Goal: Information Seeking & Learning: Learn about a topic

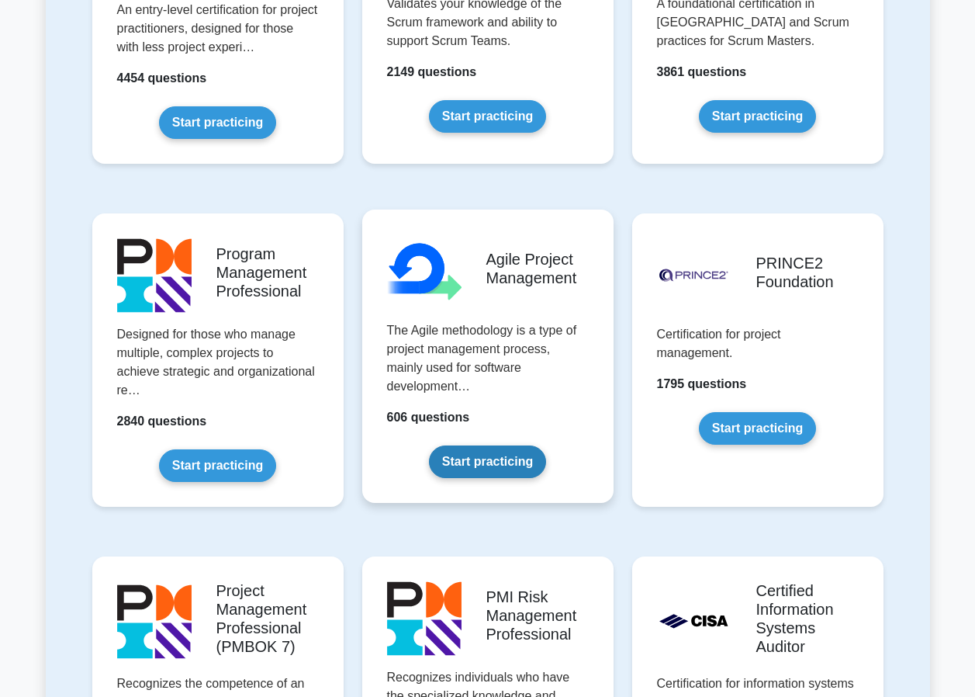
scroll to position [853, 0]
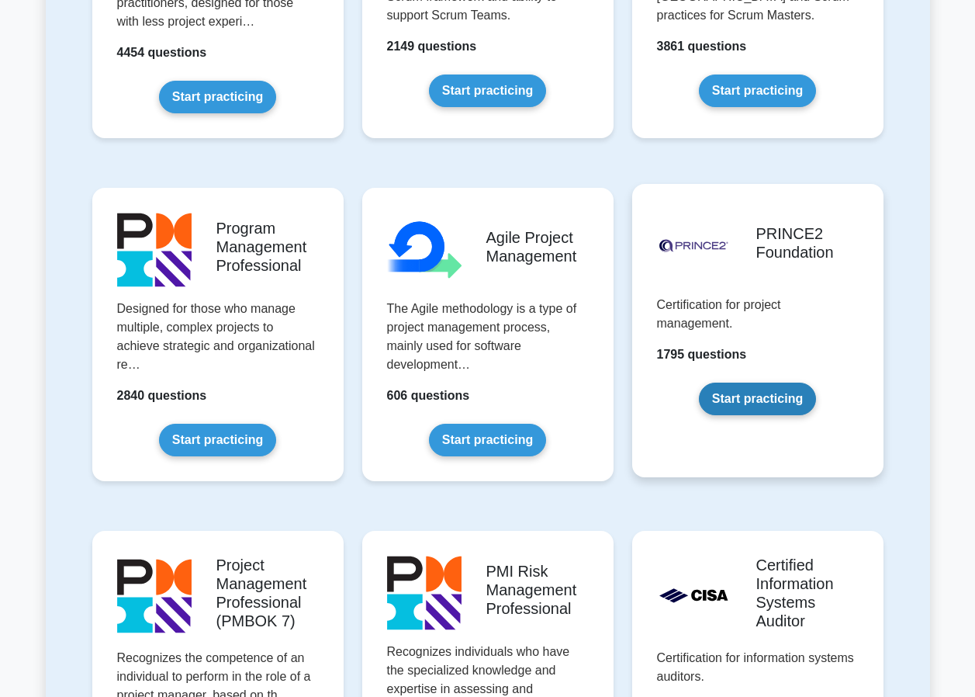
click at [752, 395] on link "Start practicing" at bounding box center [757, 398] width 117 height 33
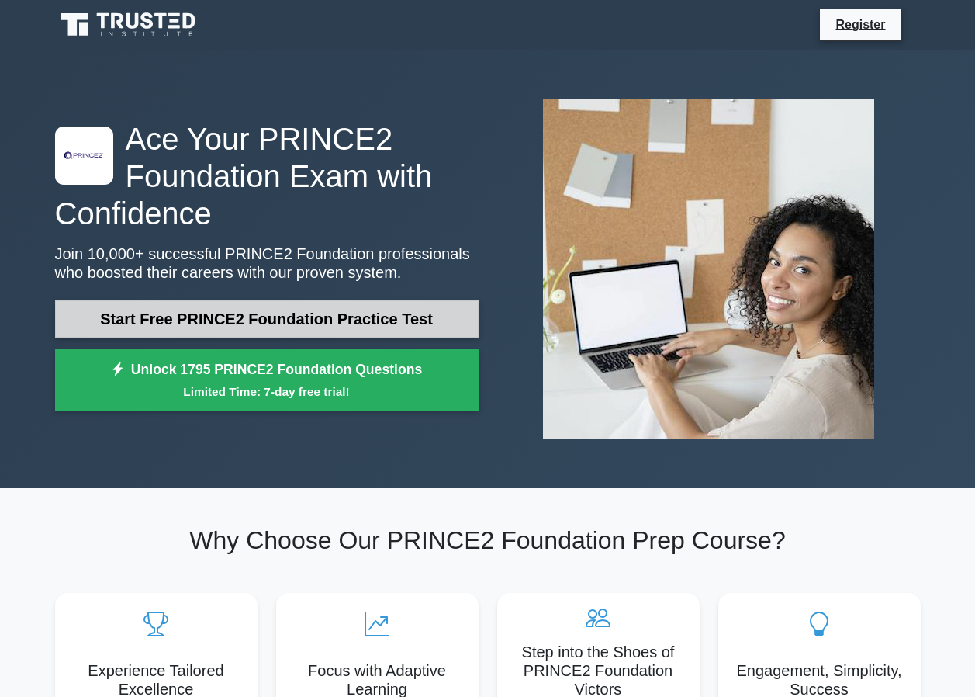
click at [250, 318] on link "Start Free PRINCE2 Foundation Practice Test" at bounding box center [267, 318] width 424 height 37
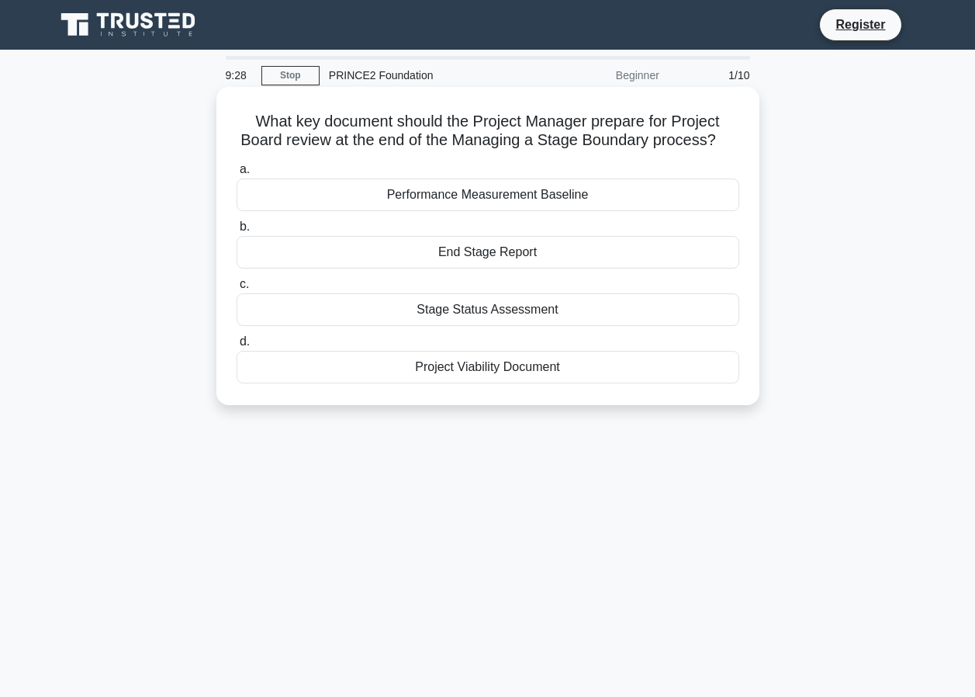
click at [501, 254] on div "End Stage Report" at bounding box center [488, 252] width 503 height 33
click at [237, 232] on input "b. End Stage Report" at bounding box center [237, 227] width 0 height 10
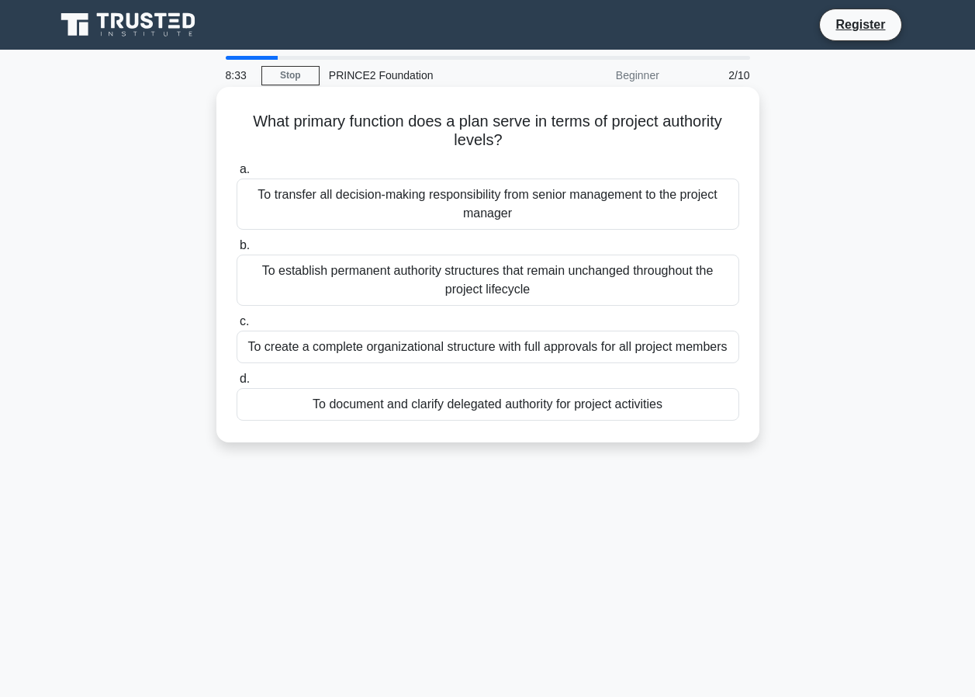
click at [517, 410] on div "To document and clarify delegated authority for project activities" at bounding box center [488, 404] width 503 height 33
click at [237, 384] on input "d. To document and clarify delegated authority for project activities" at bounding box center [237, 379] width 0 height 10
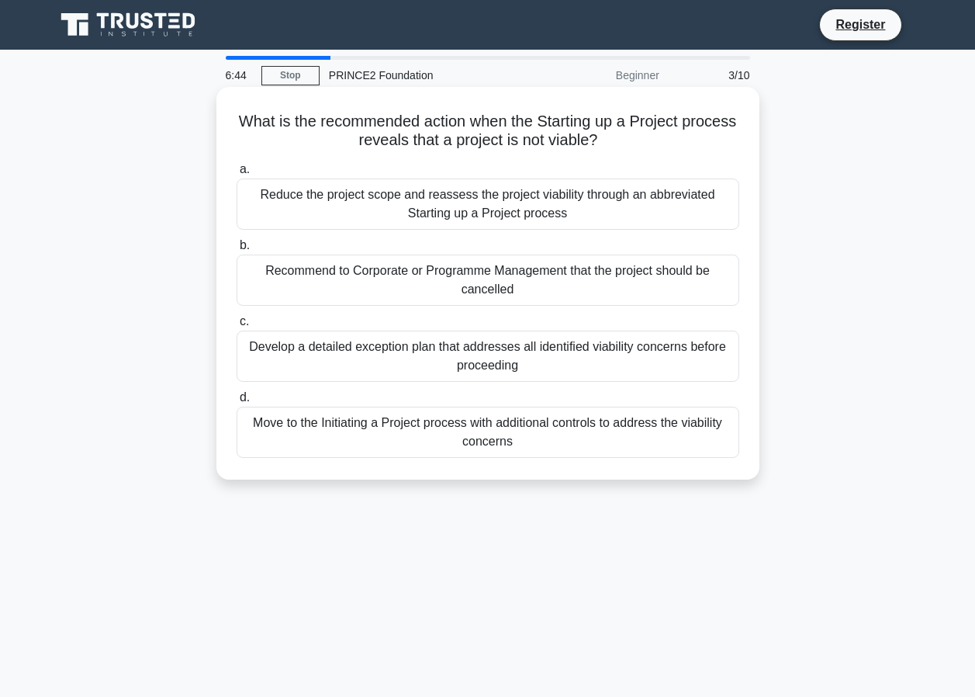
click at [428, 271] on div "Recommend to Corporate or Programme Management that the project should be cance…" at bounding box center [488, 279] width 503 height 51
click at [237, 251] on input "b. Recommend to Corporate or Programme Management that the project should be ca…" at bounding box center [237, 245] width 0 height 10
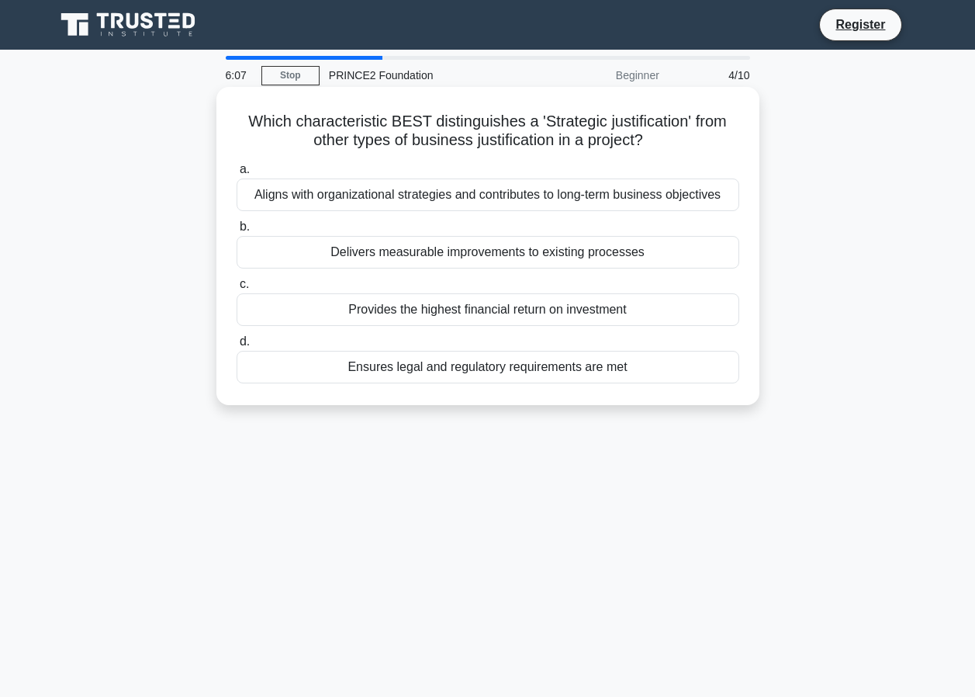
click at [576, 197] on div "Aligns with organizational strategies and contributes to long-term business obj…" at bounding box center [488, 194] width 503 height 33
click at [237, 175] on input "a. Aligns with organizational strategies and contributes to long-term business …" at bounding box center [237, 169] width 0 height 10
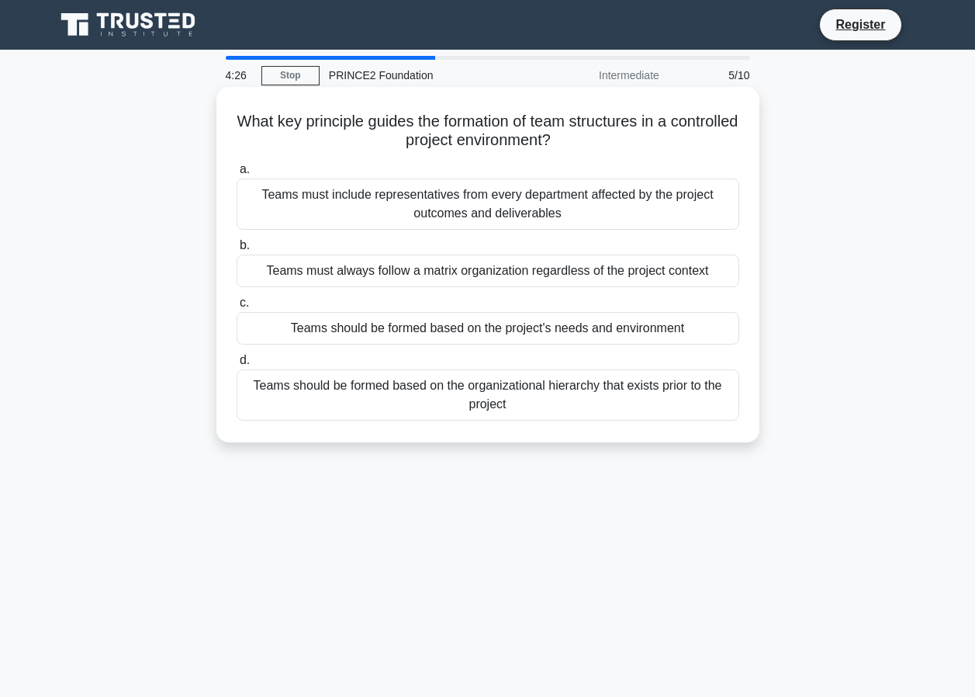
click at [447, 332] on div "Teams should be formed based on the project's needs and environment" at bounding box center [488, 328] width 503 height 33
click at [237, 308] on input "c. Teams should be formed based on the project's needs and environment" at bounding box center [237, 303] width 0 height 10
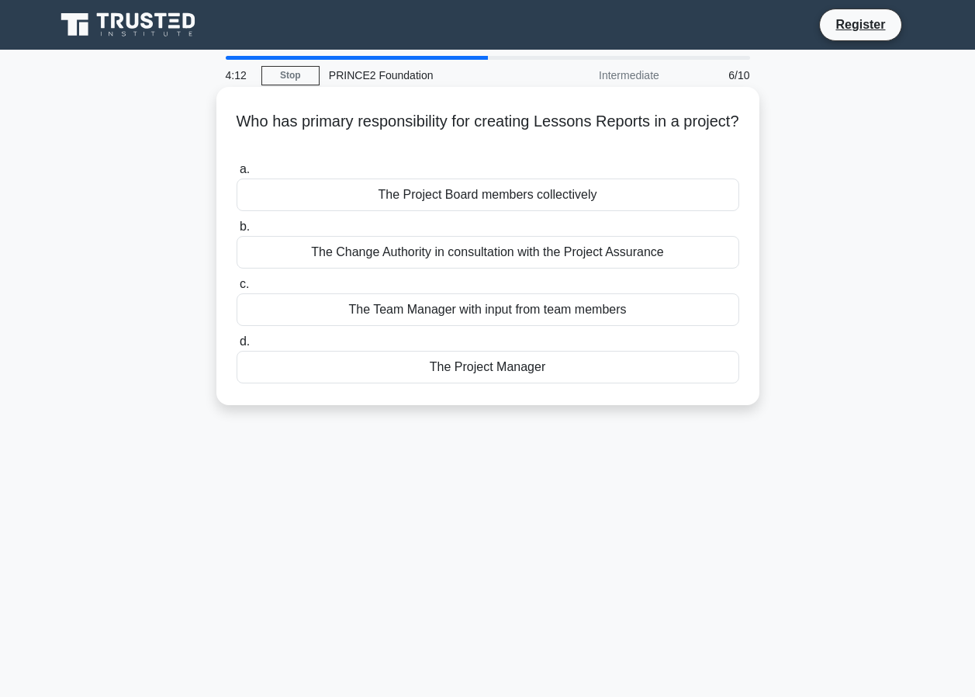
click at [485, 375] on div "The Project Manager" at bounding box center [488, 367] width 503 height 33
click at [237, 347] on input "d. The Project Manager" at bounding box center [237, 342] width 0 height 10
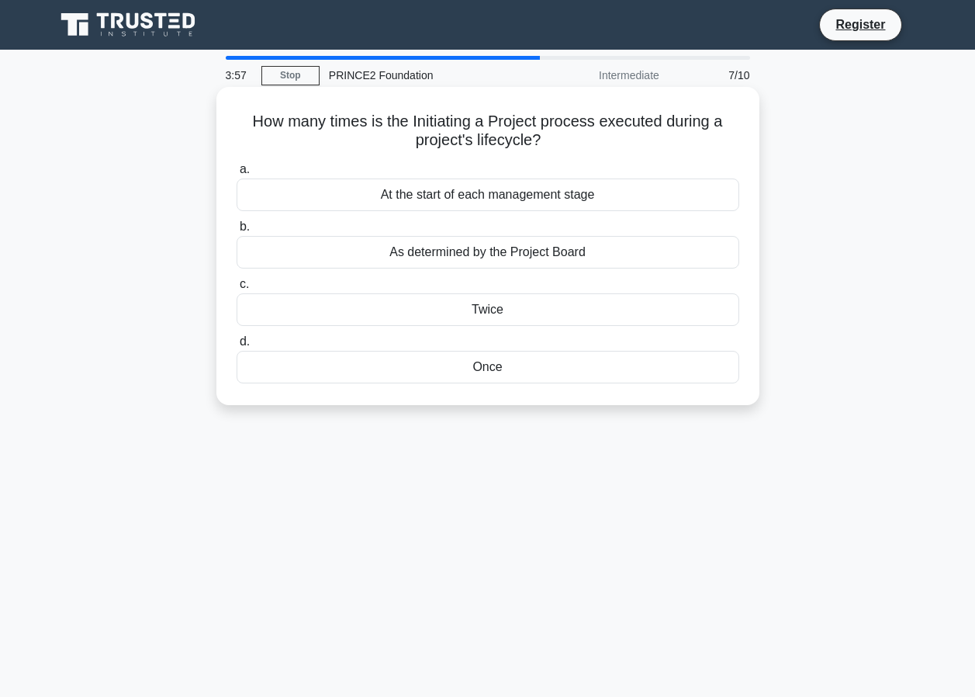
click at [486, 371] on div "Once" at bounding box center [488, 367] width 503 height 33
click at [237, 347] on input "d. Once" at bounding box center [237, 342] width 0 height 10
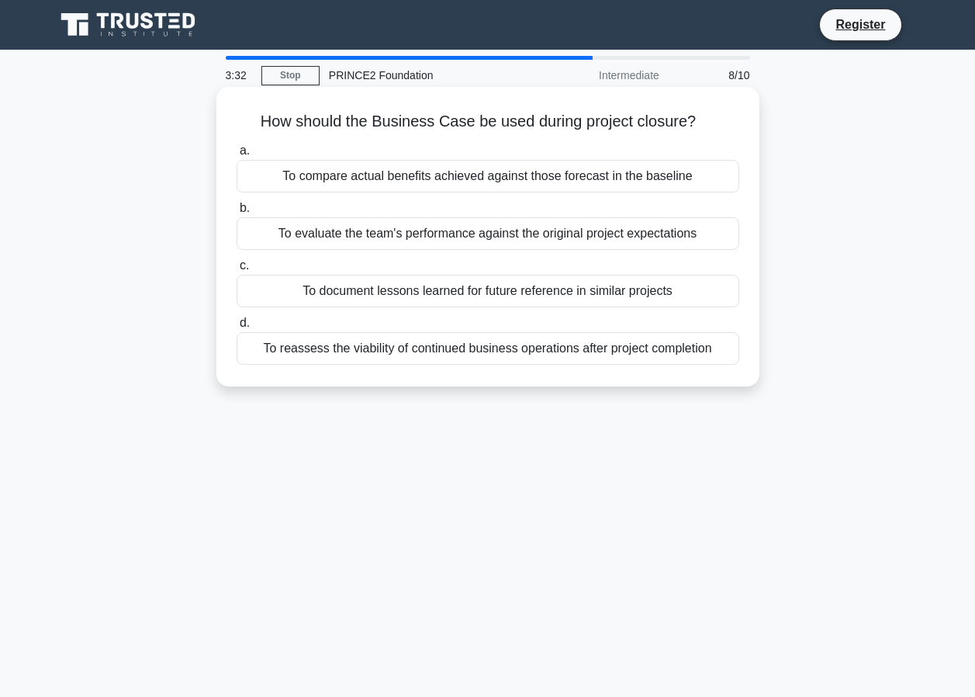
click at [458, 177] on div "To compare actual benefits achieved against those forecast in the baseline" at bounding box center [488, 176] width 503 height 33
click at [237, 156] on input "a. To compare actual benefits achieved against those forecast in the baseline" at bounding box center [237, 151] width 0 height 10
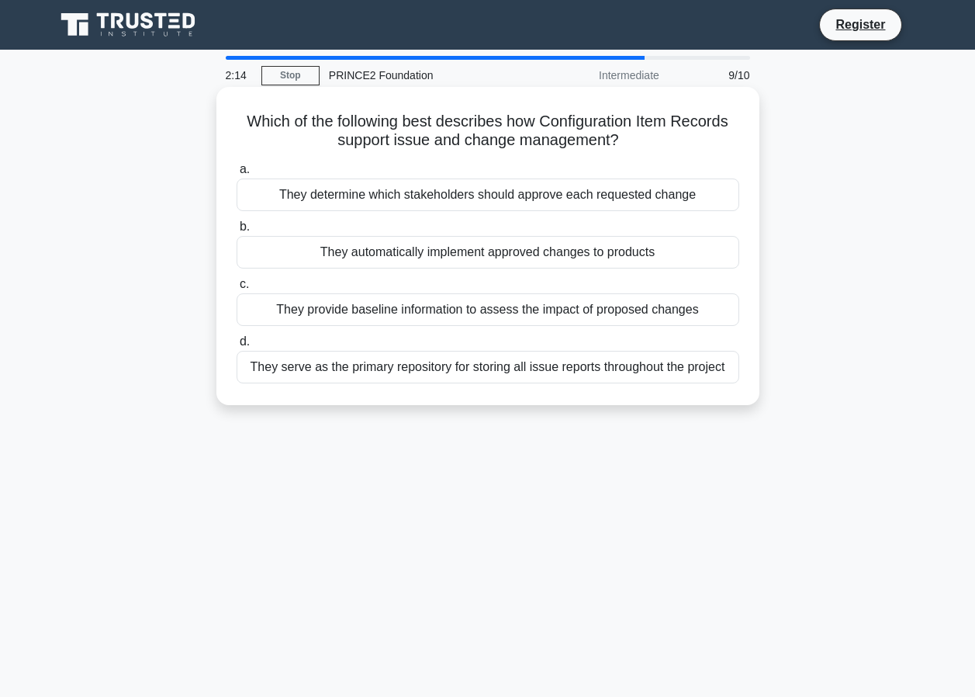
click at [549, 372] on div "They serve as the primary repository for storing all issue reports throughout t…" at bounding box center [488, 367] width 503 height 33
click at [237, 347] on input "d. They serve as the primary repository for storing all issue reports throughou…" at bounding box center [237, 342] width 0 height 10
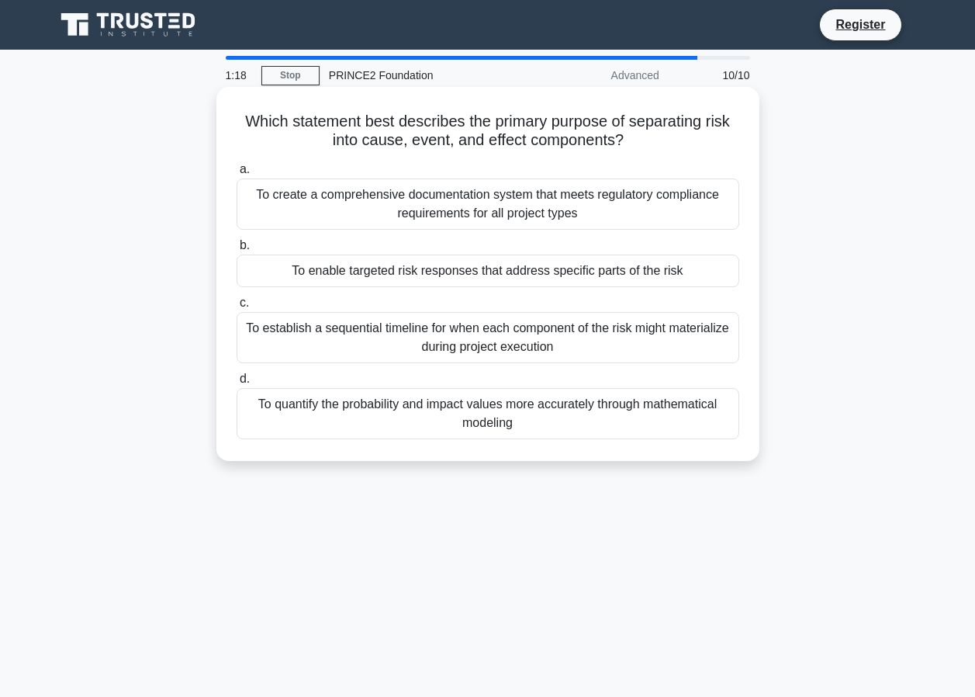
click at [577, 209] on div "To create a comprehensive documentation system that meets regulatory compliance…" at bounding box center [488, 203] width 503 height 51
drag, startPoint x: 577, startPoint y: 209, endPoint x: 616, endPoint y: 218, distance: 39.9
click at [616, 218] on div "To create a comprehensive documentation system that meets regulatory compliance…" at bounding box center [488, 203] width 503 height 51
click at [237, 175] on input "a. To create a comprehensive documentation system that meets regulatory complia…" at bounding box center [237, 169] width 0 height 10
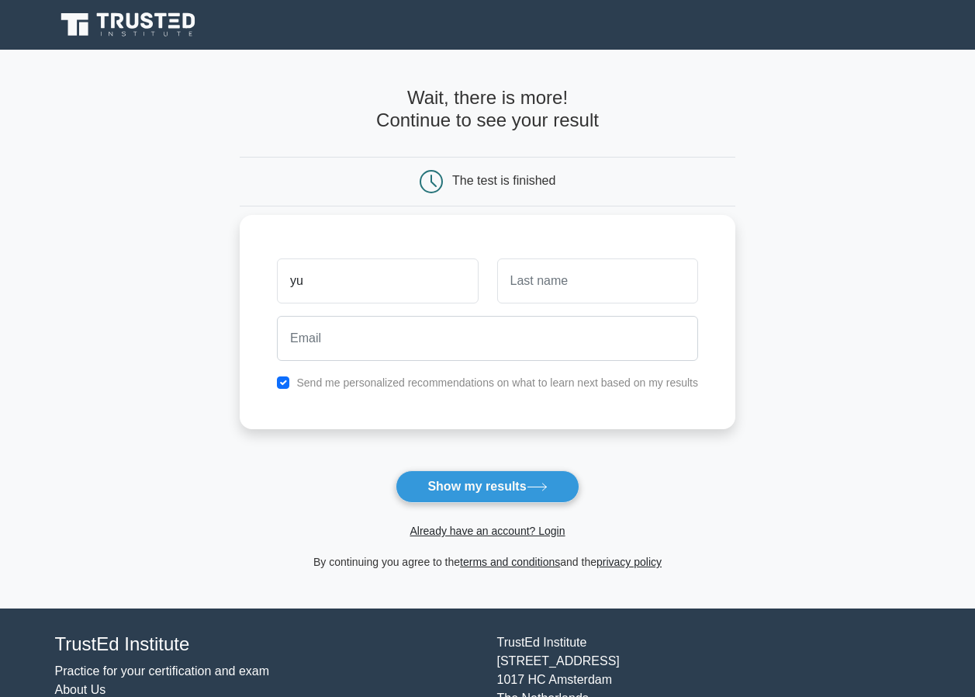
type input "yu"
click at [561, 289] on input "text" at bounding box center [597, 280] width 201 height 45
type input "yah"
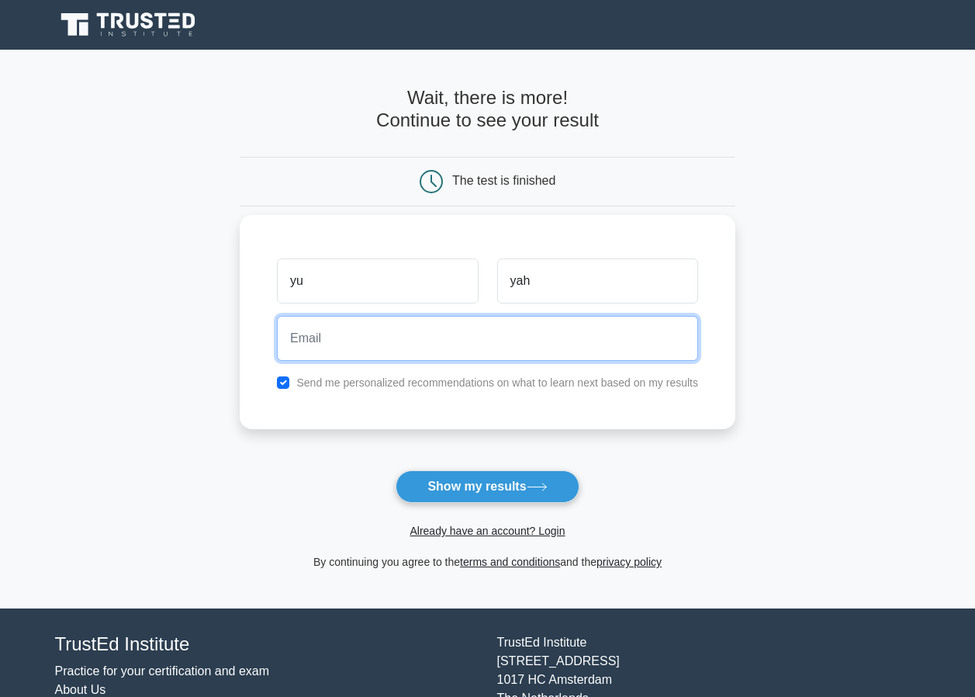
click at [463, 340] on input "email" at bounding box center [487, 338] width 421 height 45
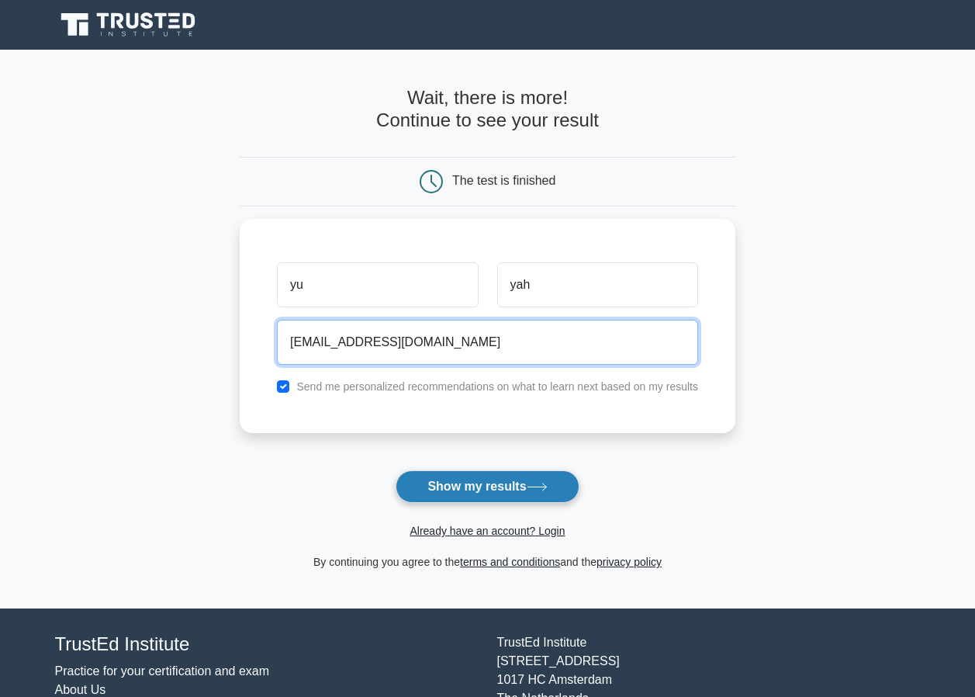
type input "niranadedeji157@yahoo.com"
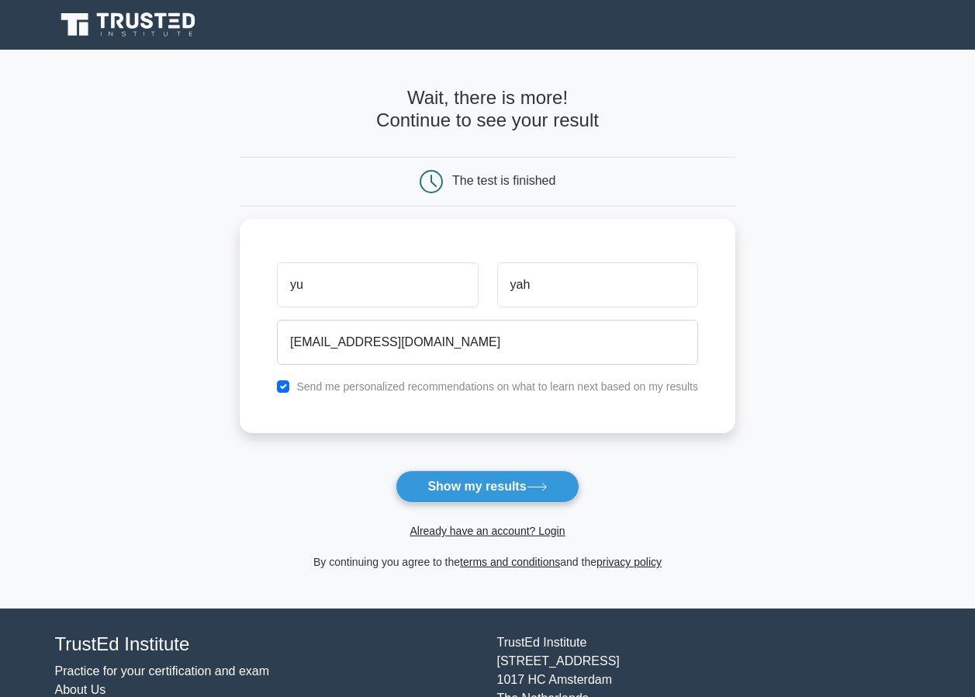
click at [467, 482] on button "Show my results" at bounding box center [487, 486] width 183 height 33
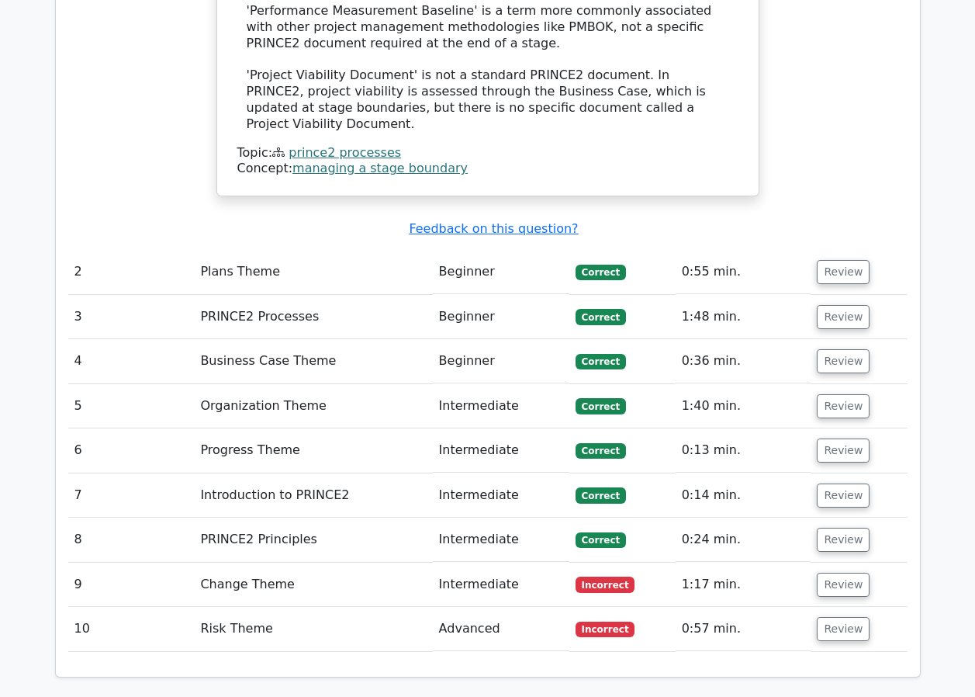
scroll to position [2327, 0]
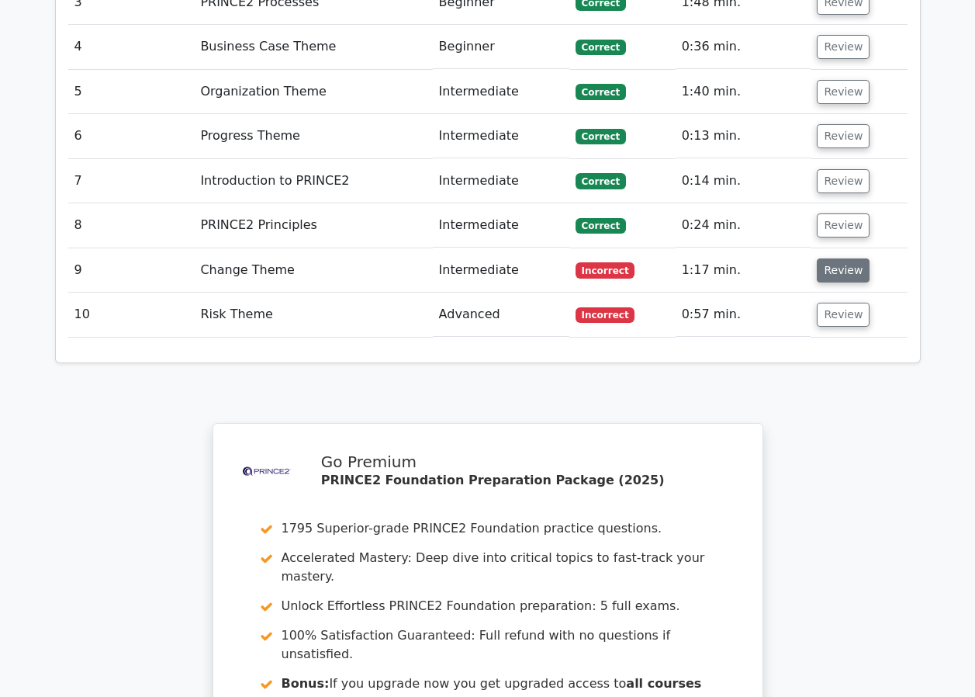
click at [839, 258] on button "Review" at bounding box center [843, 270] width 53 height 24
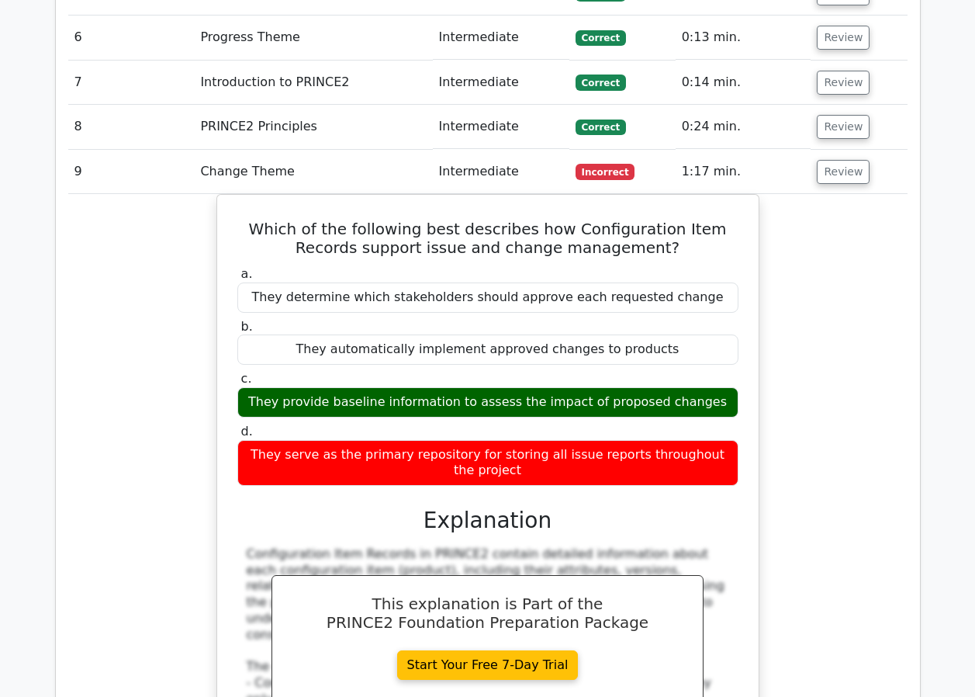
scroll to position [2304, 0]
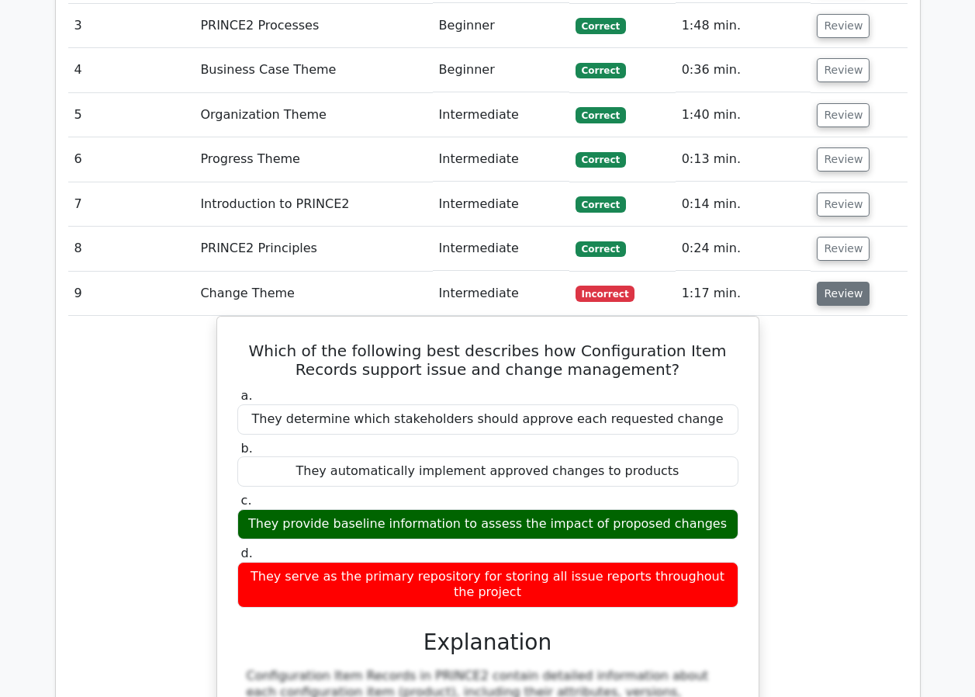
click at [830, 282] on button "Review" at bounding box center [843, 294] width 53 height 24
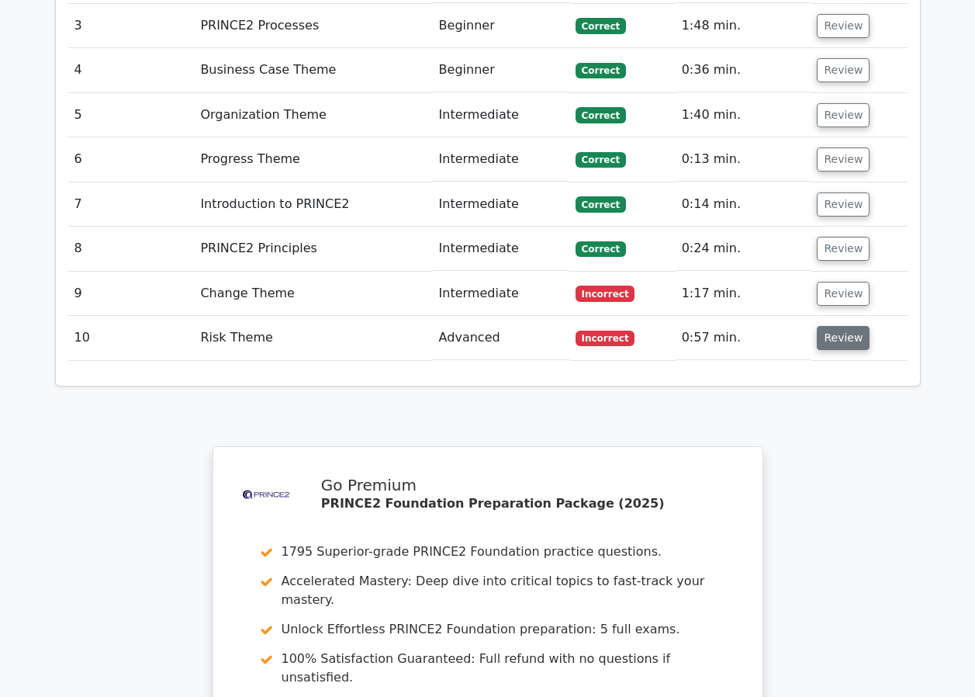
click at [827, 326] on button "Review" at bounding box center [843, 338] width 53 height 24
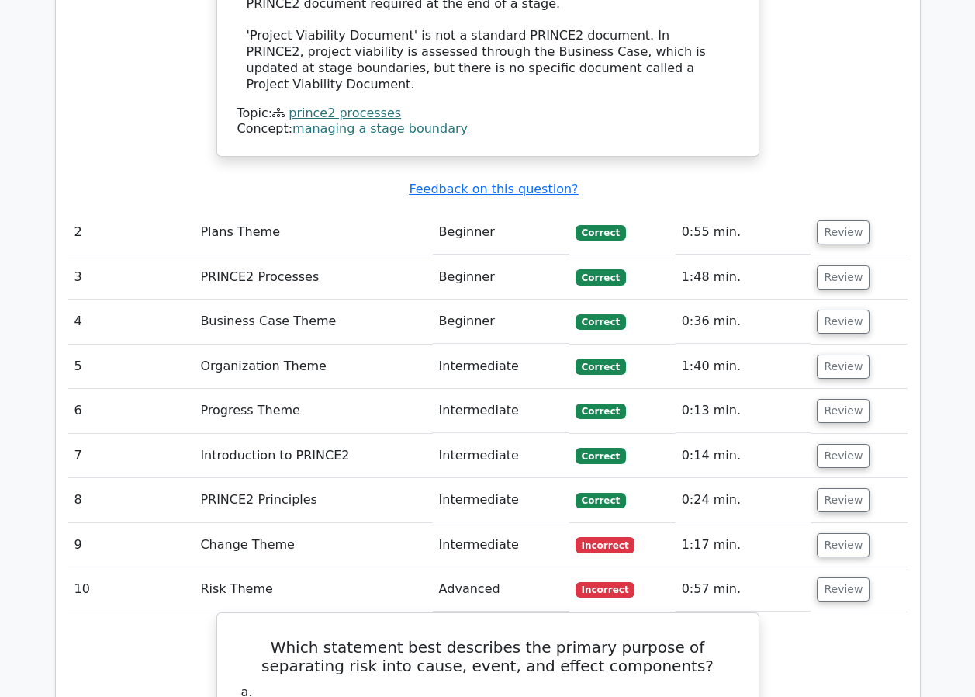
scroll to position [1994, 0]
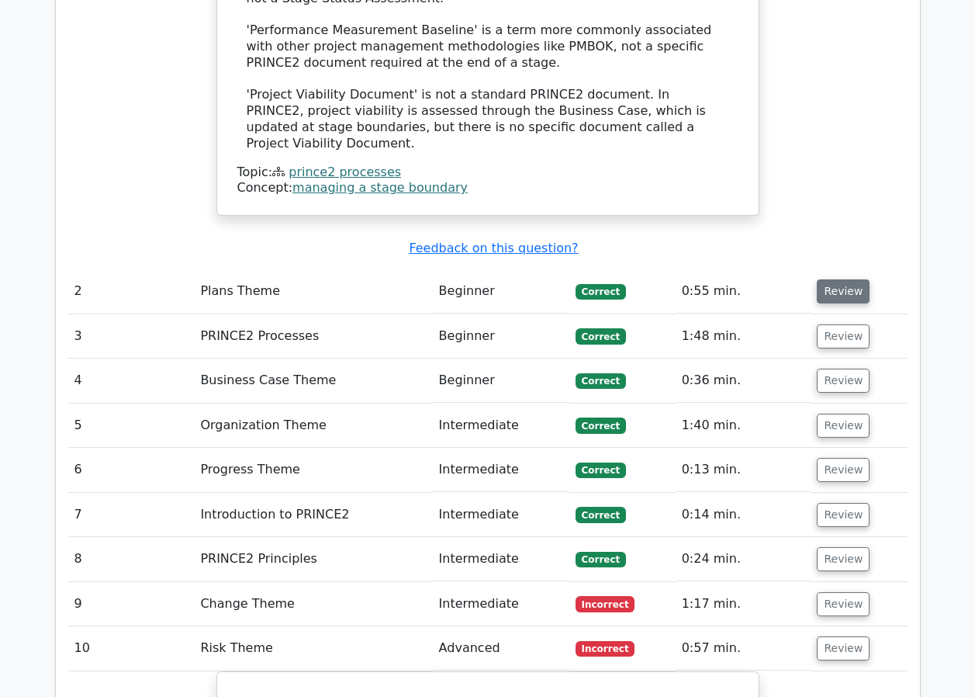
click at [832, 279] on button "Review" at bounding box center [843, 291] width 53 height 24
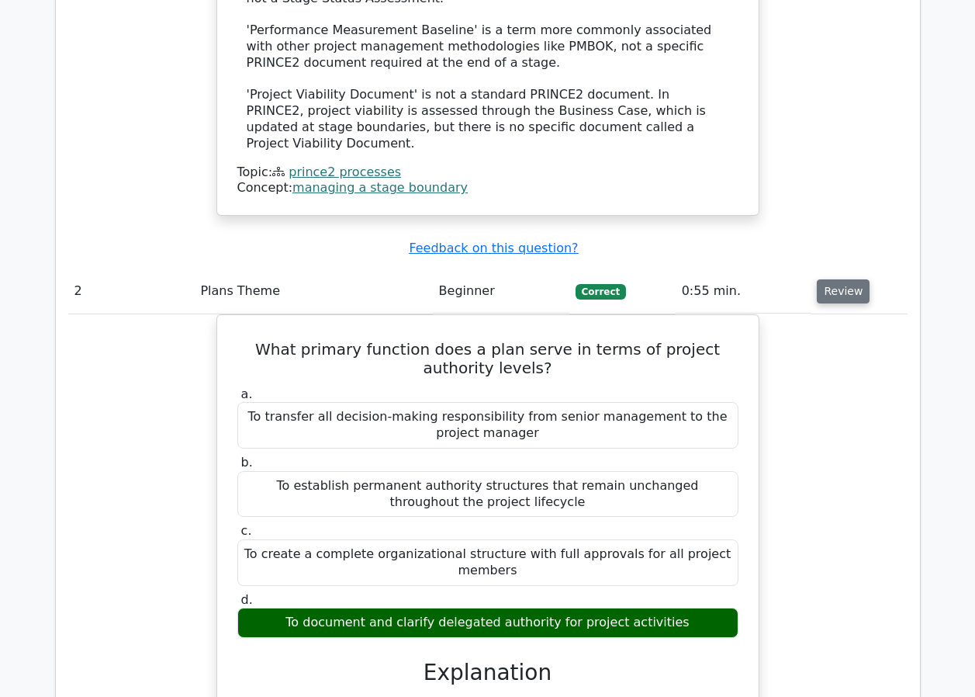
click at [832, 279] on button "Review" at bounding box center [843, 291] width 53 height 24
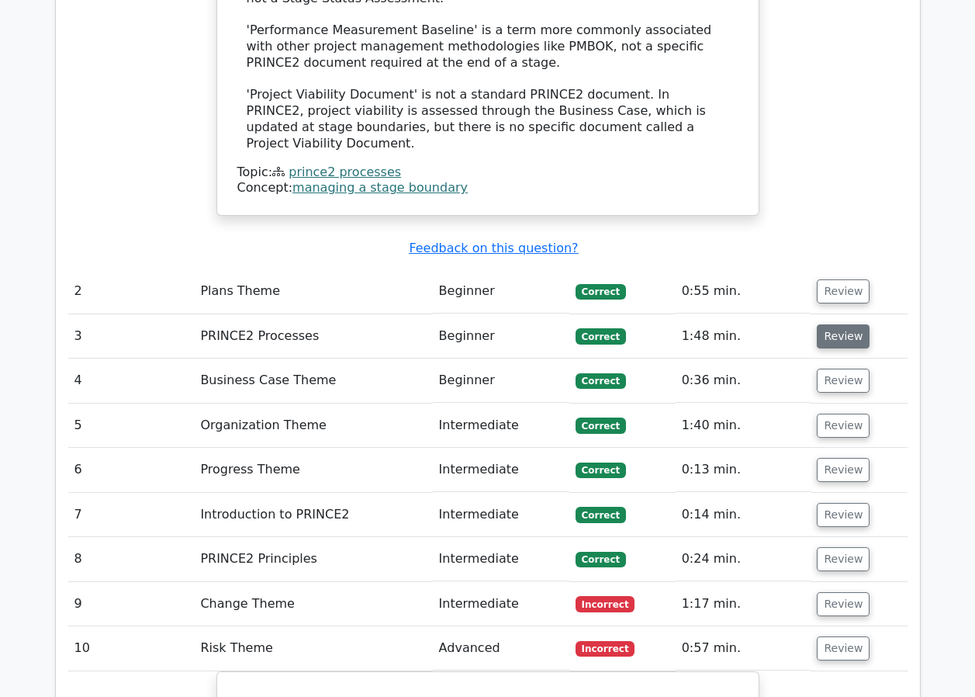
click at [842, 324] on button "Review" at bounding box center [843, 336] width 53 height 24
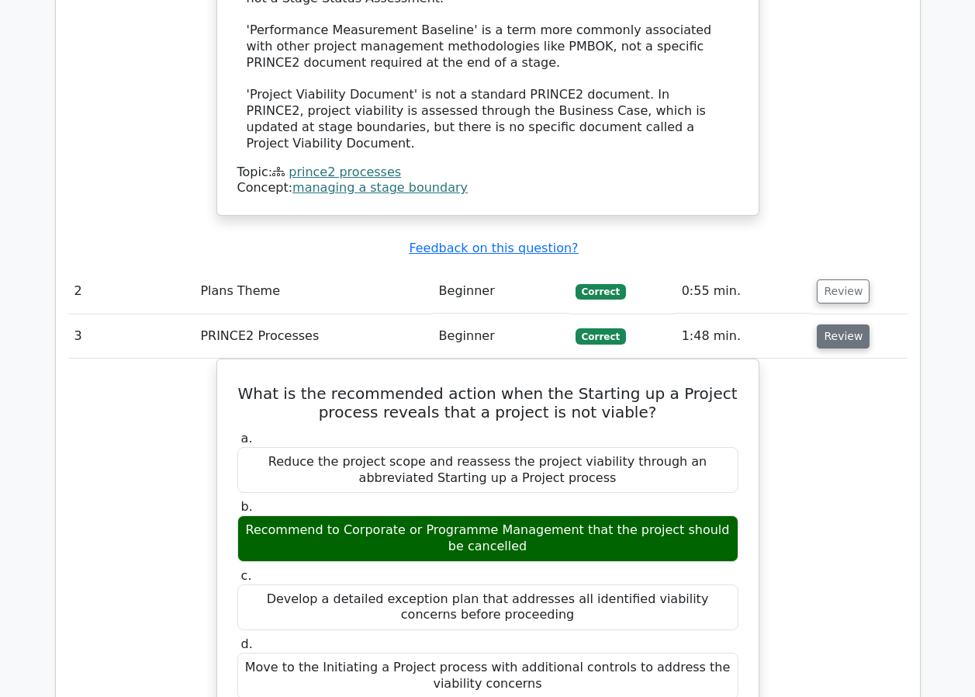
click at [840, 324] on button "Review" at bounding box center [843, 336] width 53 height 24
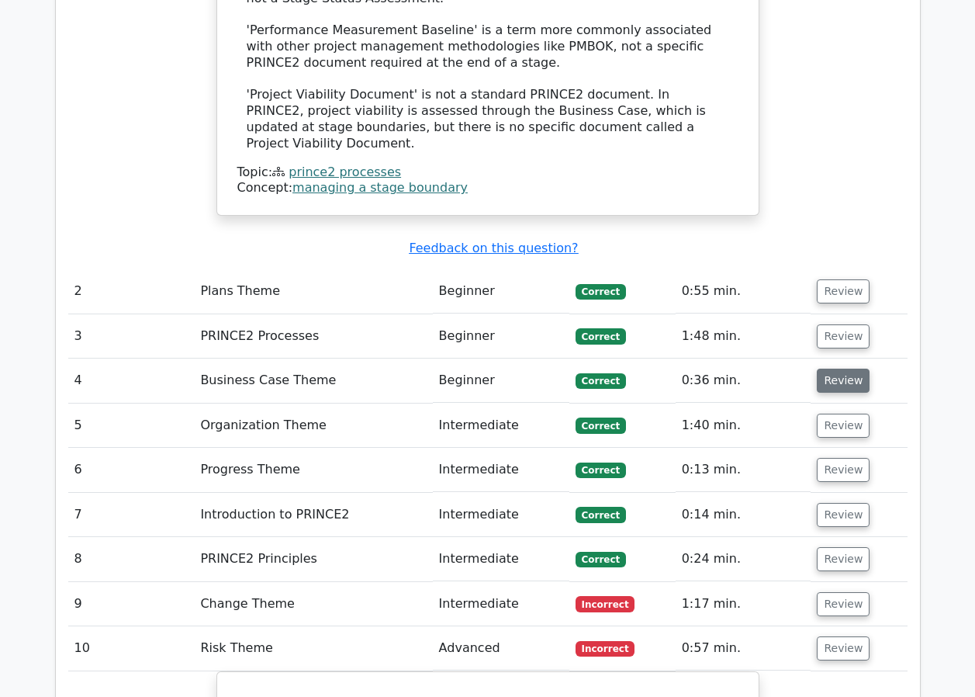
click at [834, 368] on button "Review" at bounding box center [843, 380] width 53 height 24
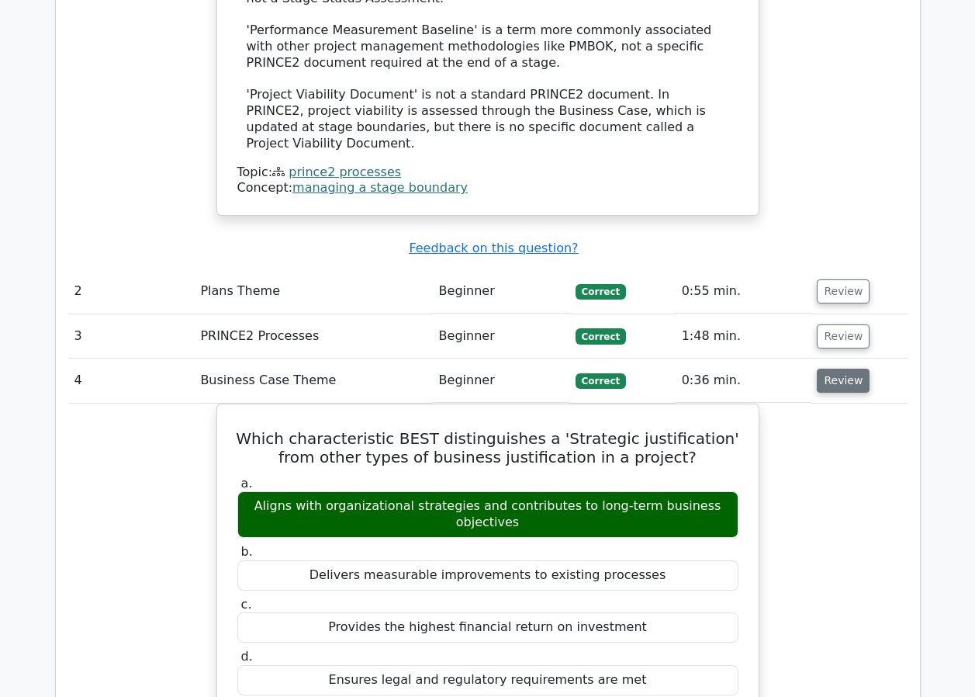
click at [850, 368] on button "Review" at bounding box center [843, 380] width 53 height 24
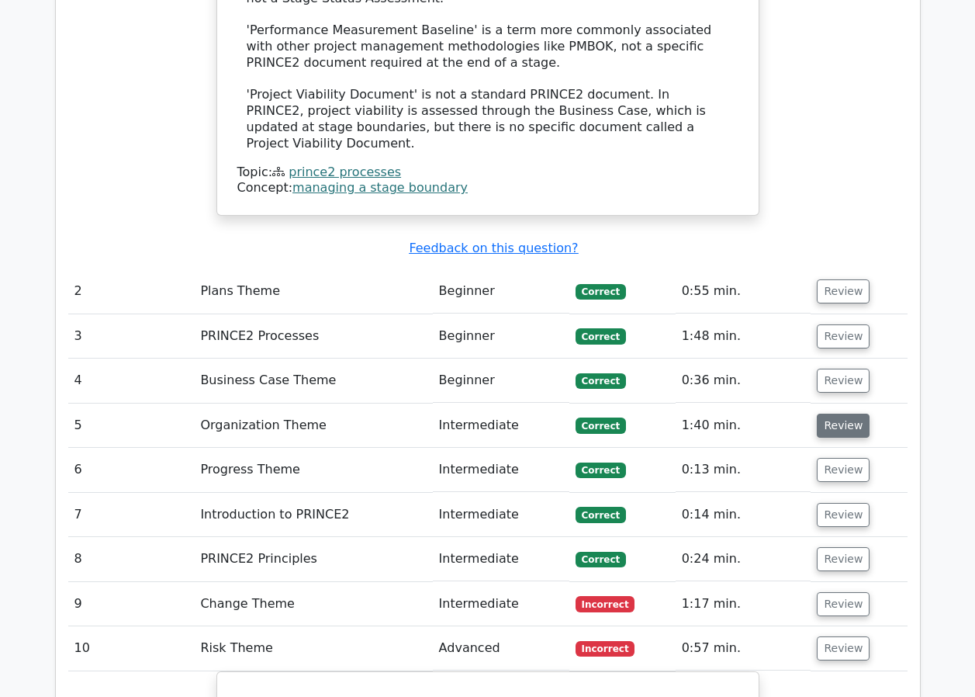
click at [839, 413] on button "Review" at bounding box center [843, 425] width 53 height 24
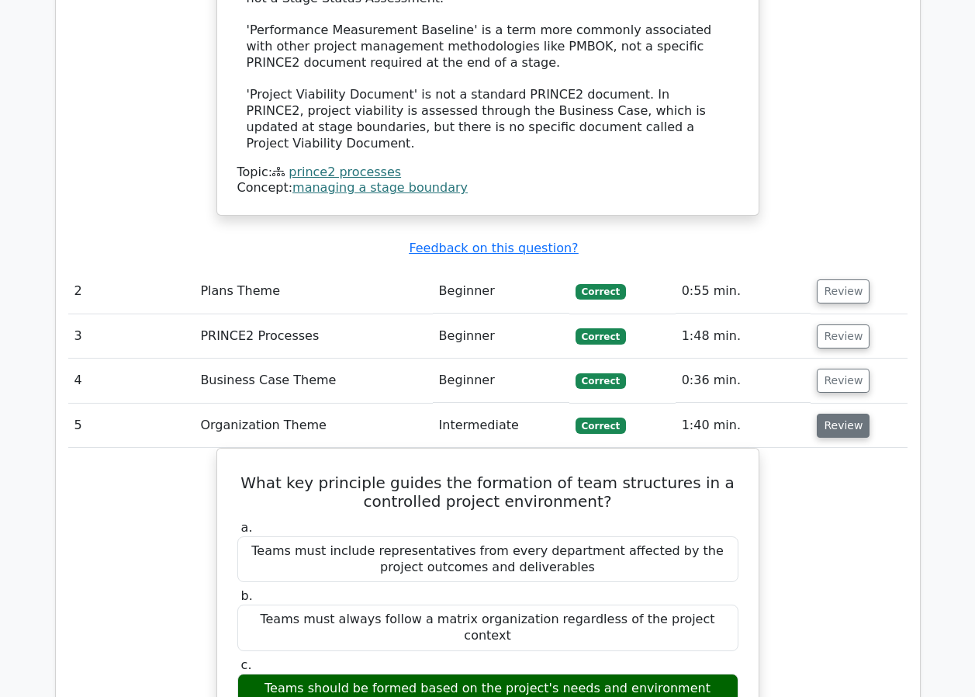
click at [836, 413] on button "Review" at bounding box center [843, 425] width 53 height 24
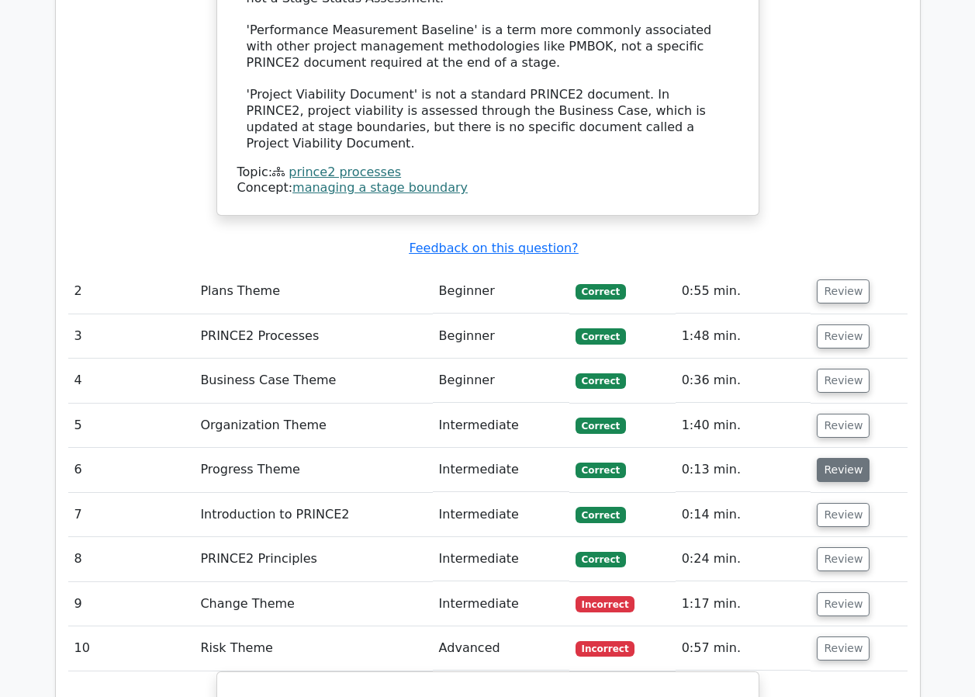
click at [835, 458] on button "Review" at bounding box center [843, 470] width 53 height 24
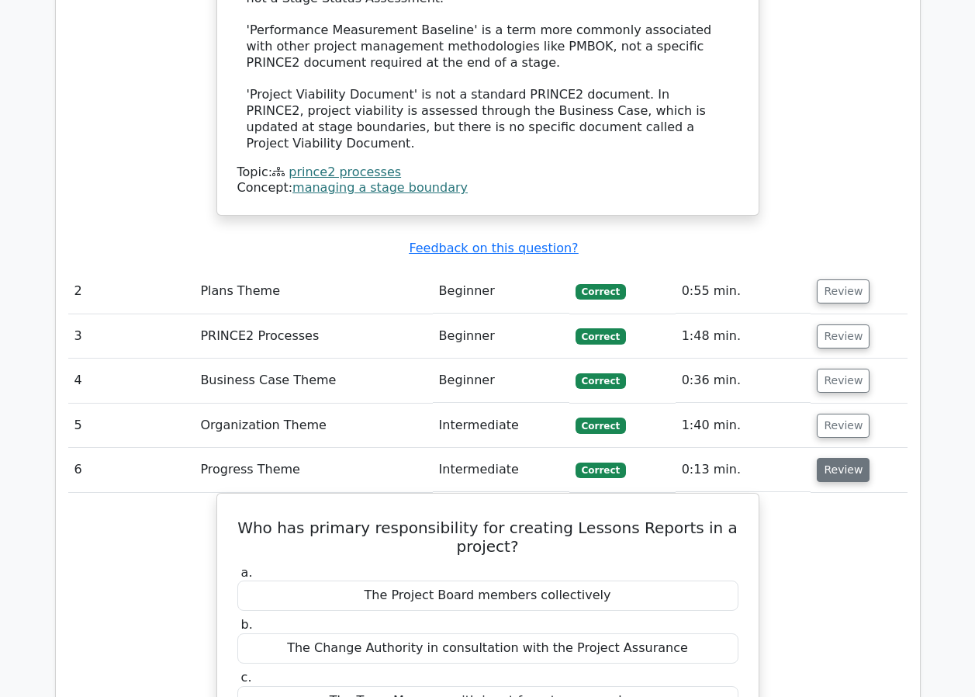
click at [835, 458] on button "Review" at bounding box center [843, 470] width 53 height 24
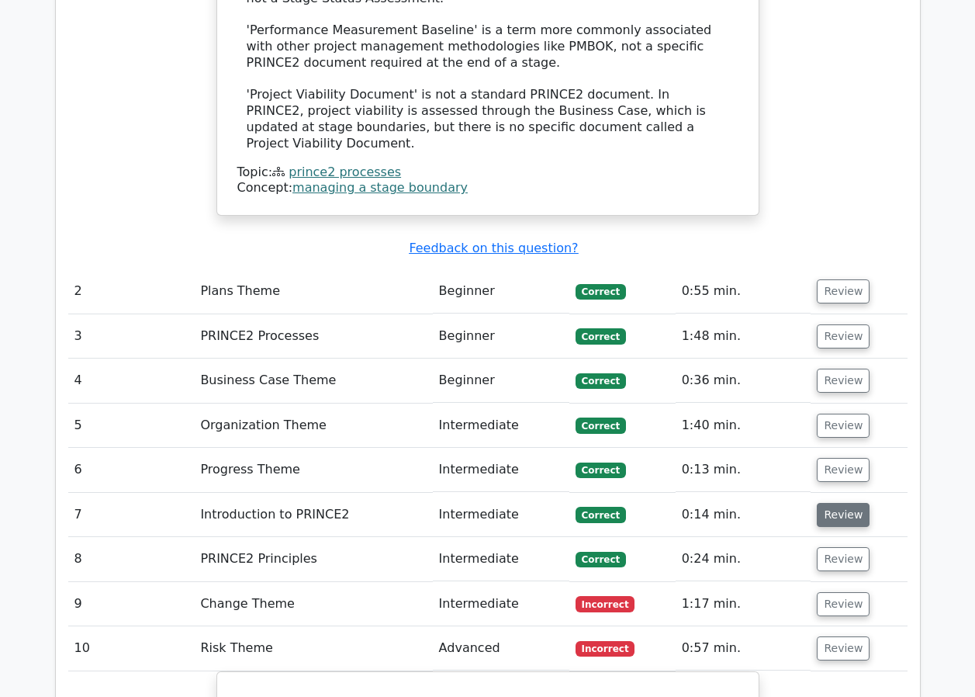
click at [825, 503] on button "Review" at bounding box center [843, 515] width 53 height 24
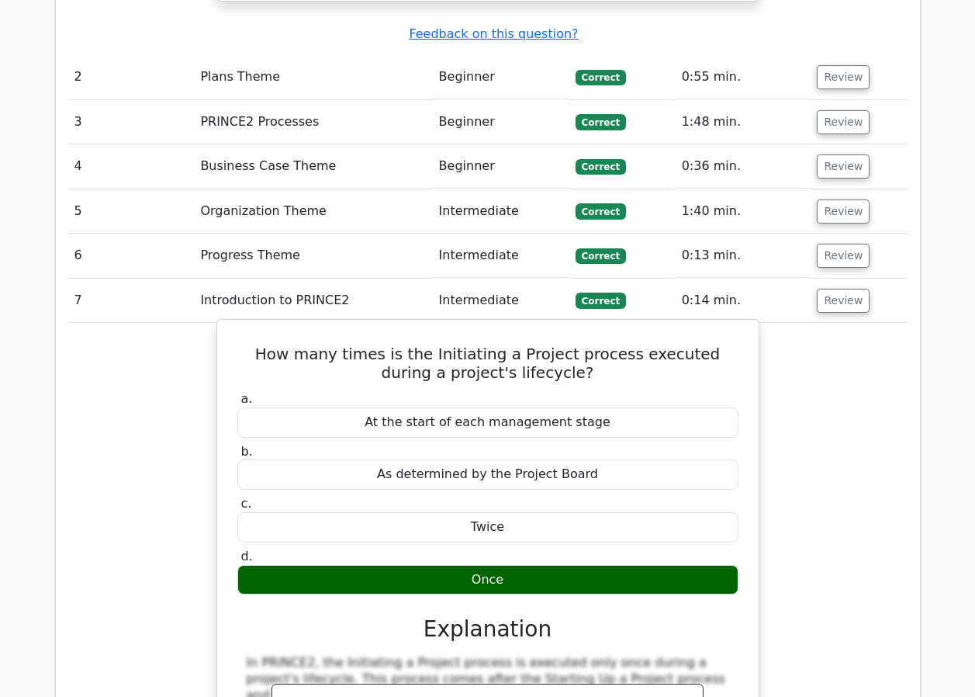
scroll to position [2226, 0]
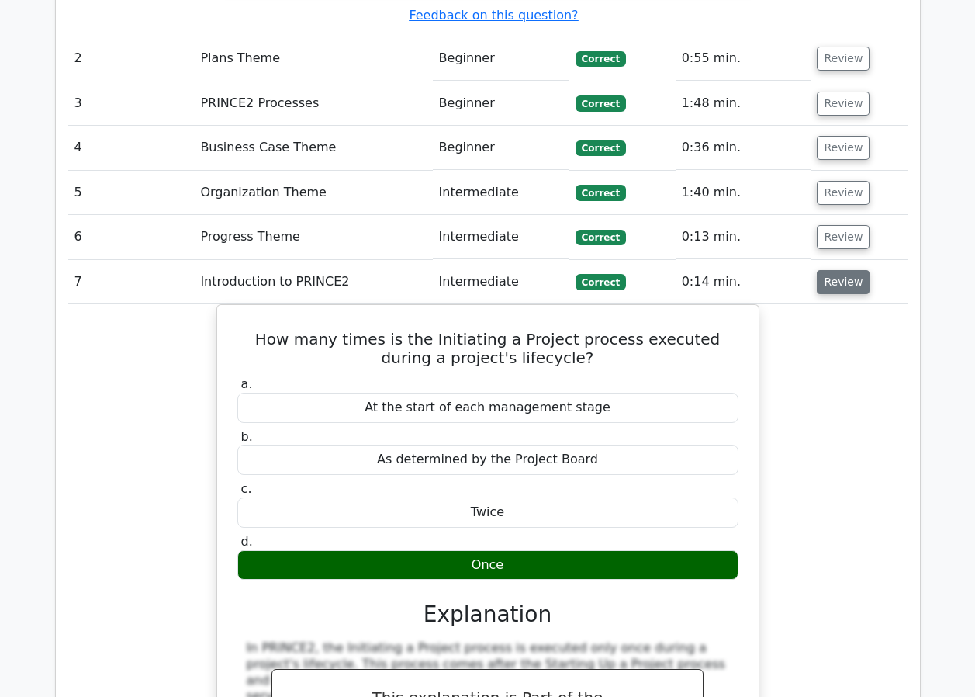
click at [849, 270] on button "Review" at bounding box center [843, 282] width 53 height 24
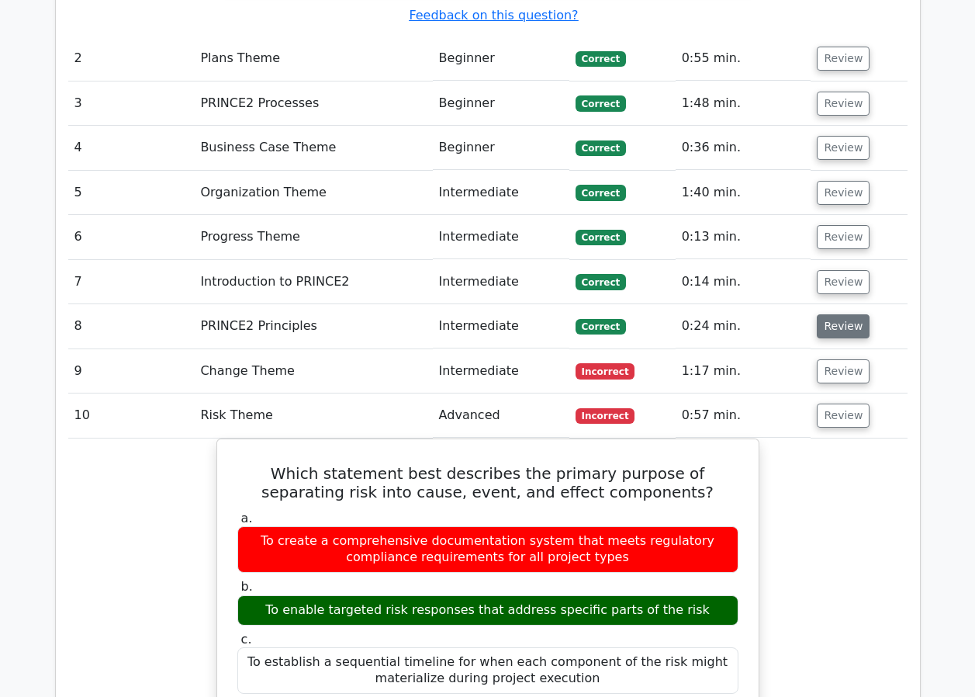
click at [842, 314] on button "Review" at bounding box center [843, 326] width 53 height 24
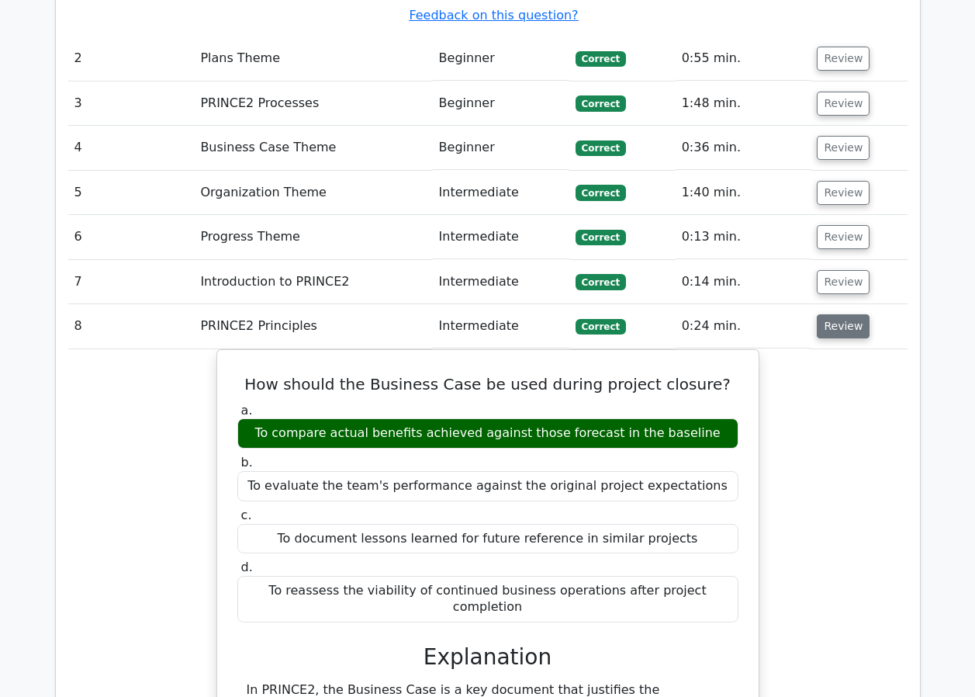
click at [835, 314] on button "Review" at bounding box center [843, 326] width 53 height 24
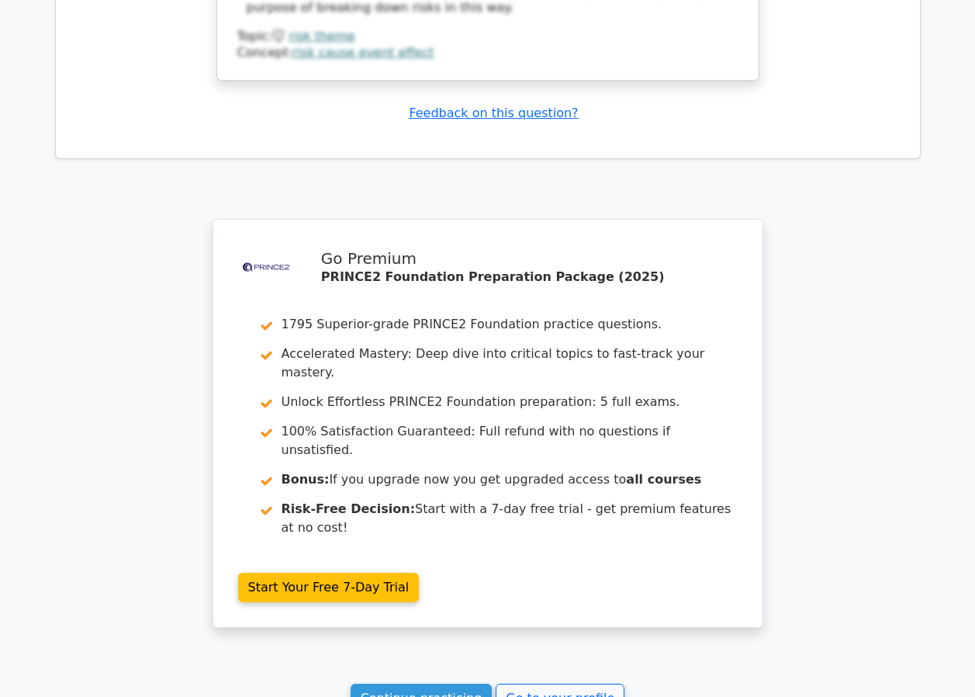
scroll to position [3506, 0]
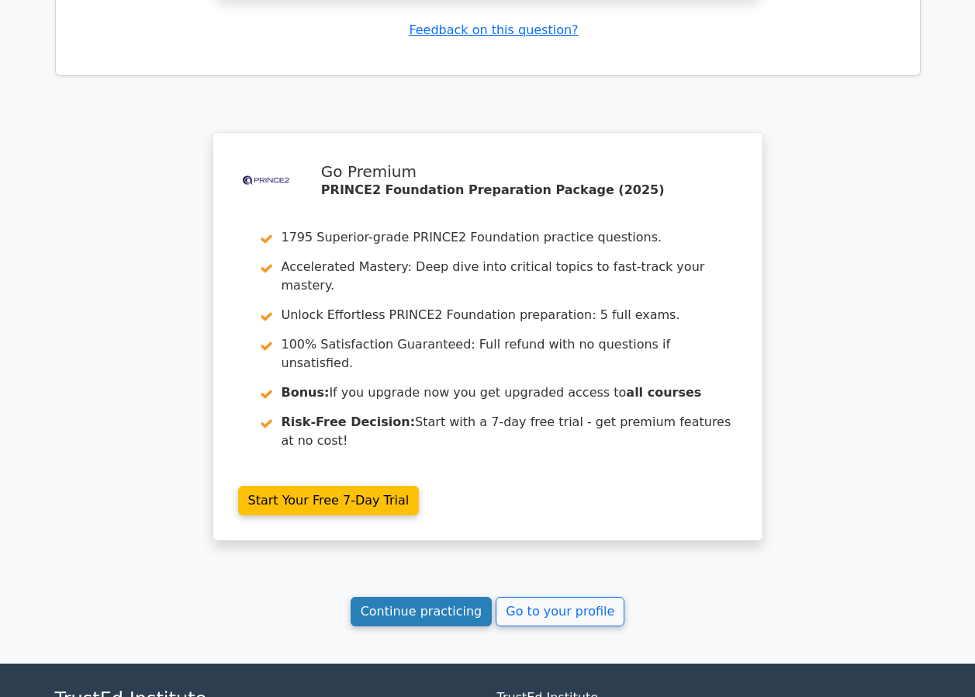
click at [418, 597] on link "Continue practicing" at bounding box center [422, 611] width 142 height 29
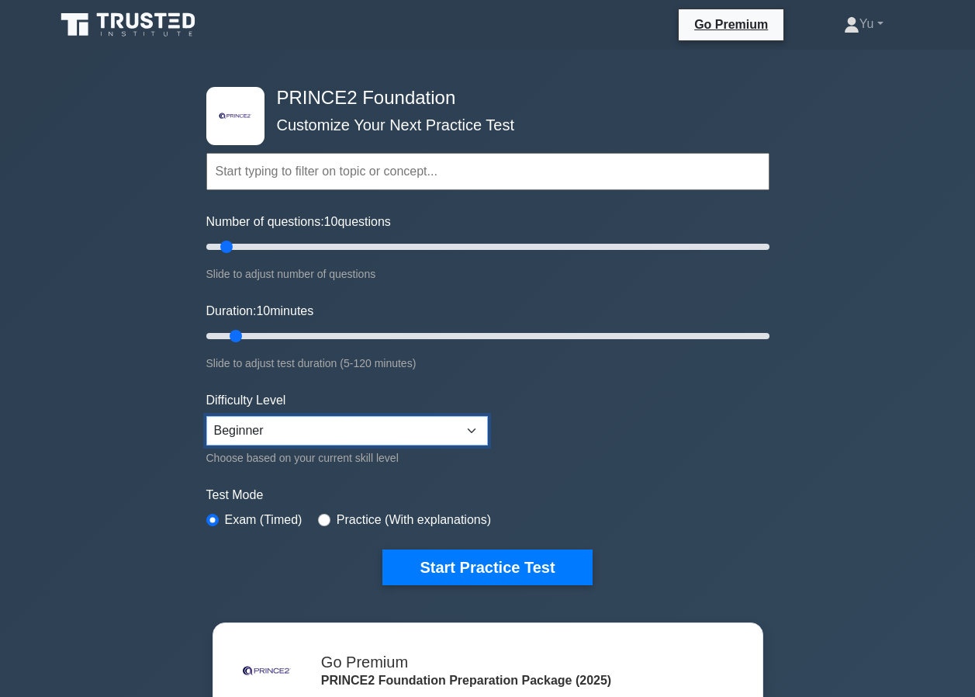
click at [471, 434] on select "Beginner Intermediate Expert" at bounding box center [347, 430] width 282 height 29
select select "expert"
click at [206, 416] on select "Beginner Intermediate Expert" at bounding box center [347, 430] width 282 height 29
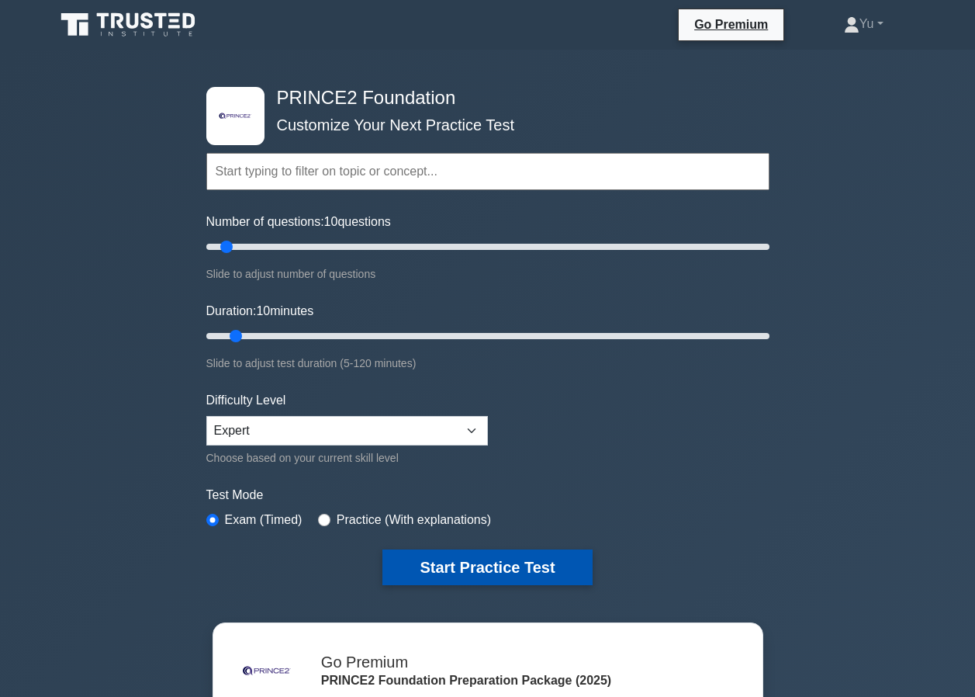
click at [468, 562] on button "Start Practice Test" at bounding box center [486, 567] width 209 height 36
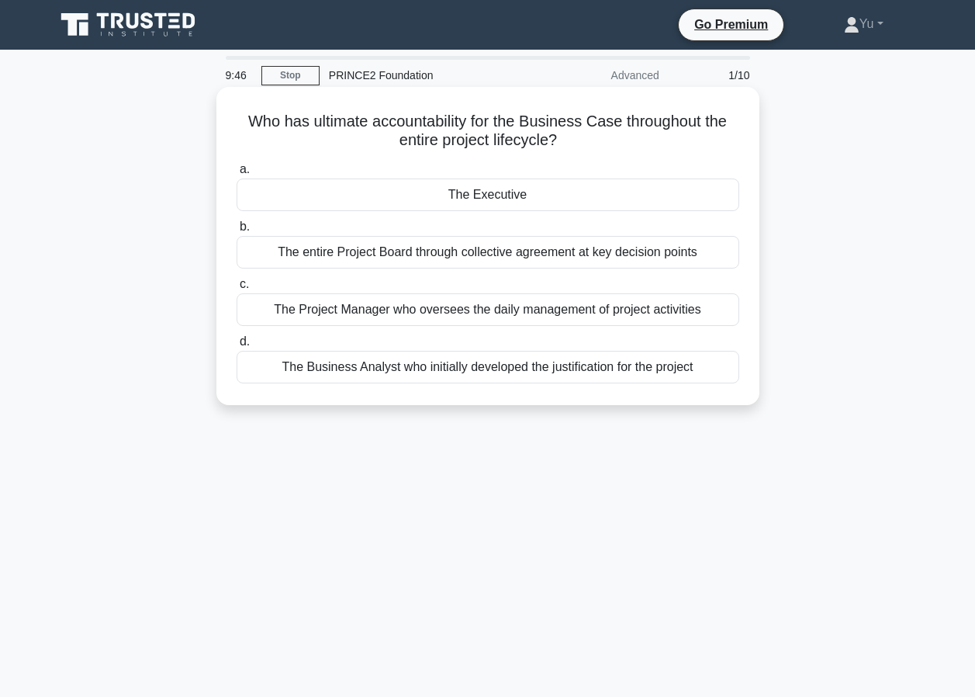
click at [489, 194] on div "The Executive" at bounding box center [488, 194] width 503 height 33
click at [237, 175] on input "a. The Executive" at bounding box center [237, 169] width 0 height 10
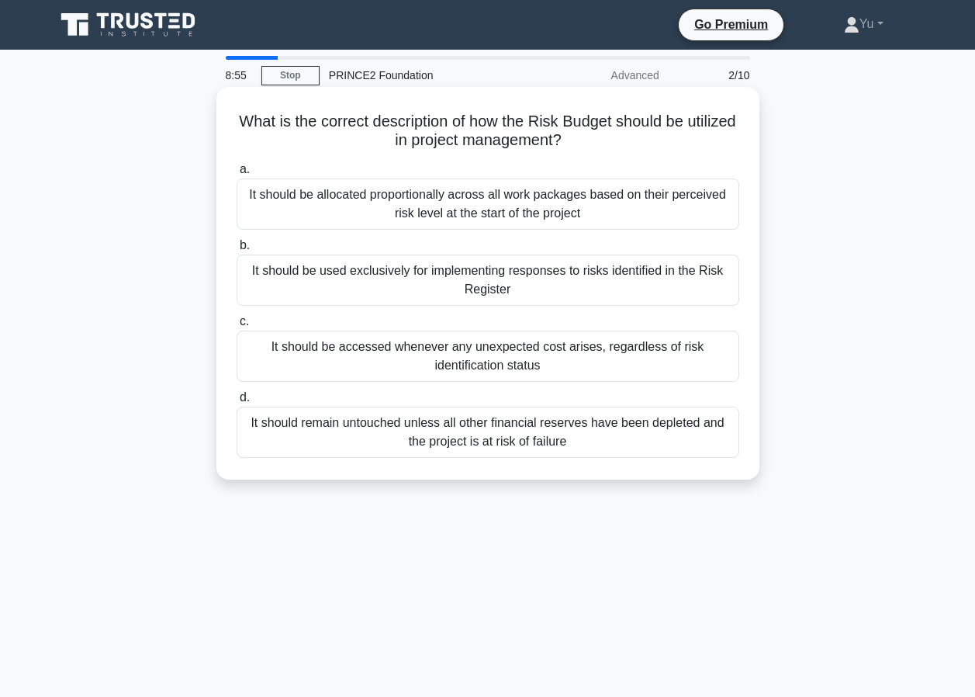
click at [534, 287] on div "It should be used exclusively for implementing responses to risks identified in…" at bounding box center [488, 279] width 503 height 51
click at [237, 251] on input "b. It should be used exclusively for implementing responses to risks identified…" at bounding box center [237, 245] width 0 height 10
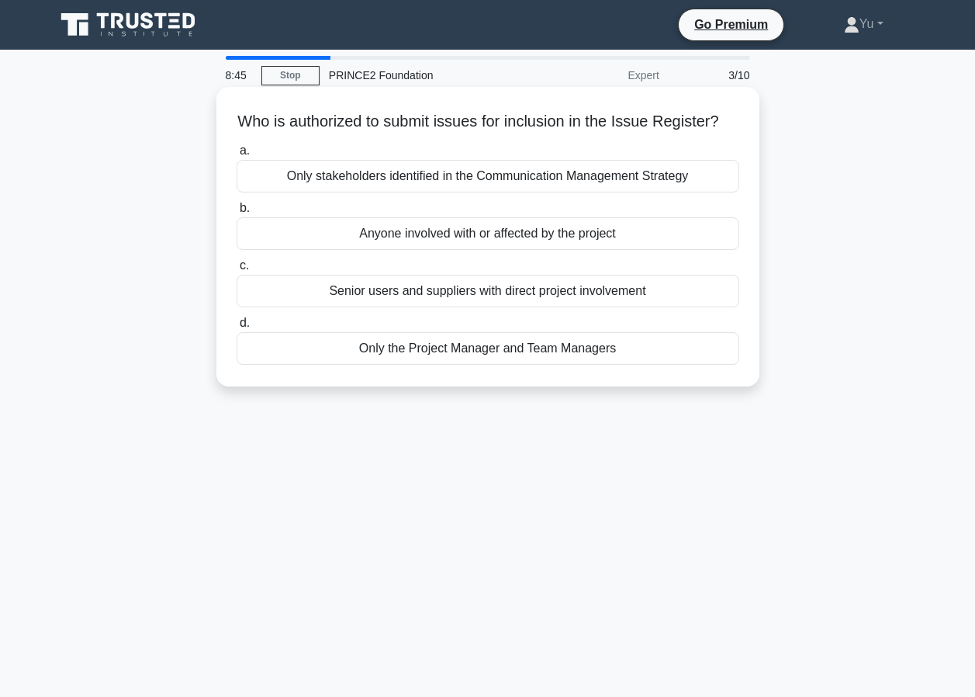
click at [487, 250] on div "Anyone involved with or affected by the project" at bounding box center [488, 233] width 503 height 33
click at [237, 213] on input "b. Anyone involved with or affected by the project" at bounding box center [237, 208] width 0 height 10
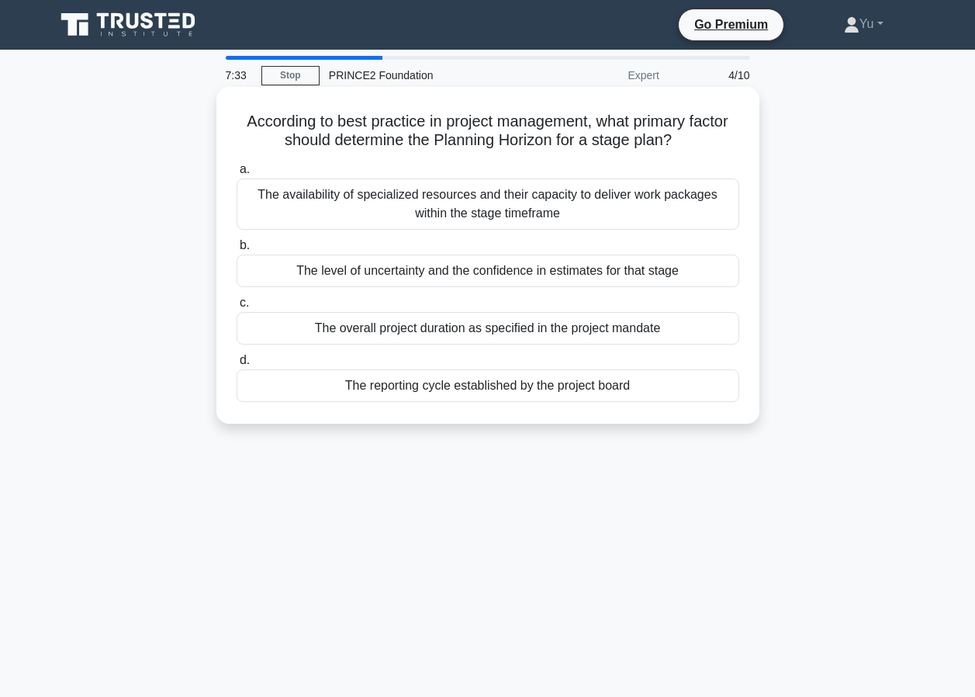
click at [449, 275] on div "The level of uncertainty and the confidence in estimates for that stage" at bounding box center [488, 270] width 503 height 33
click at [237, 251] on input "b. The level of uncertainty and the confidence in estimates for that stage" at bounding box center [237, 245] width 0 height 10
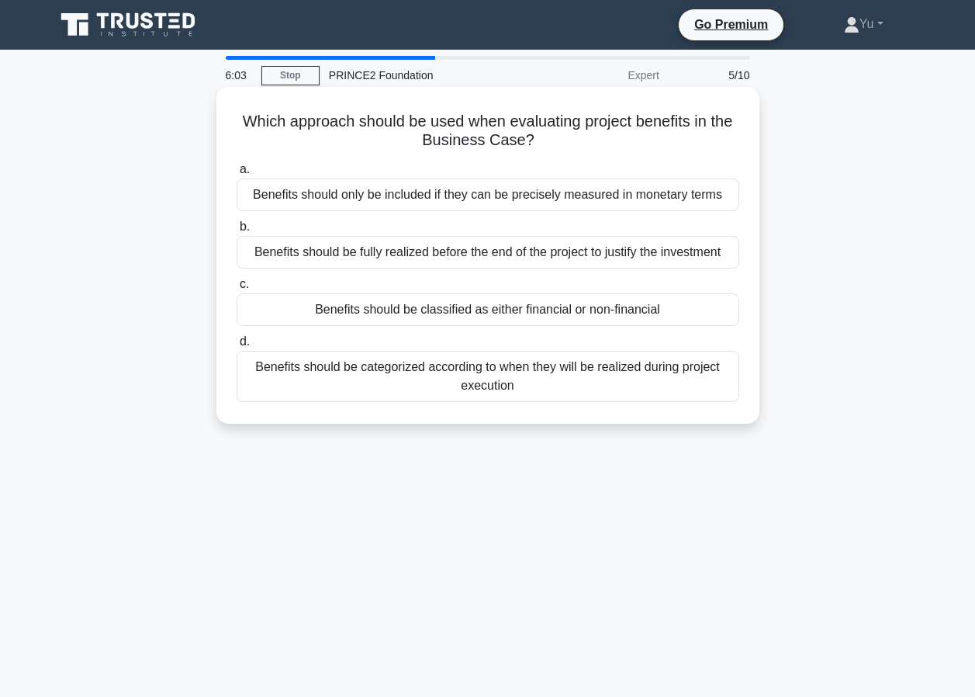
click at [399, 313] on div "Benefits should be classified as either financial or non-financial" at bounding box center [488, 309] width 503 height 33
click at [237, 289] on input "c. Benefits should be classified as either financial or non-financial" at bounding box center [237, 284] width 0 height 10
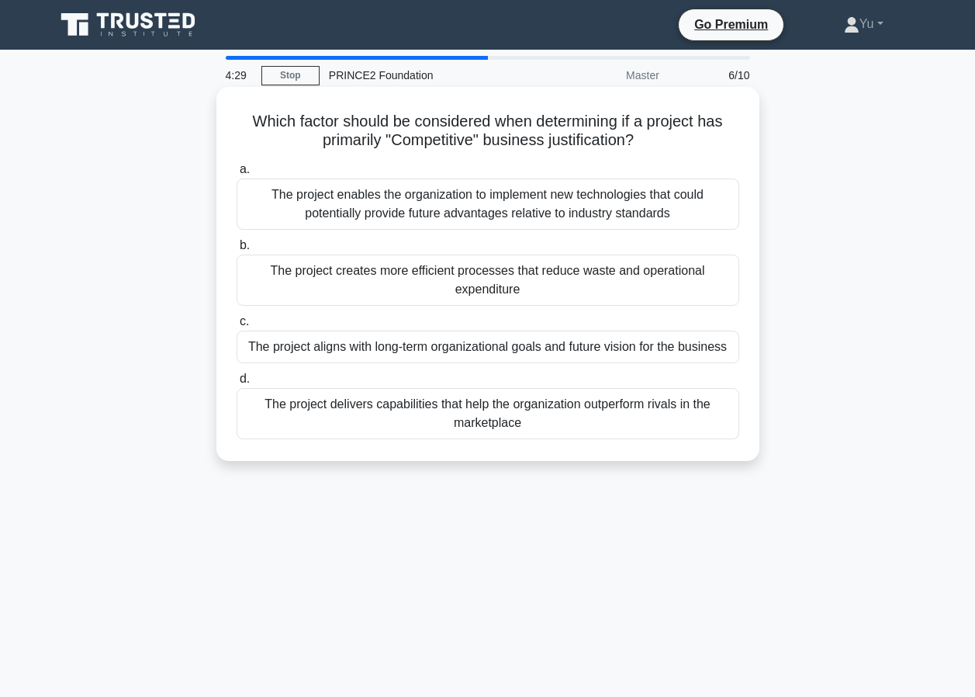
click at [544, 201] on div "The project enables the organization to implement new technologies that could p…" at bounding box center [488, 203] width 503 height 51
click at [237, 175] on input "a. The project enables the organization to implement new technologies that coul…" at bounding box center [237, 169] width 0 height 10
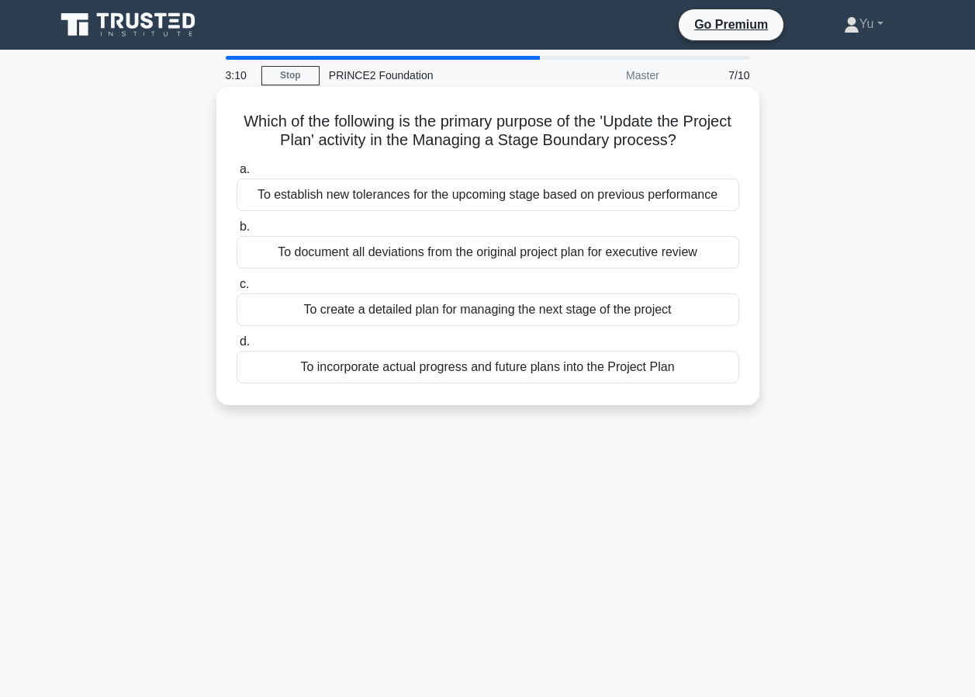
click at [486, 253] on div "To document all deviations from the original project plan for executive review" at bounding box center [488, 252] width 503 height 33
click at [237, 232] on input "b. To document all deviations from the original project plan for executive revi…" at bounding box center [237, 227] width 0 height 10
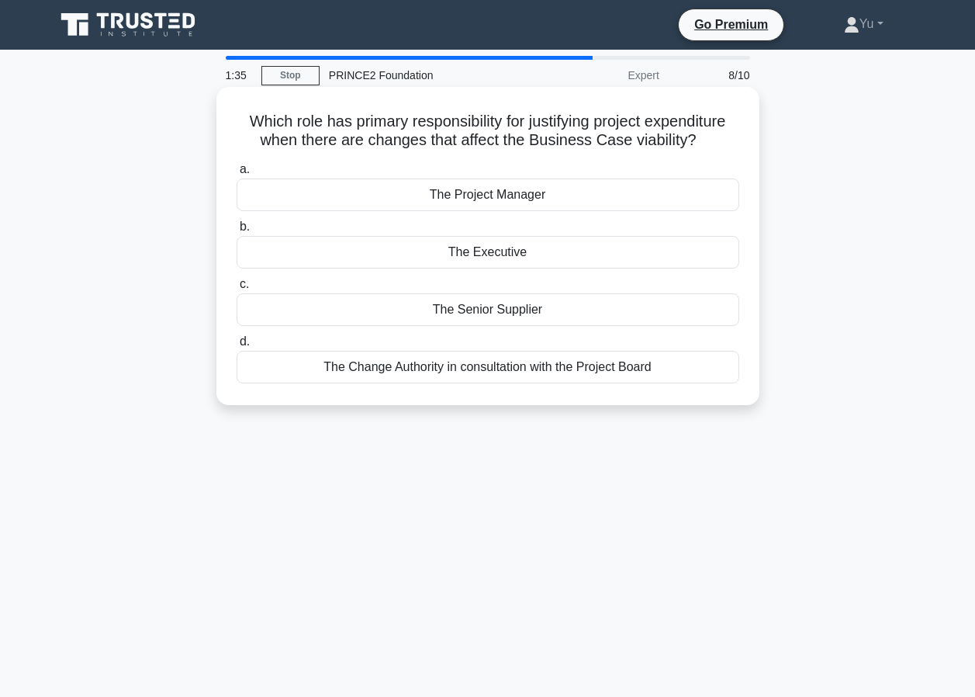
click at [473, 254] on div "The Executive" at bounding box center [488, 252] width 503 height 33
click at [237, 232] on input "b. The Executive" at bounding box center [237, 227] width 0 height 10
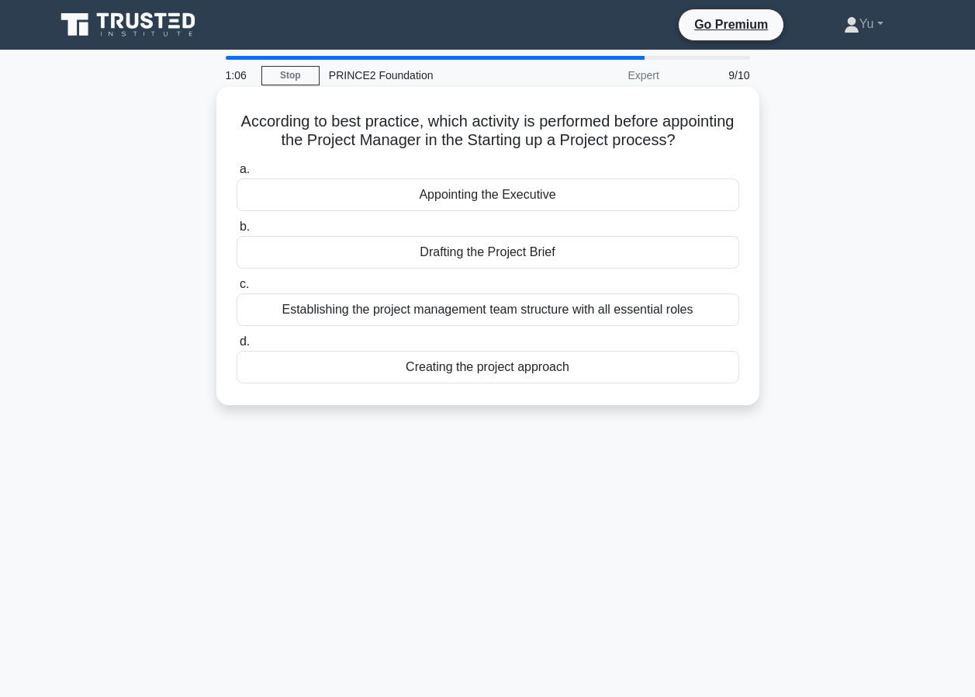
click at [479, 254] on div "Drafting the Project Brief" at bounding box center [488, 252] width 503 height 33
click at [237, 232] on input "b. Drafting the Project Brief" at bounding box center [237, 227] width 0 height 10
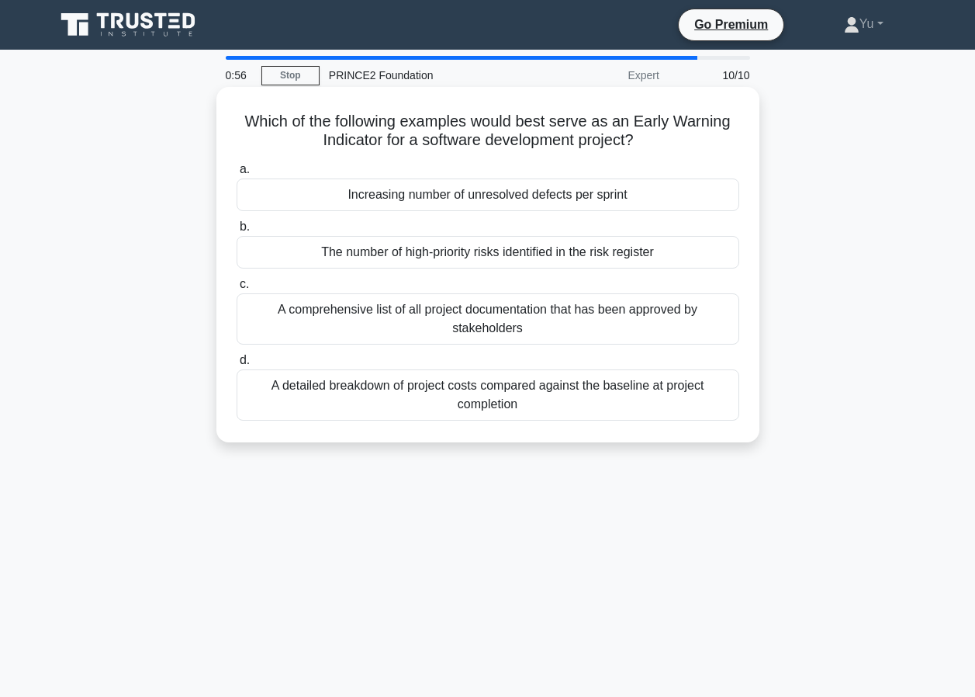
click at [395, 195] on div "Increasing number of unresolved defects per sprint" at bounding box center [488, 194] width 503 height 33
click at [237, 175] on input "a. Increasing number of unresolved defects per sprint" at bounding box center [237, 169] width 0 height 10
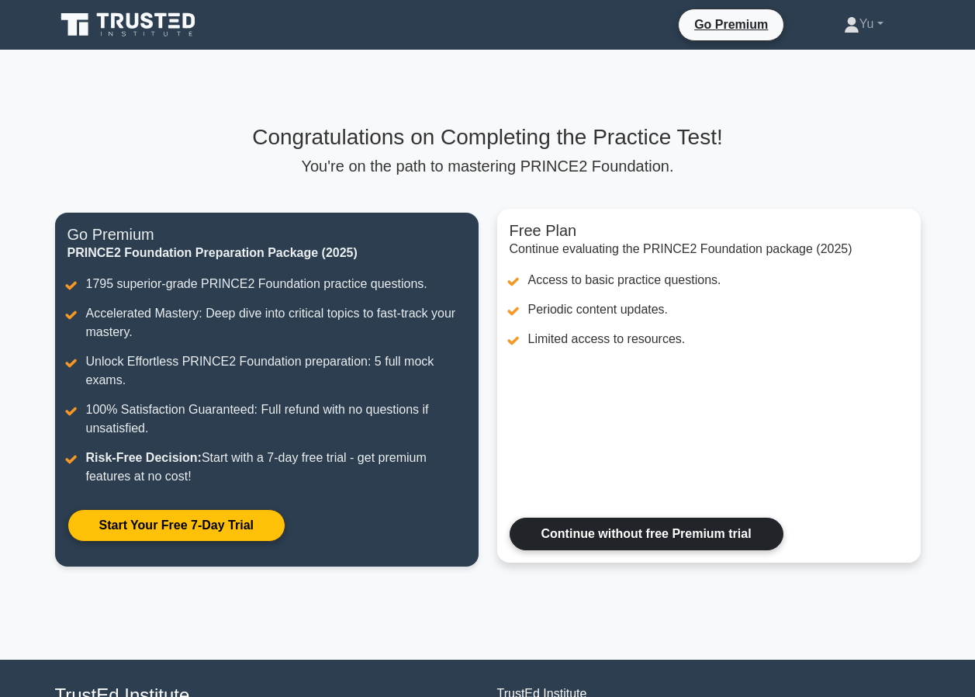
click at [624, 527] on link "Continue without free Premium trial" at bounding box center [647, 533] width 274 height 33
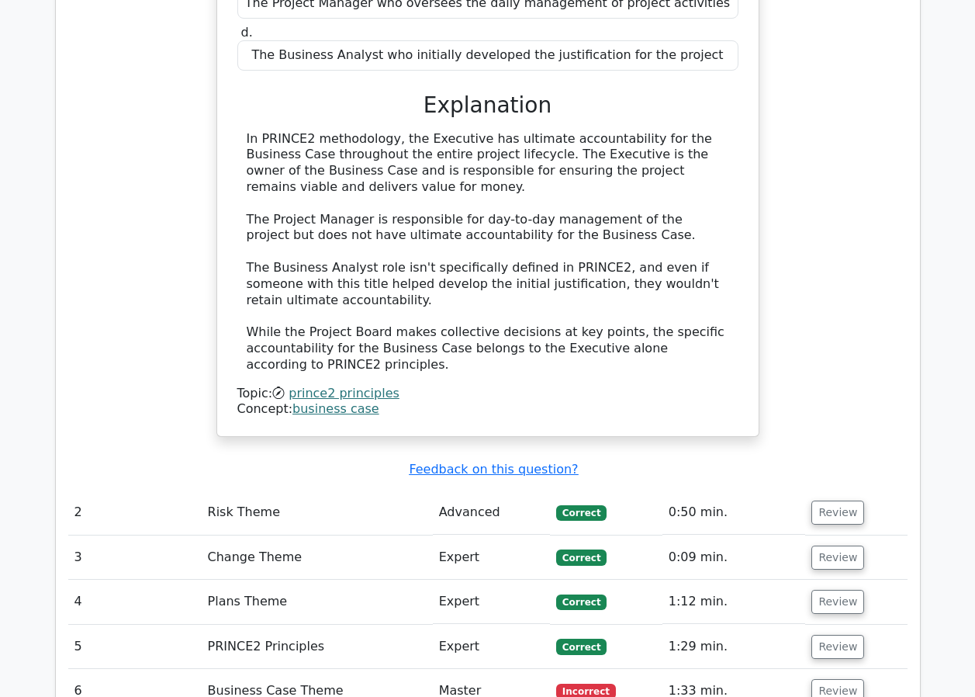
scroll to position [2017, 0]
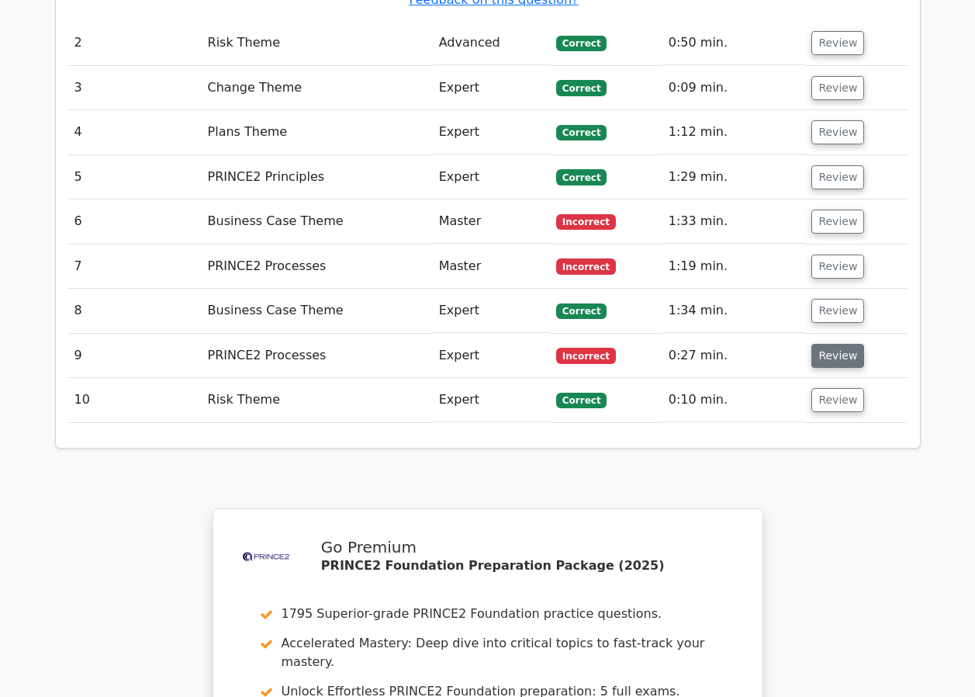
click at [820, 344] on button "Review" at bounding box center [837, 356] width 53 height 24
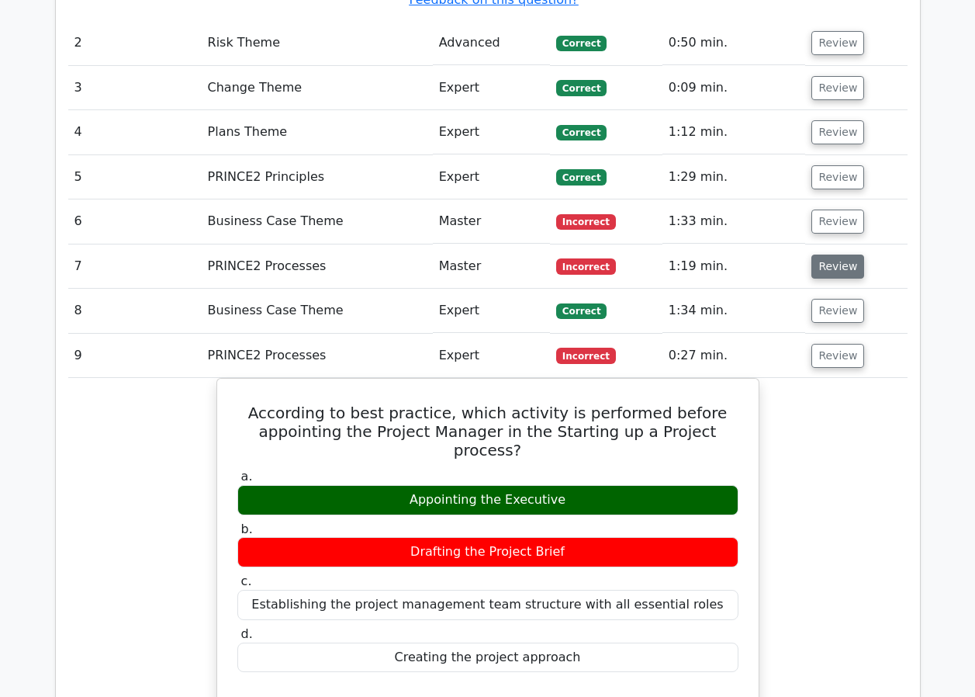
click at [831, 254] on button "Review" at bounding box center [837, 266] width 53 height 24
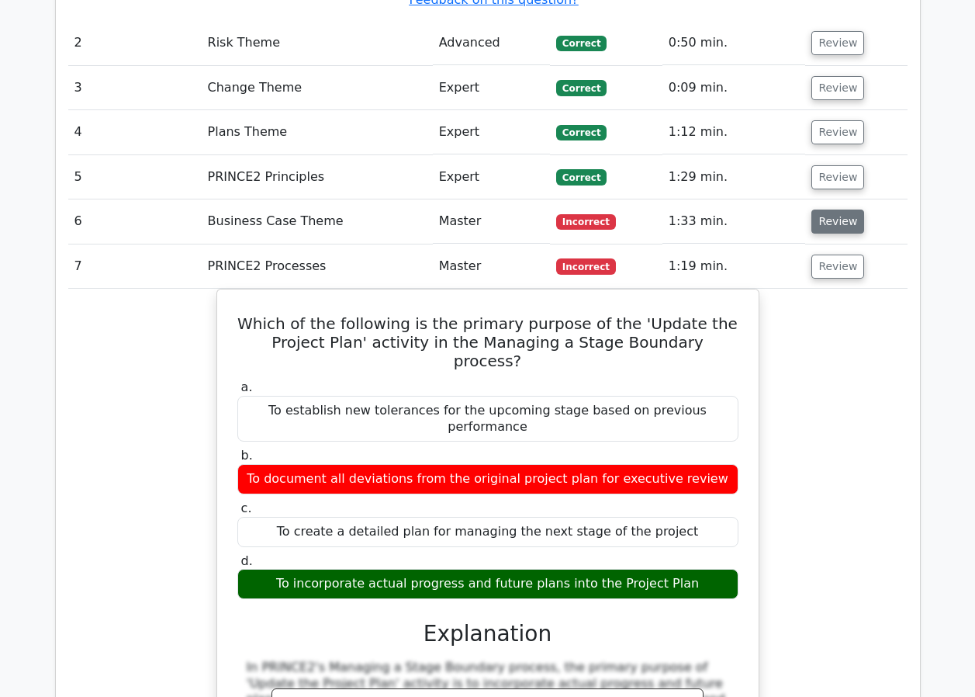
click at [834, 209] on button "Review" at bounding box center [837, 221] width 53 height 24
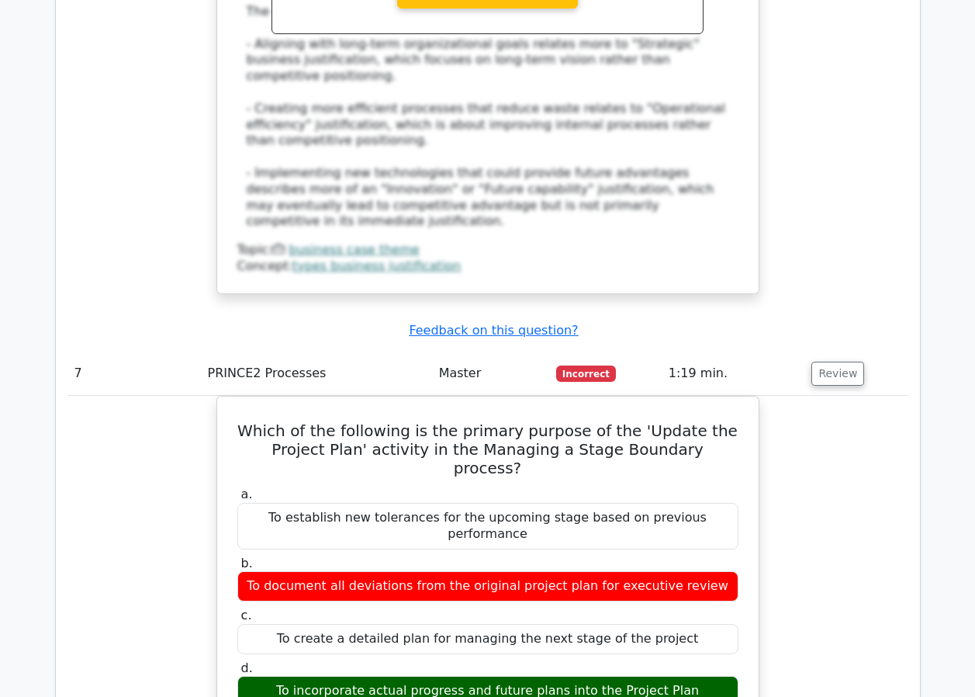
scroll to position [2637, 0]
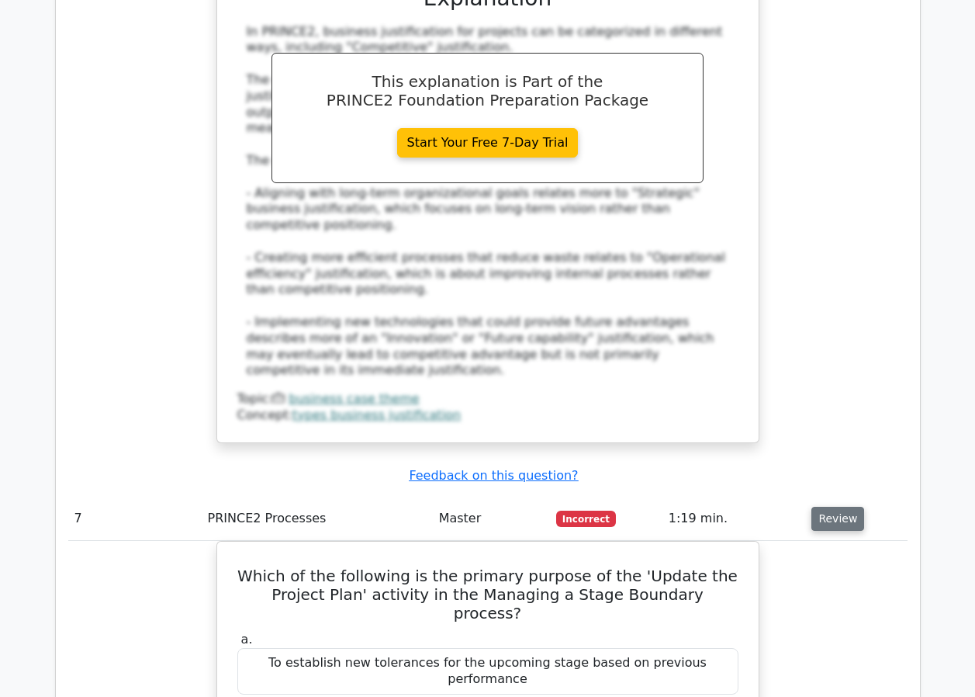
click at [821, 507] on button "Review" at bounding box center [837, 519] width 53 height 24
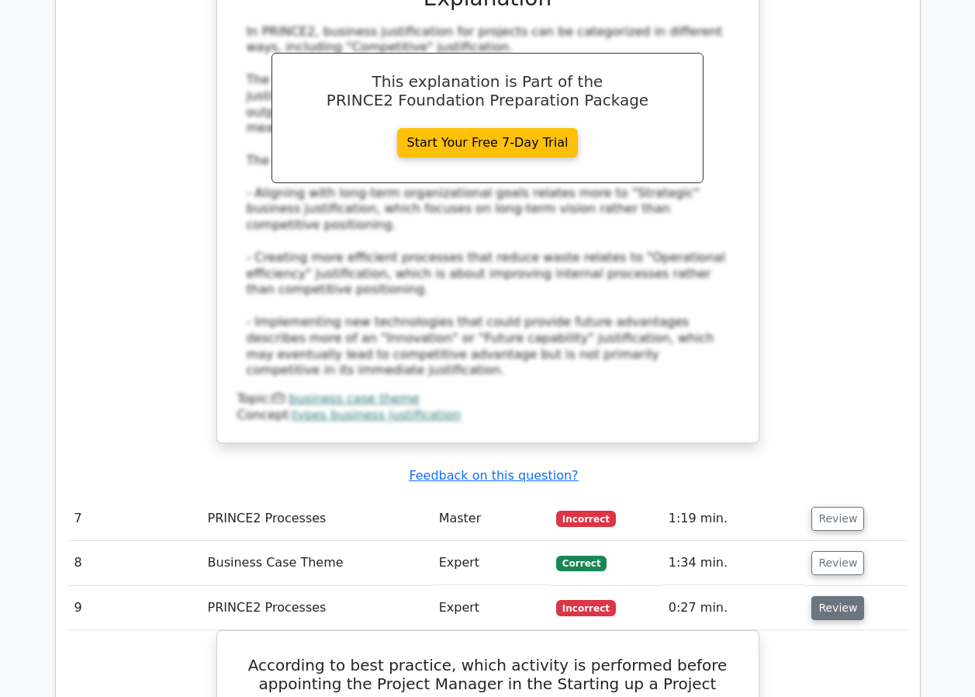
click at [847, 596] on button "Review" at bounding box center [837, 608] width 53 height 24
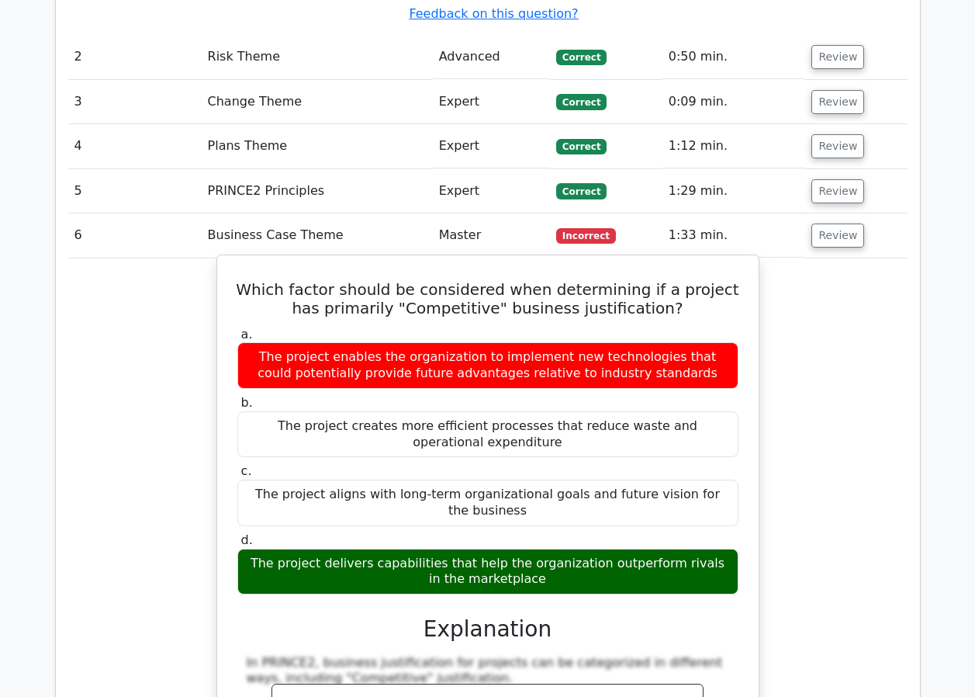
scroll to position [1939, 0]
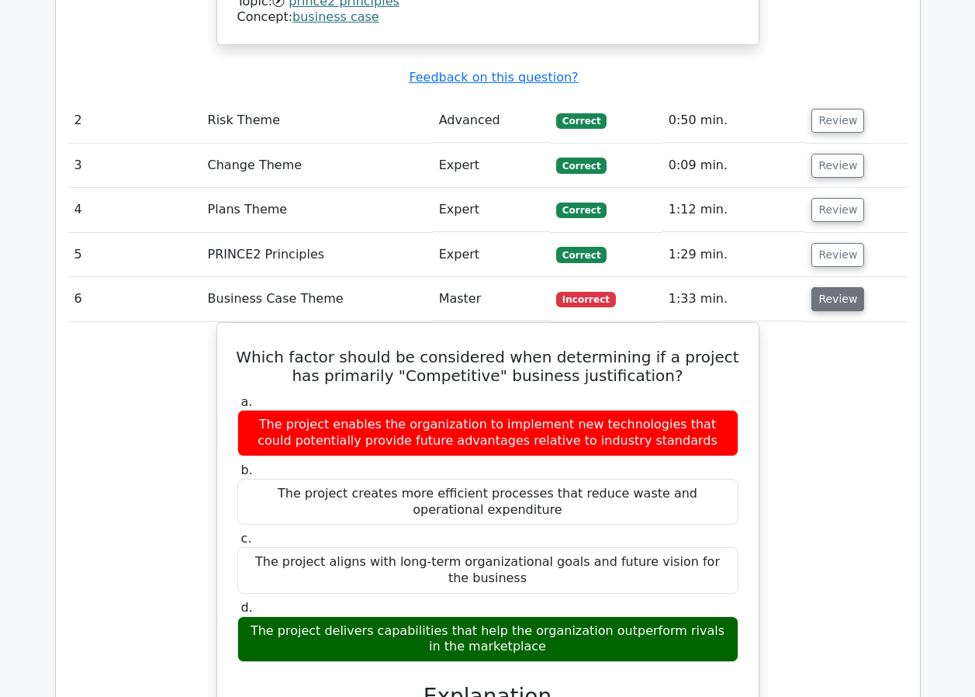
click at [830, 287] on button "Review" at bounding box center [837, 299] width 53 height 24
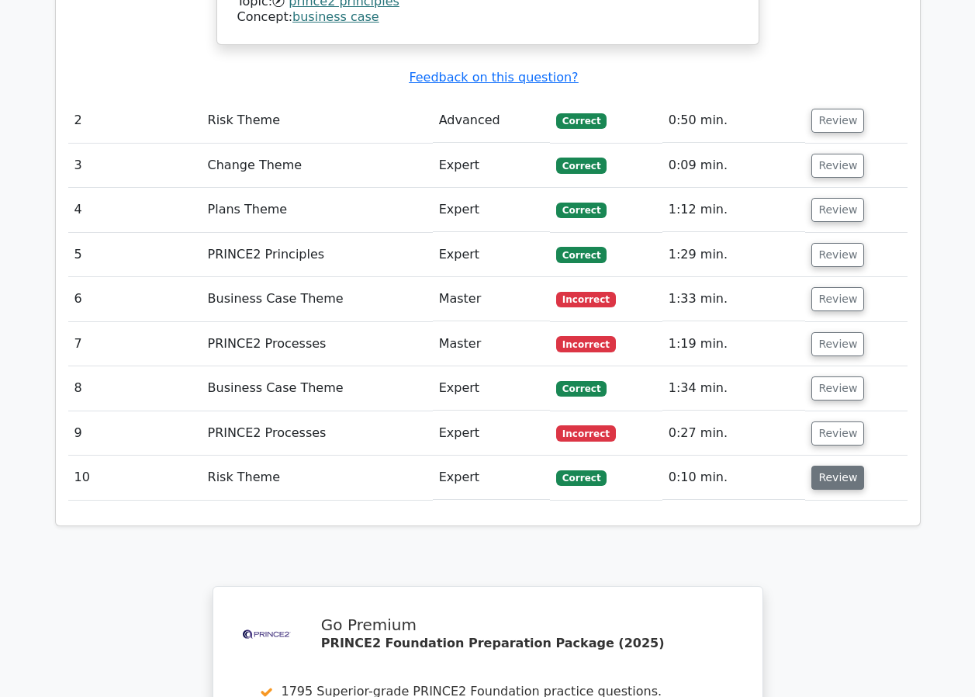
click at [821, 465] on button "Review" at bounding box center [837, 477] width 53 height 24
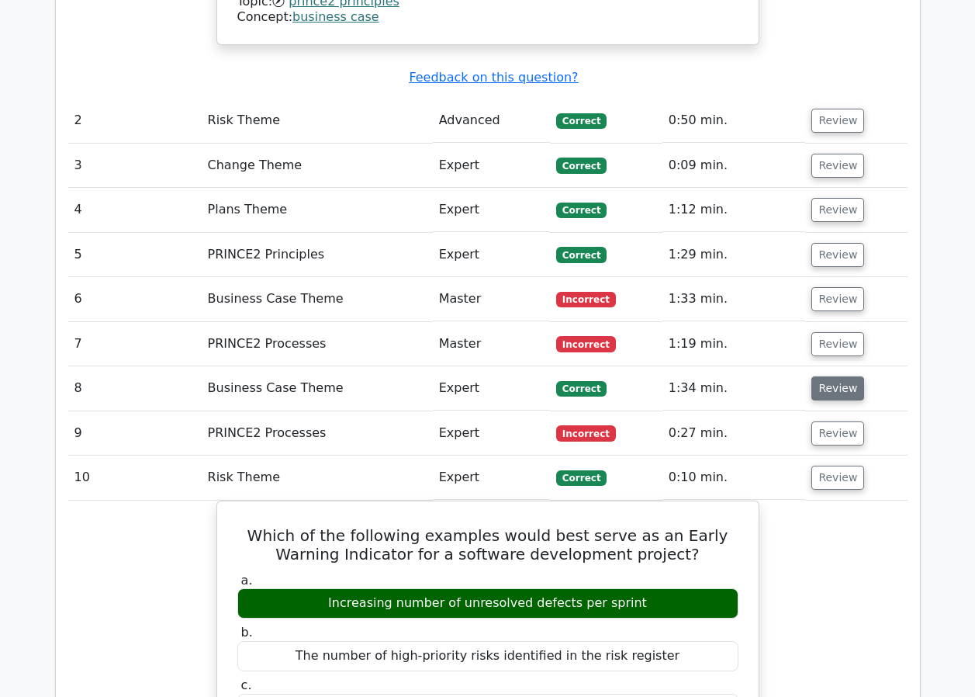
click at [837, 376] on button "Review" at bounding box center [837, 388] width 53 height 24
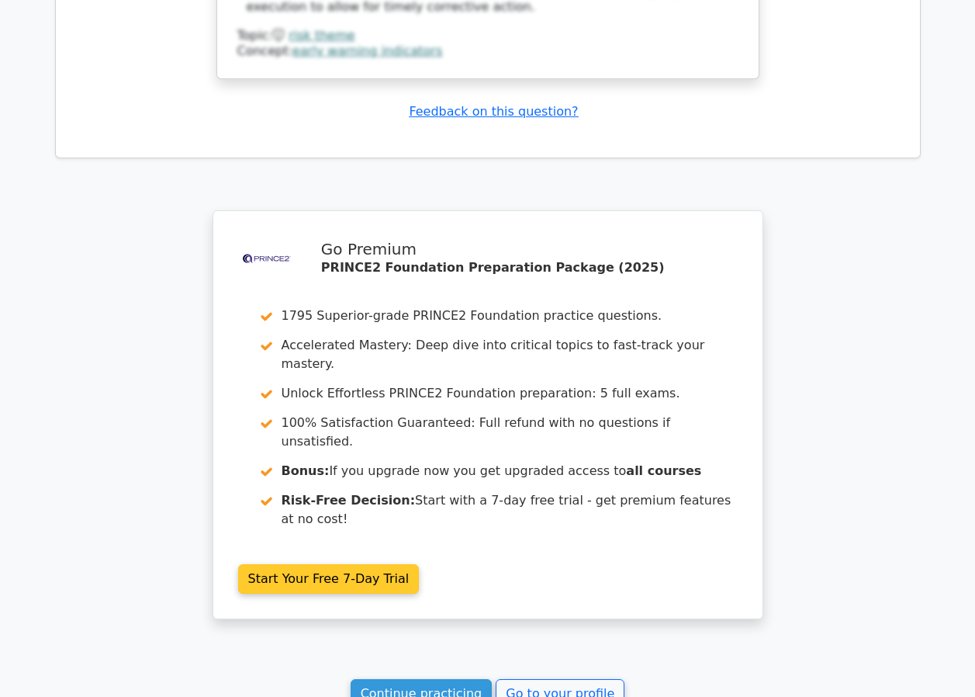
scroll to position [4059, 0]
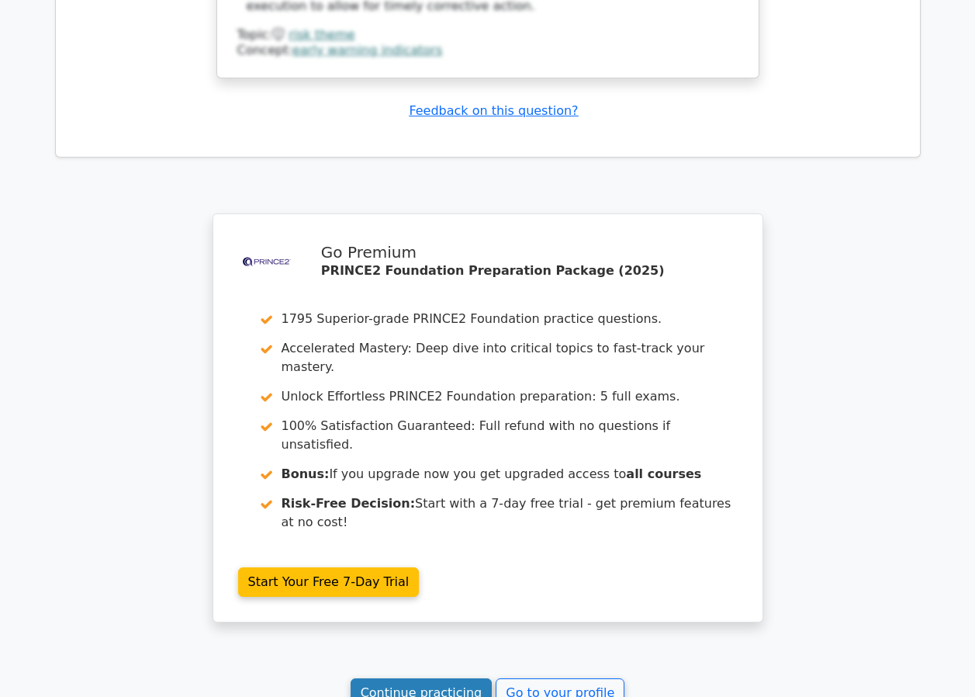
click at [442, 678] on link "Continue practicing" at bounding box center [422, 692] width 142 height 29
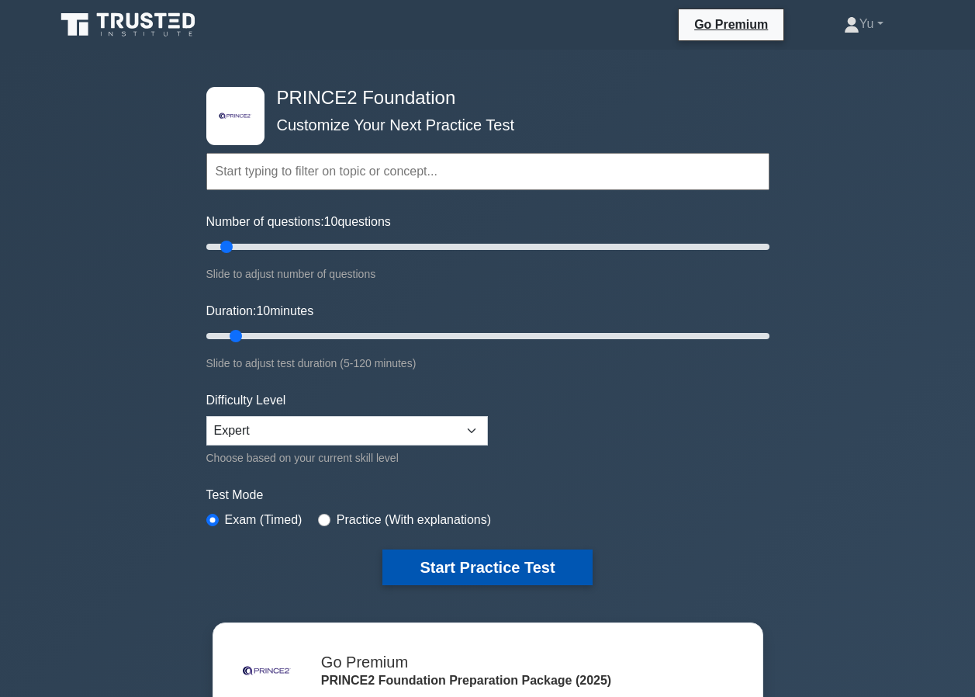
click at [476, 561] on button "Start Practice Test" at bounding box center [486, 567] width 209 height 36
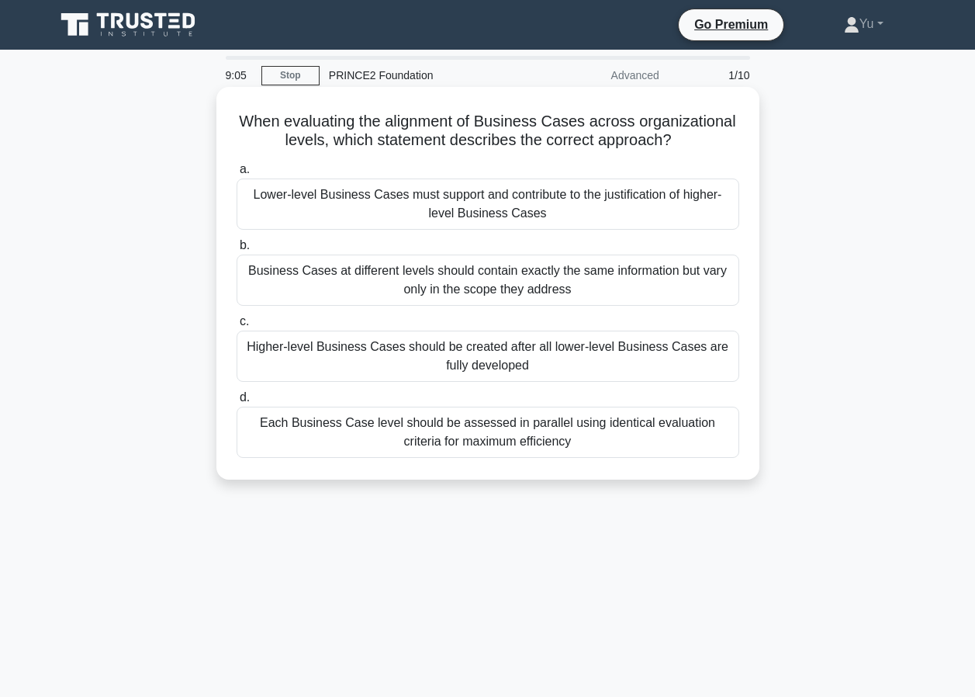
click at [455, 216] on div "Lower-level Business Cases must support and contribute to the justification of …" at bounding box center [488, 203] width 503 height 51
click at [237, 175] on input "a. Lower-level Business Cases must support and contribute to the justification …" at bounding box center [237, 169] width 0 height 10
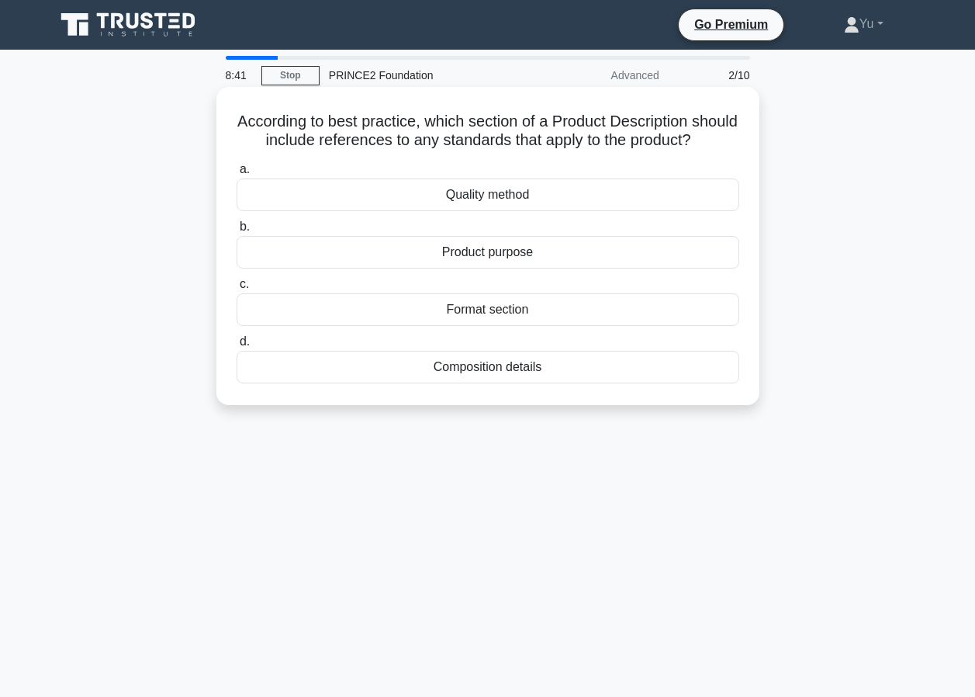
click at [479, 211] on div "Quality method" at bounding box center [488, 194] width 503 height 33
click at [237, 175] on input "a. Quality method" at bounding box center [237, 169] width 0 height 10
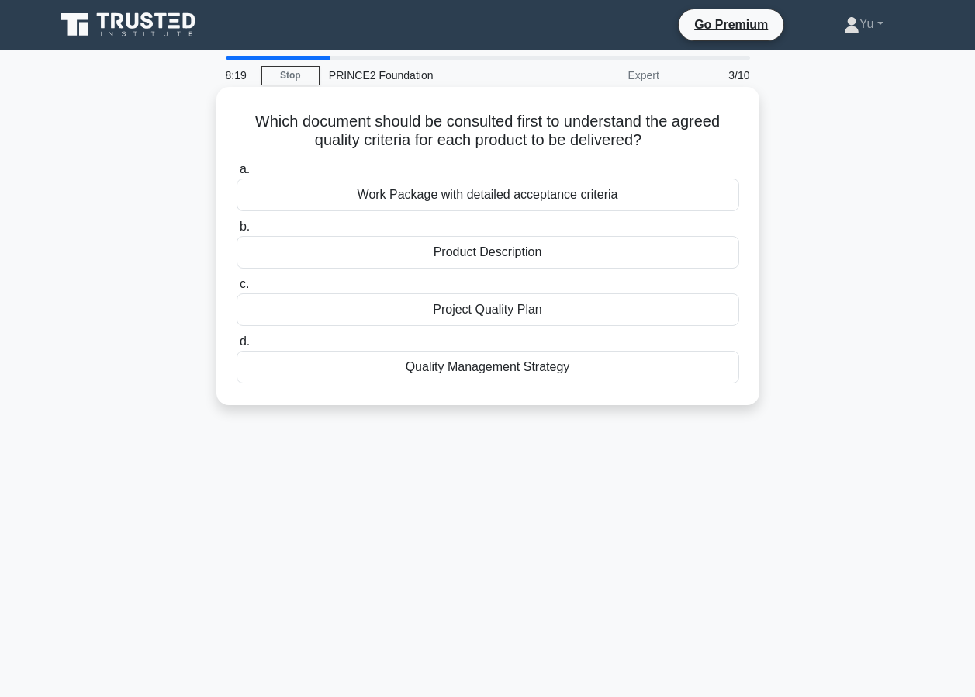
click at [519, 254] on div "Product Description" at bounding box center [488, 252] width 503 height 33
click at [237, 232] on input "b. Product Description" at bounding box center [237, 227] width 0 height 10
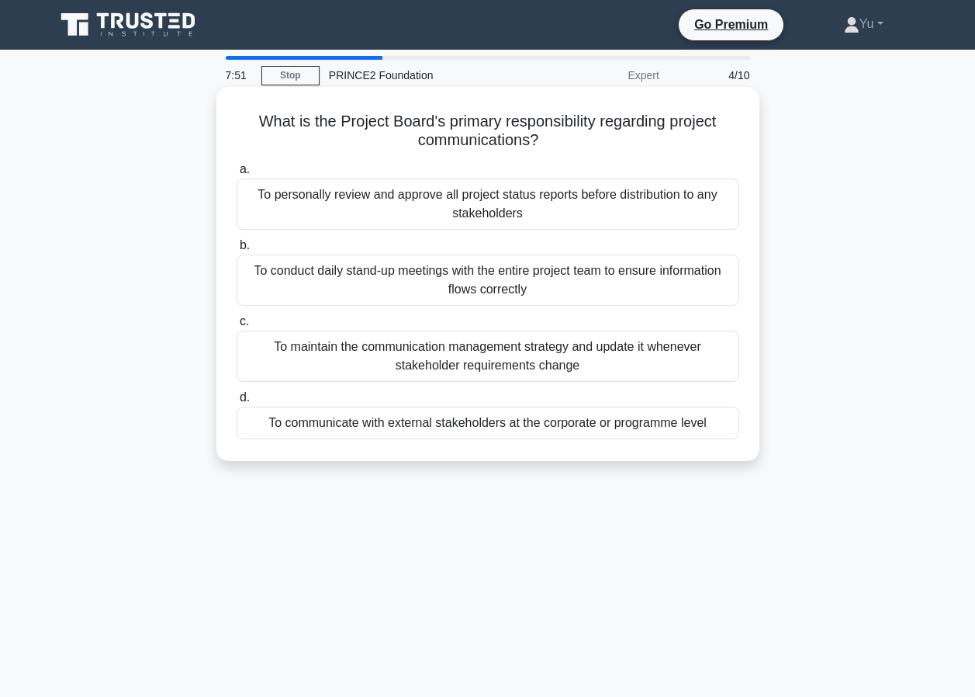
click at [462, 198] on div "To personally review and approve all project status reports before distribution…" at bounding box center [488, 203] width 503 height 51
click at [237, 175] on input "a. To personally review and approve all project status reports before distribut…" at bounding box center [237, 169] width 0 height 10
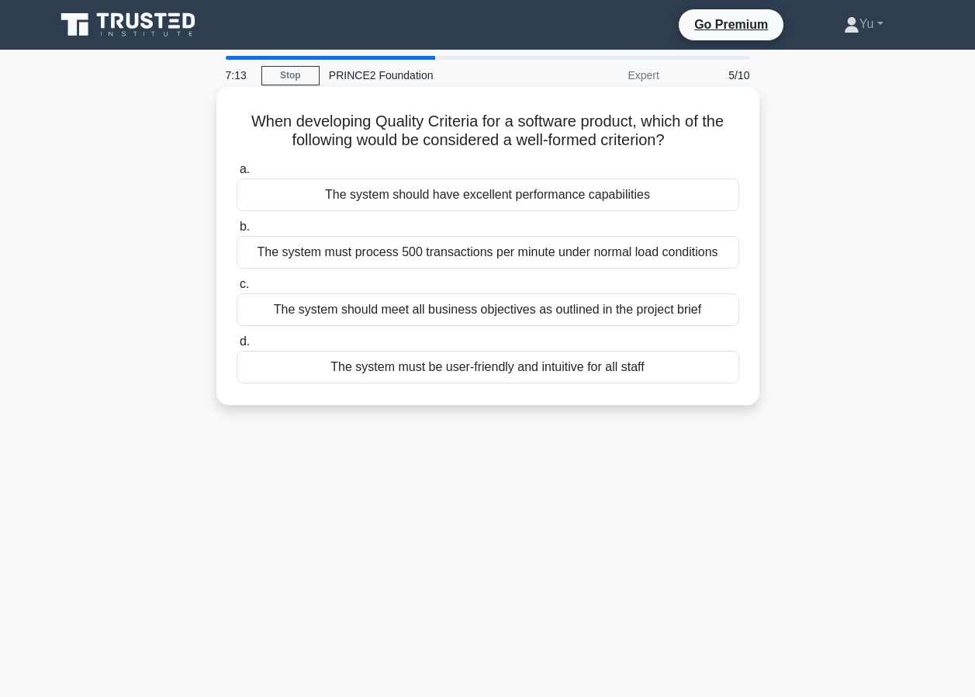
click at [486, 259] on div "The system must process 500 transactions per minute under normal load conditions" at bounding box center [488, 252] width 503 height 33
click at [237, 232] on input "b. The system must process 500 transactions per minute under normal load condit…" at bounding box center [237, 227] width 0 height 10
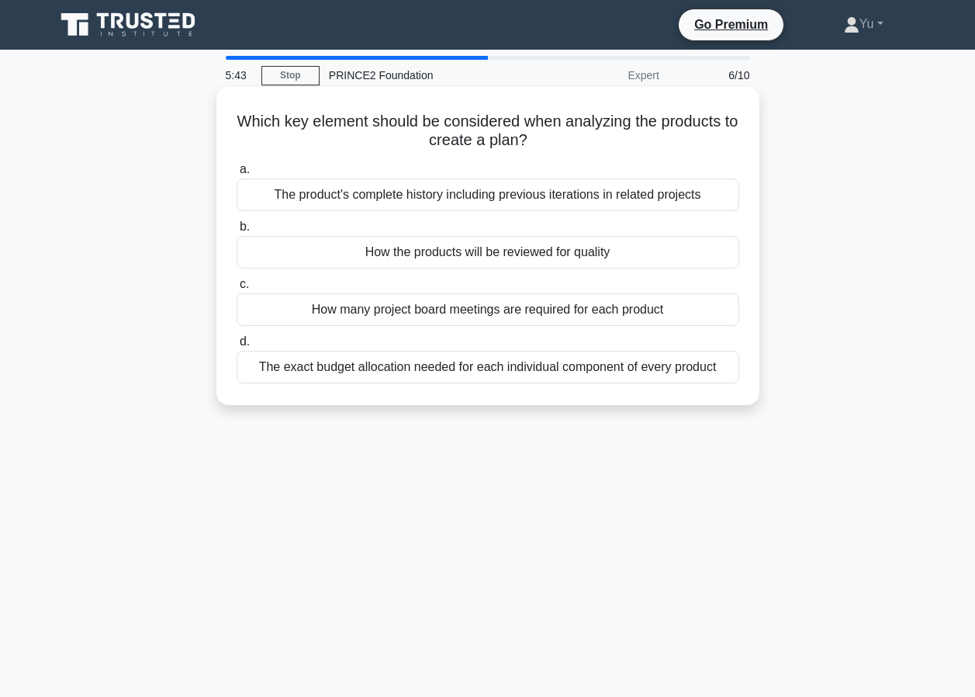
click at [371, 252] on div "How the products will be reviewed for quality" at bounding box center [488, 252] width 503 height 33
click at [237, 232] on input "b. How the products will be reviewed for quality" at bounding box center [237, 227] width 0 height 10
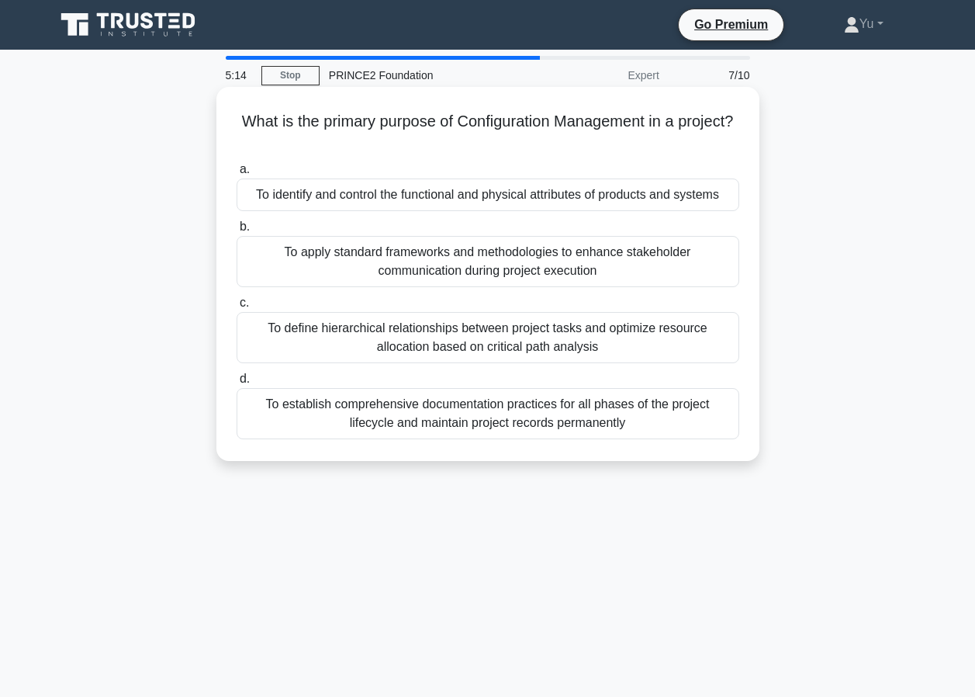
click at [467, 193] on div "To identify and control the functional and physical attributes of products and …" at bounding box center [488, 194] width 503 height 33
click at [237, 175] on input "a. To identify and control the functional and physical attributes of products a…" at bounding box center [237, 169] width 0 height 10
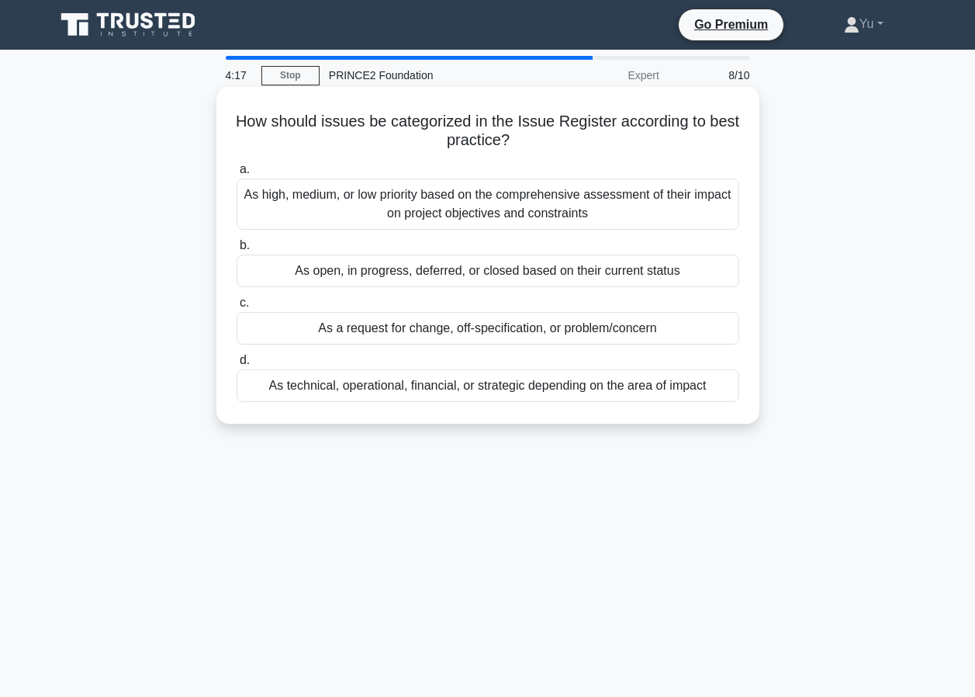
click at [637, 202] on div "As high, medium, or low priority based on the comprehensive assessment of their…" at bounding box center [488, 203] width 503 height 51
click at [237, 175] on input "a. As high, medium, or low priority based on the comprehensive assessment of th…" at bounding box center [237, 169] width 0 height 10
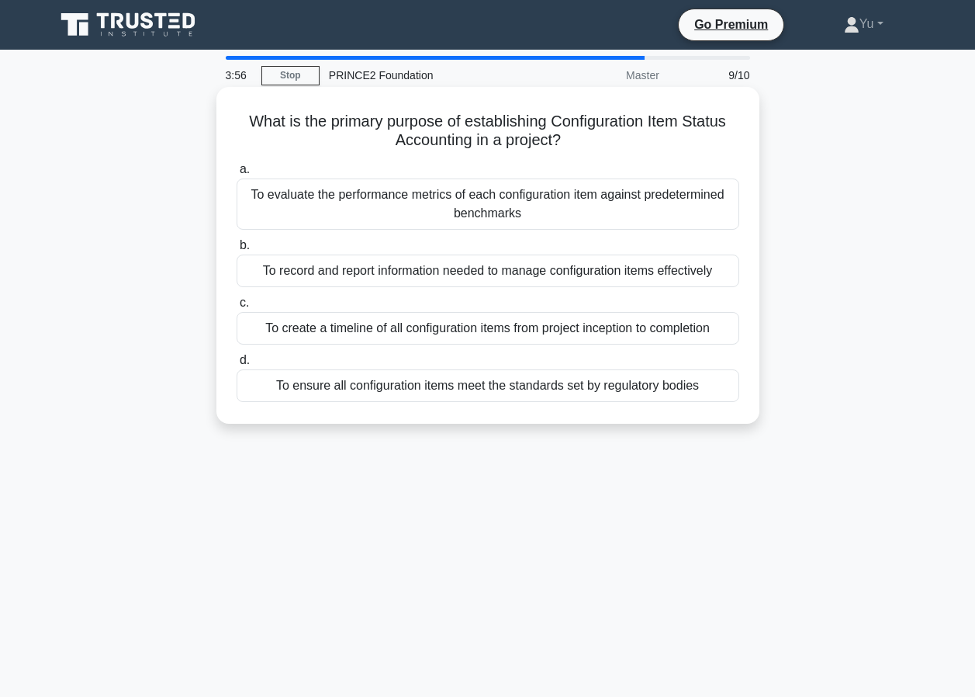
click at [455, 386] on div "To ensure all configuration items meet the standards set by regulatory bodies" at bounding box center [488, 385] width 503 height 33
click at [237, 365] on input "d. To ensure all configuration items meet the standards set by regulatory bodies" at bounding box center [237, 360] width 0 height 10
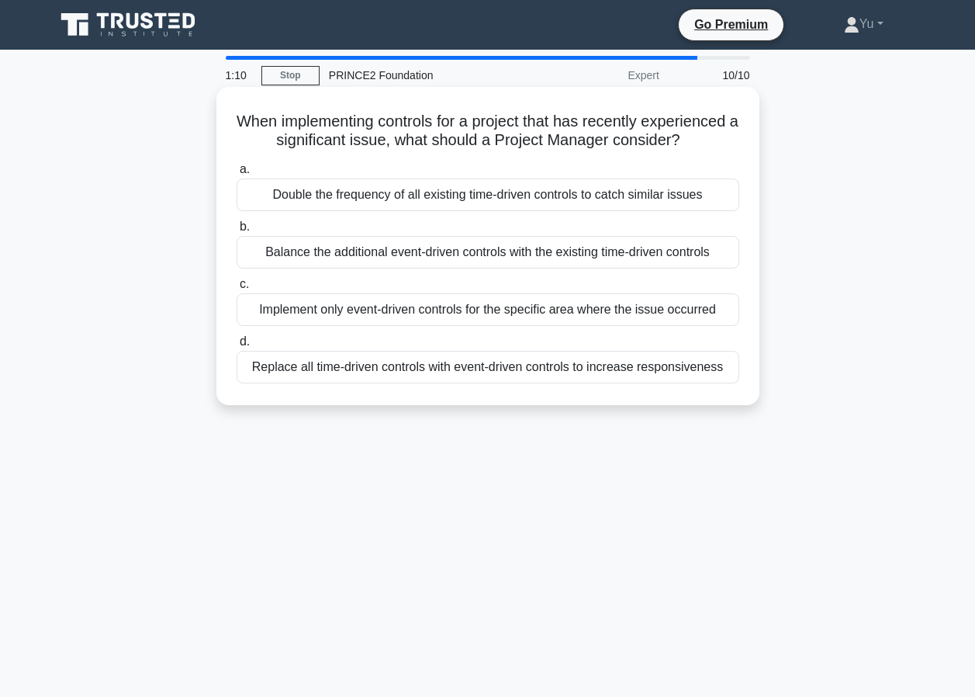
click at [539, 268] on div "Balance the additional event-driven controls with the existing time-driven cont…" at bounding box center [488, 252] width 503 height 33
click at [237, 232] on input "b. Balance the additional event-driven controls with the existing time-driven c…" at bounding box center [237, 227] width 0 height 10
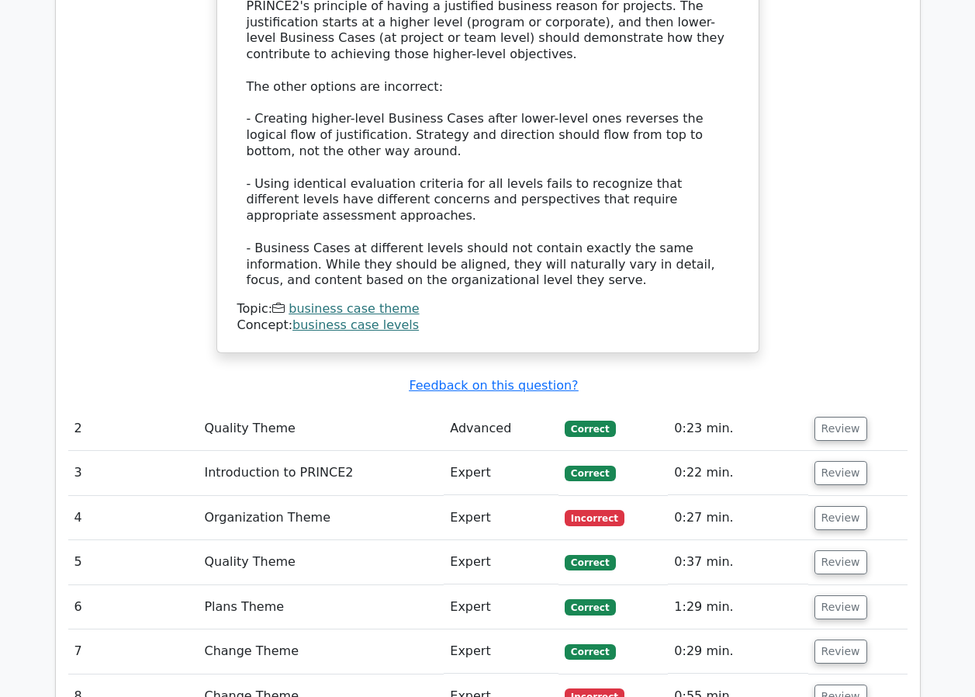
scroll to position [1862, 0]
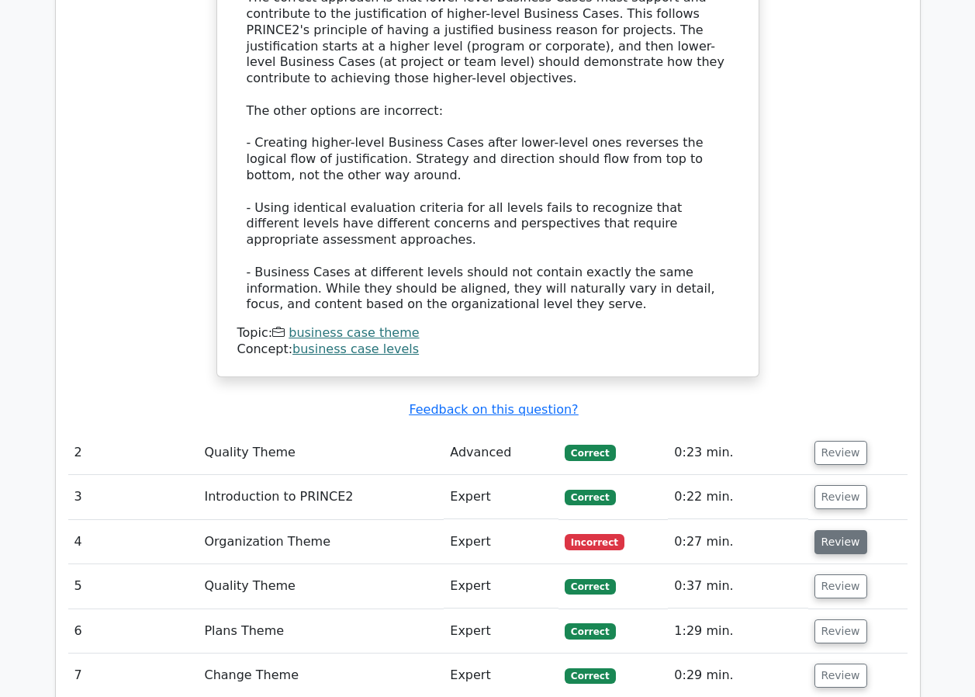
click at [830, 530] on button "Review" at bounding box center [840, 542] width 53 height 24
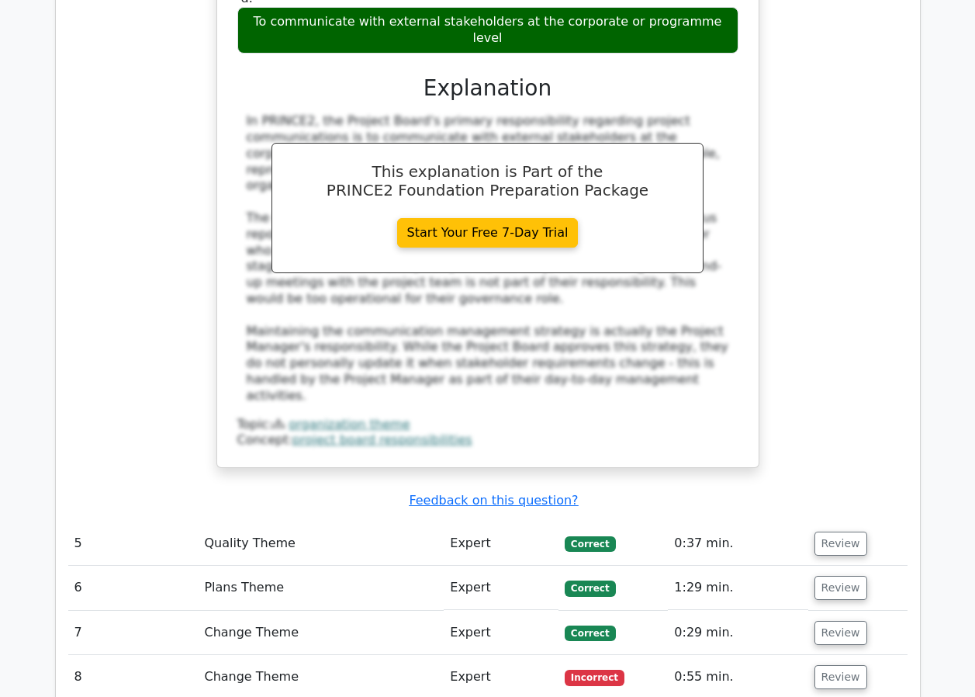
scroll to position [2715, 0]
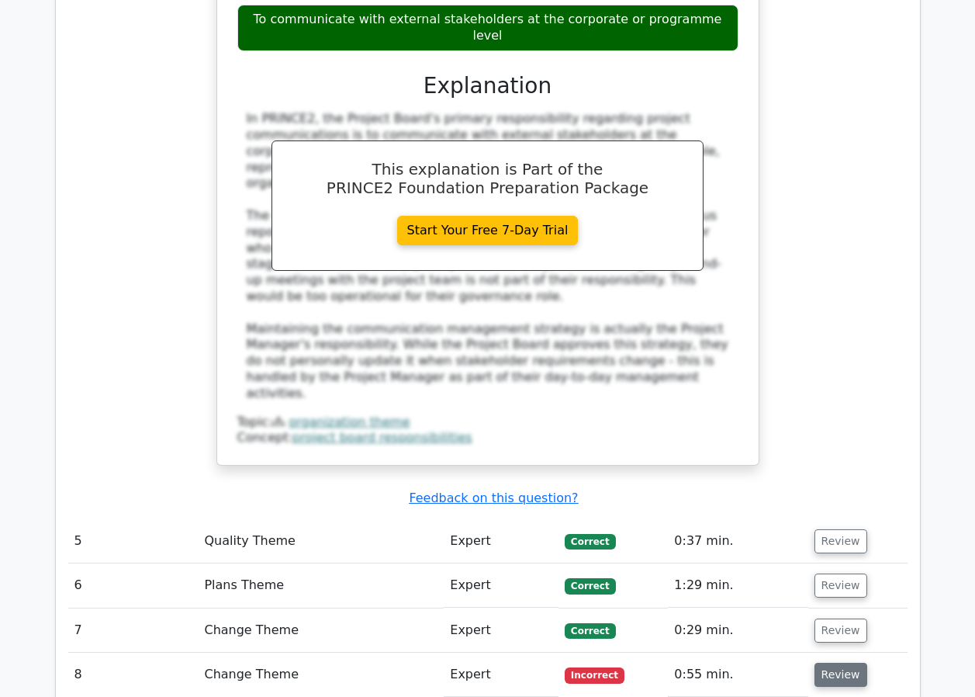
click at [830, 662] on button "Review" at bounding box center [840, 674] width 53 height 24
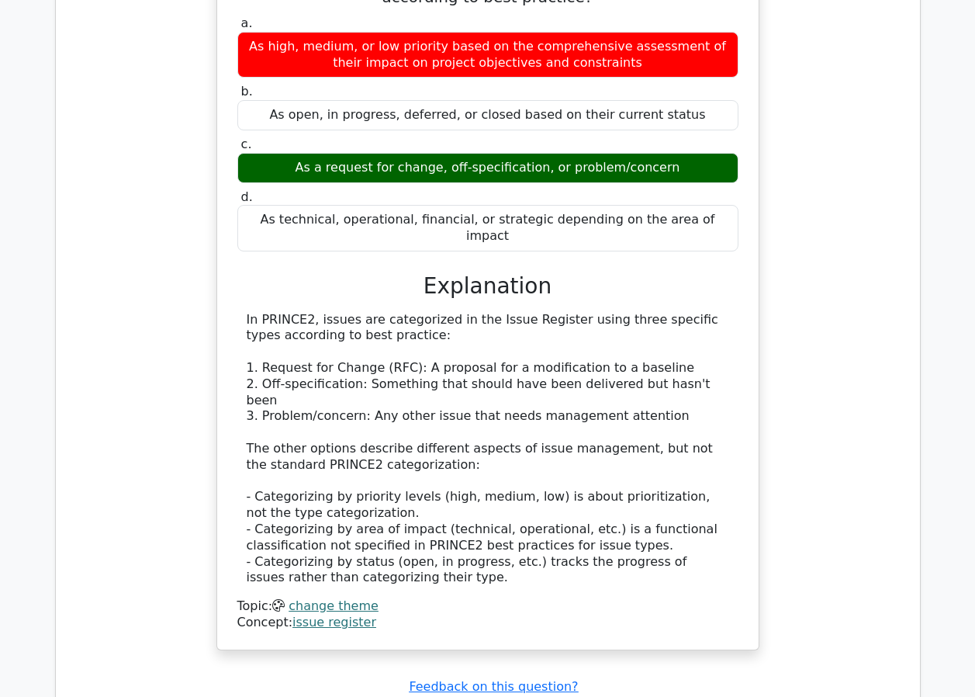
scroll to position [3491, 0]
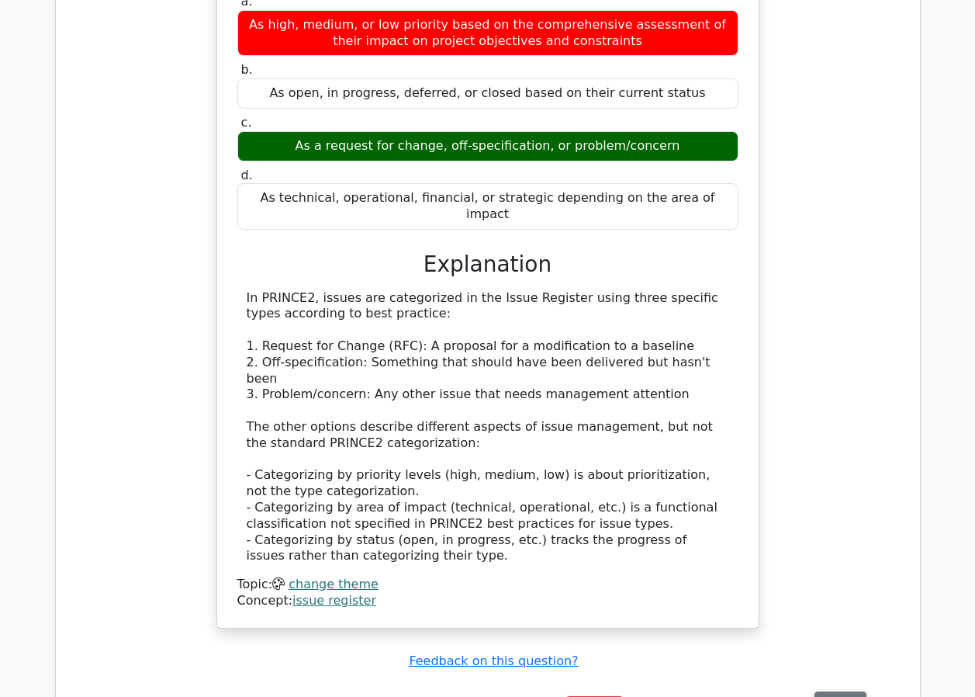
click at [846, 691] on button "Review" at bounding box center [840, 703] width 53 height 24
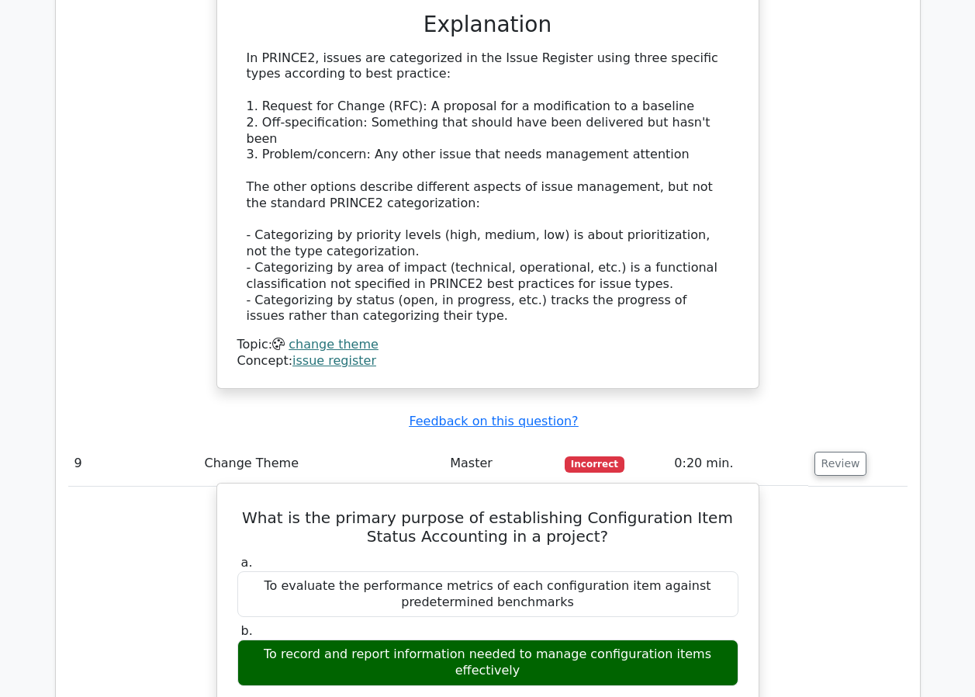
scroll to position [3723, 0]
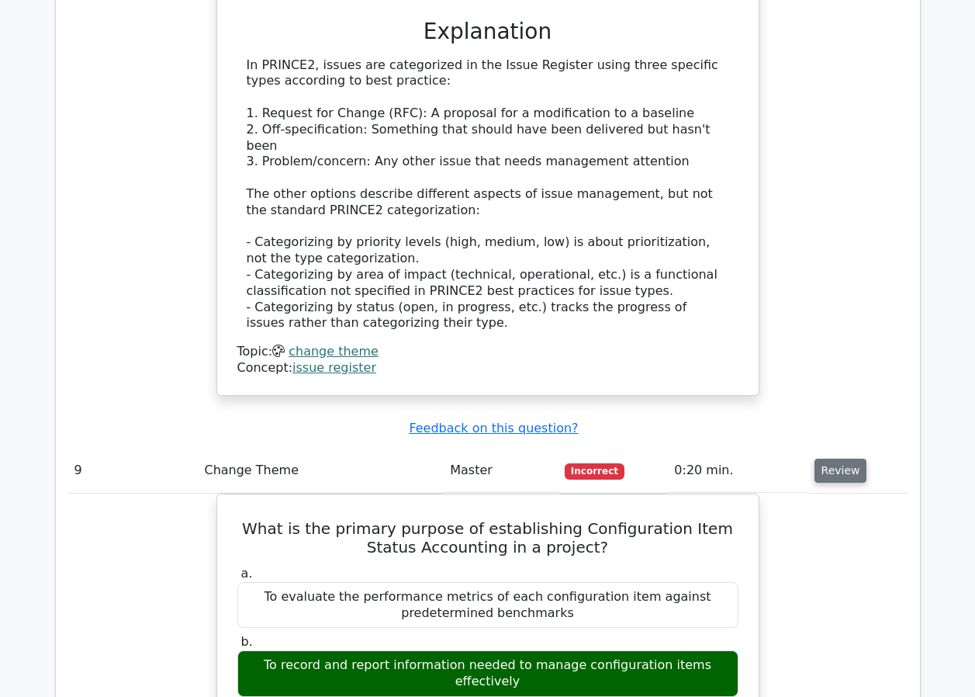
click at [834, 458] on button "Review" at bounding box center [840, 470] width 53 height 24
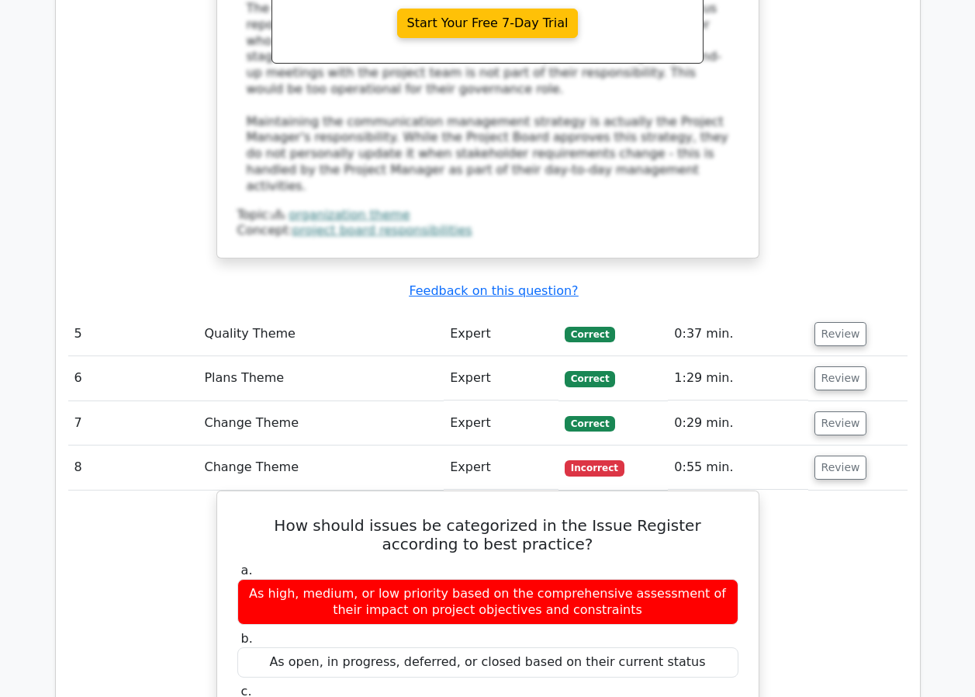
scroll to position [2870, 0]
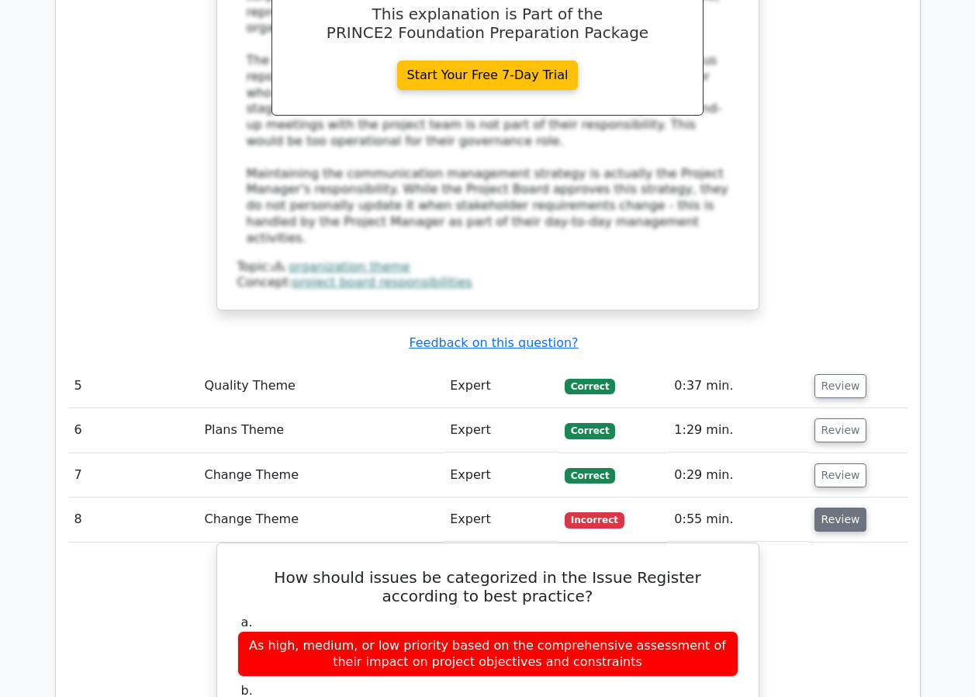
click at [824, 507] on button "Review" at bounding box center [840, 519] width 53 height 24
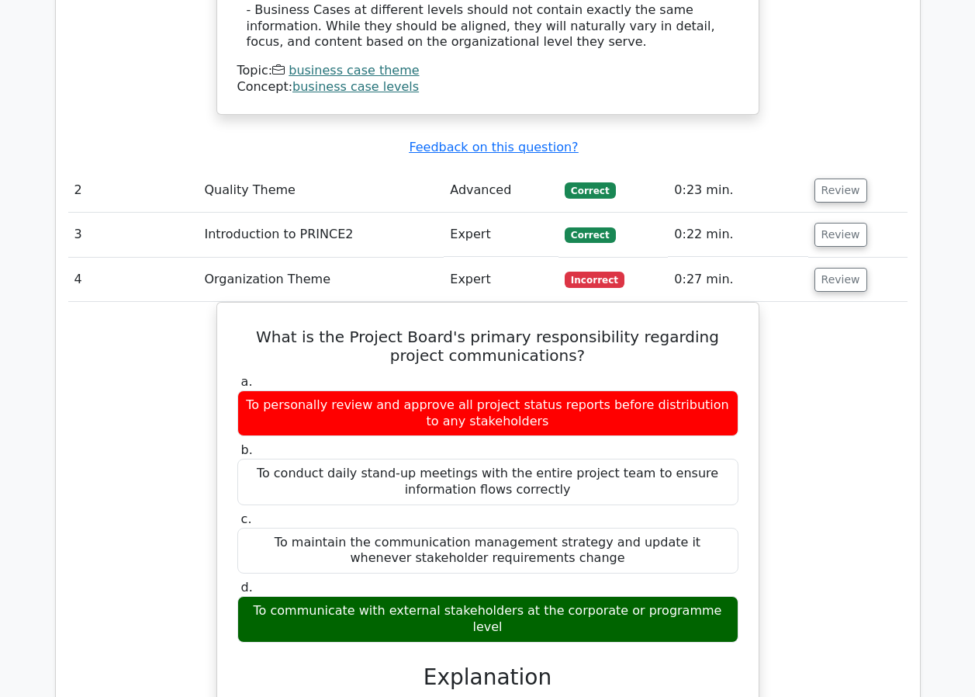
scroll to position [2094, 0]
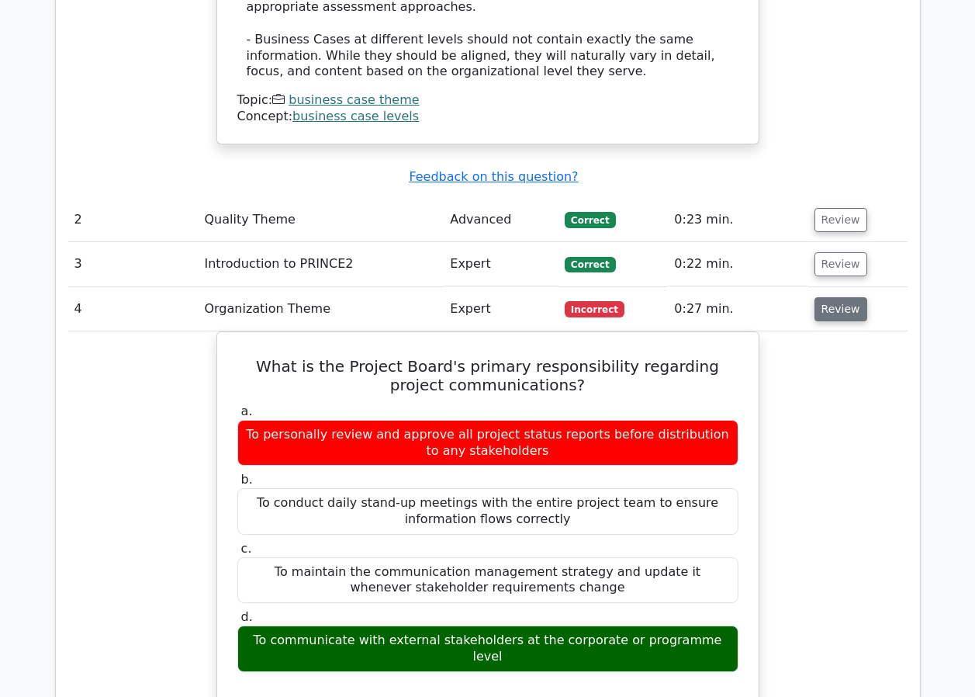
click at [834, 297] on button "Review" at bounding box center [840, 309] width 53 height 24
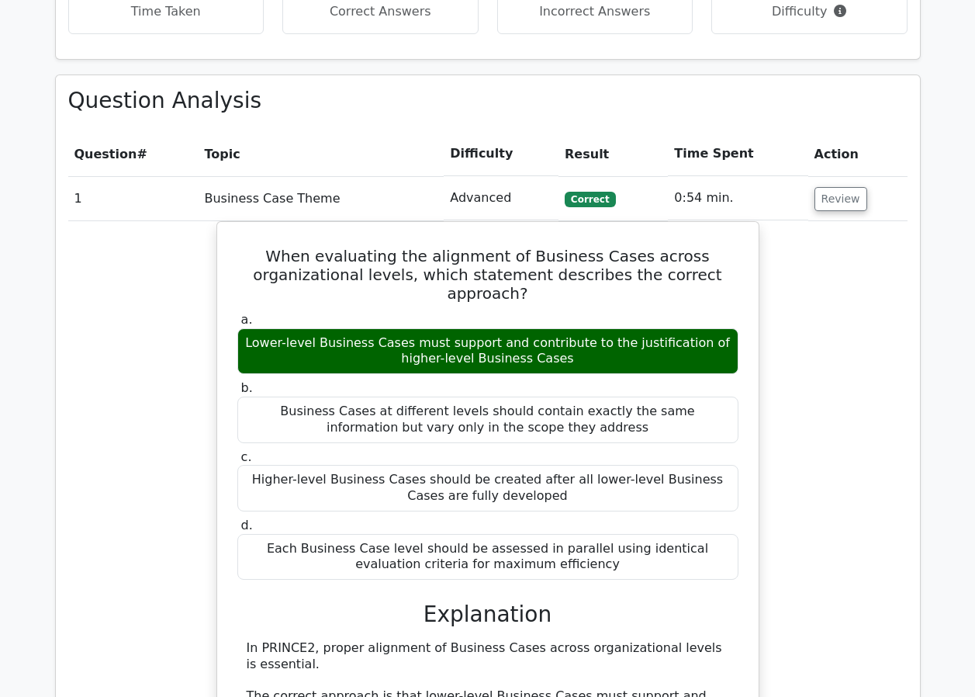
scroll to position [1086, 0]
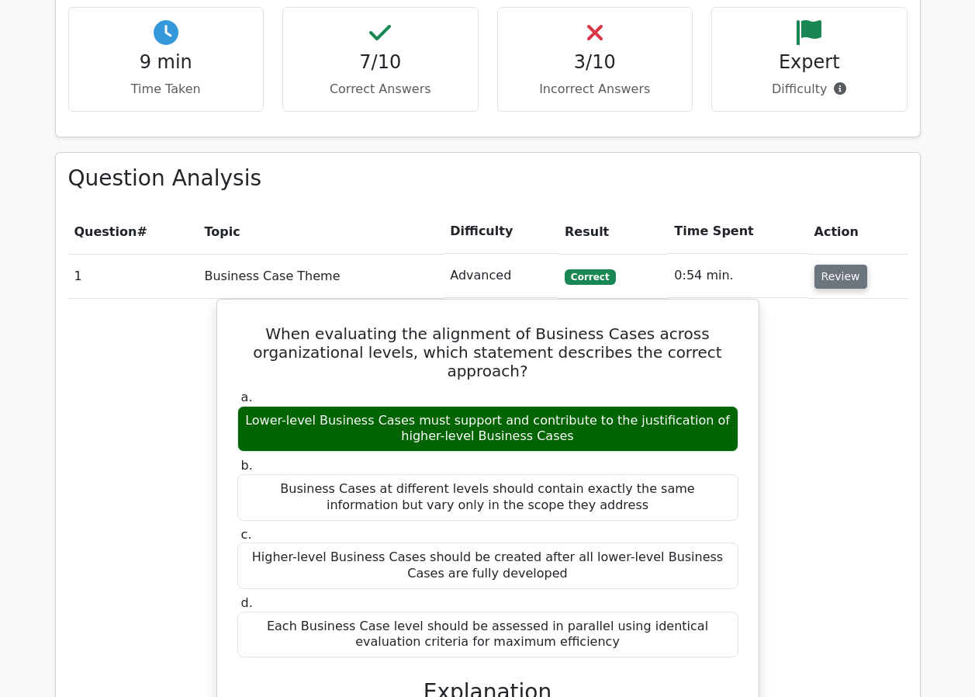
click at [833, 265] on button "Review" at bounding box center [840, 277] width 53 height 24
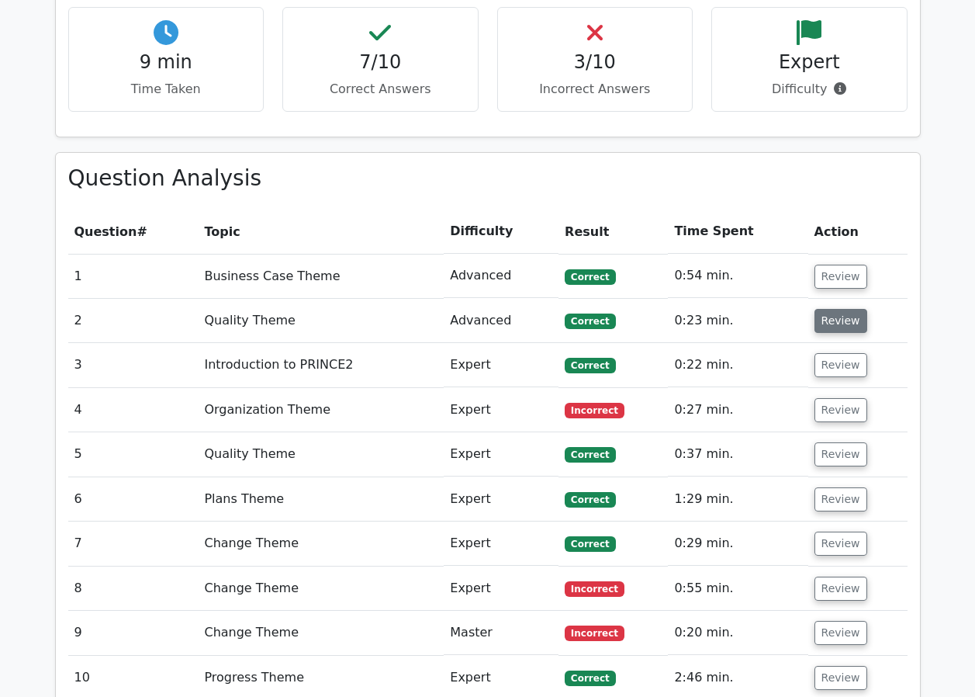
click at [835, 309] on button "Review" at bounding box center [840, 321] width 53 height 24
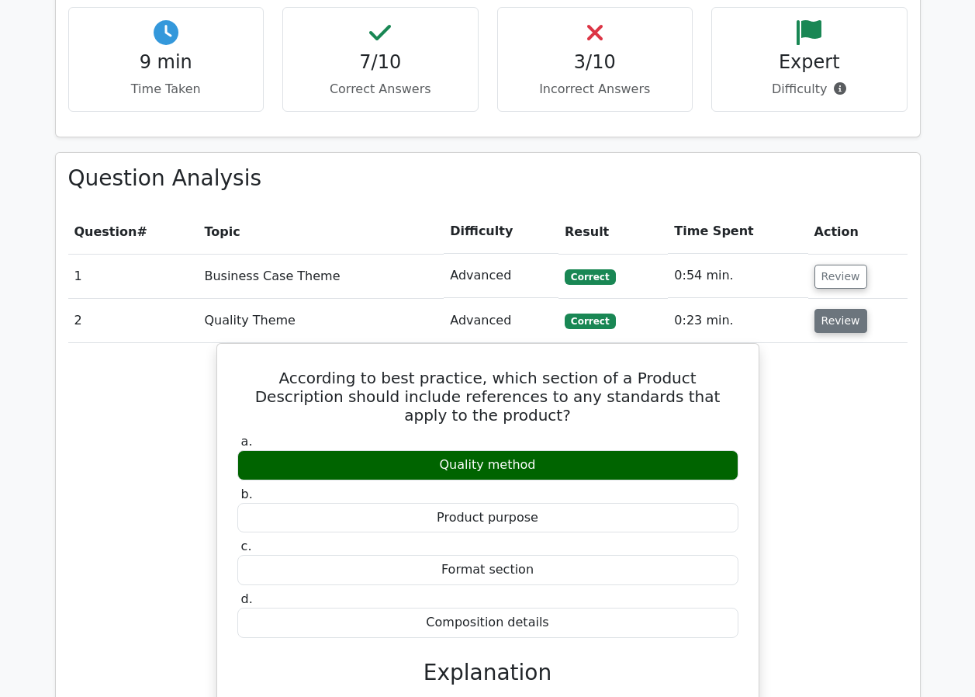
click at [833, 309] on button "Review" at bounding box center [840, 321] width 53 height 24
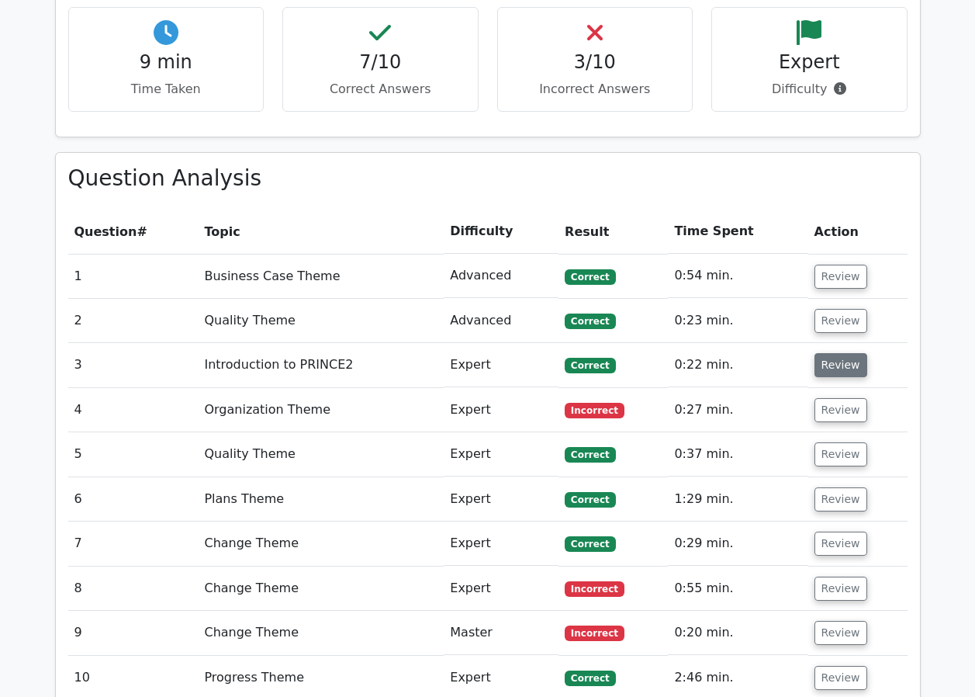
click at [839, 353] on button "Review" at bounding box center [840, 365] width 53 height 24
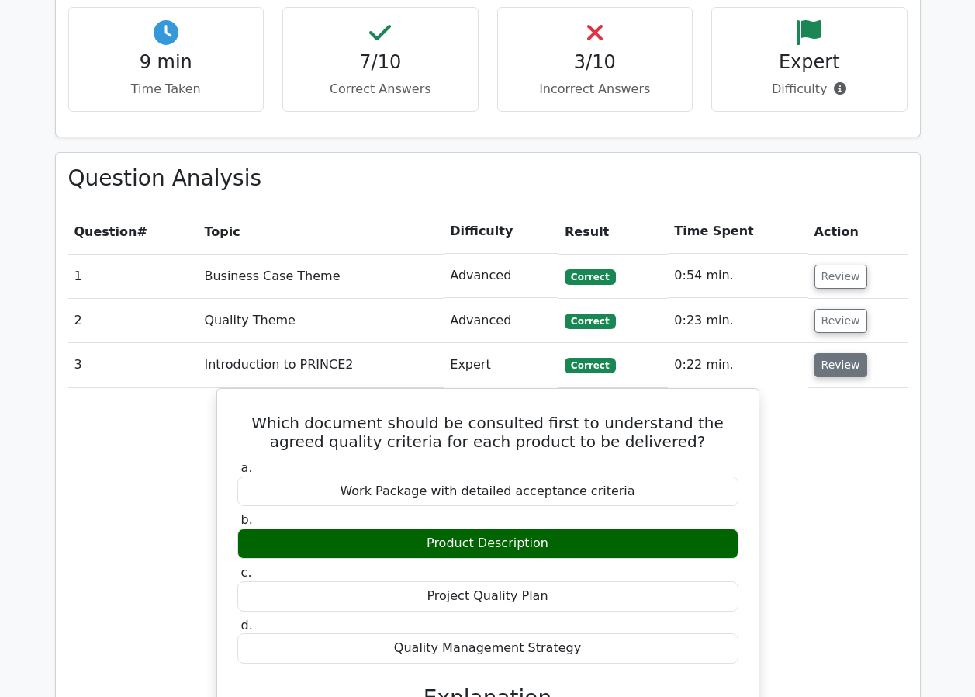
click at [839, 353] on button "Review" at bounding box center [840, 365] width 53 height 24
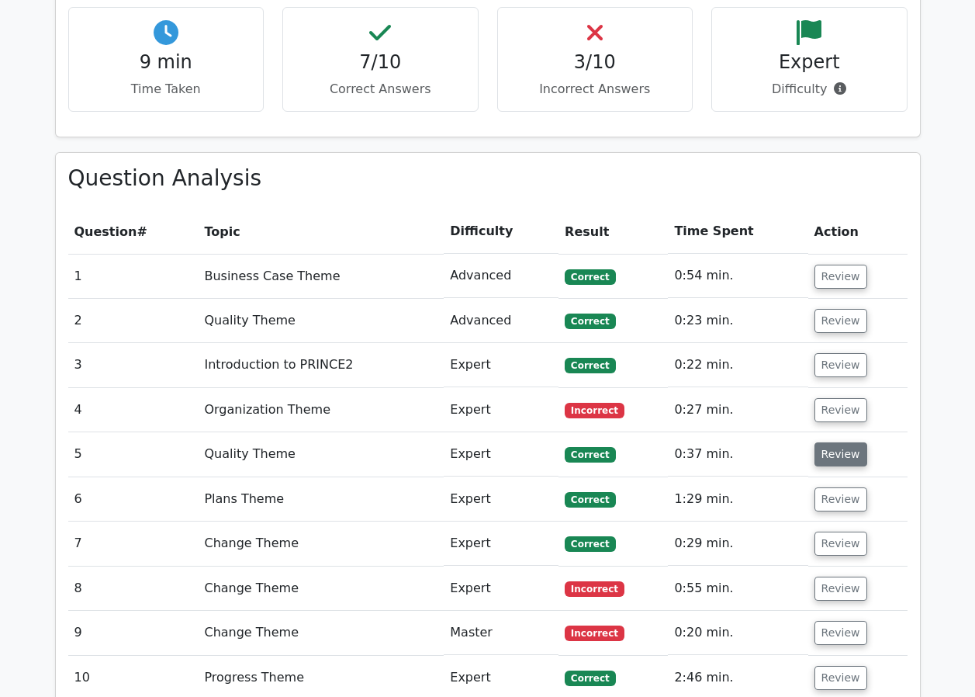
click at [838, 442] on button "Review" at bounding box center [840, 454] width 53 height 24
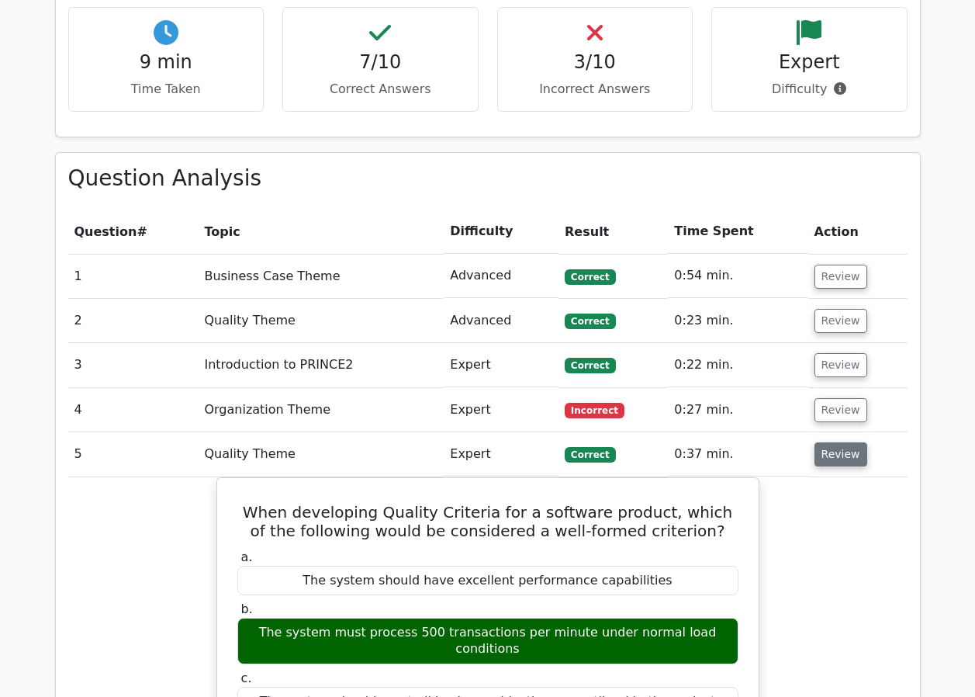
click at [839, 442] on button "Review" at bounding box center [840, 454] width 53 height 24
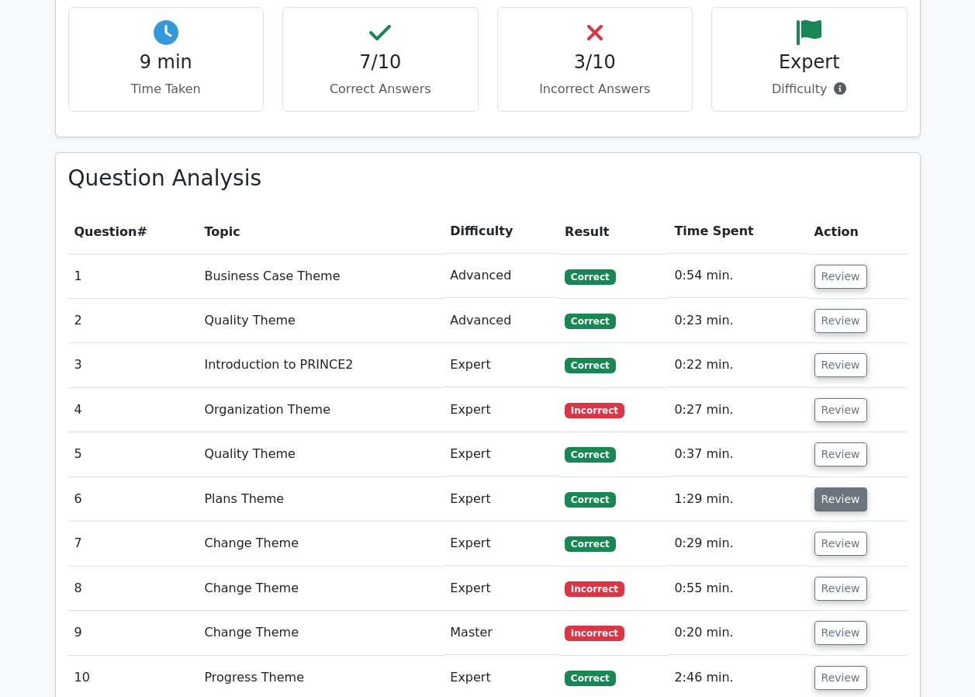
click at [842, 487] on button "Review" at bounding box center [840, 499] width 53 height 24
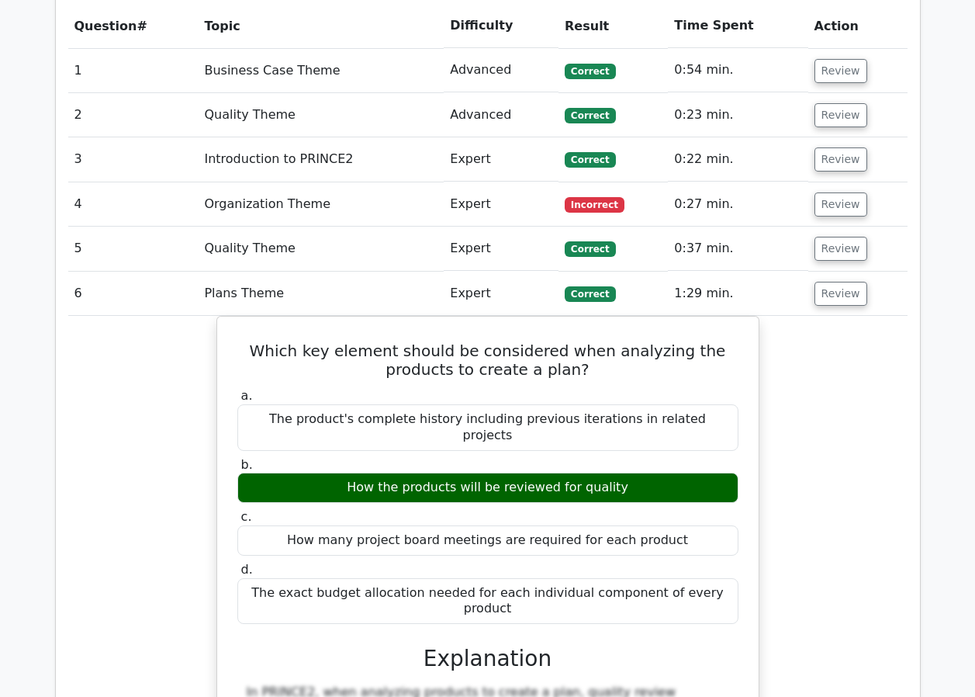
scroll to position [1319, 0]
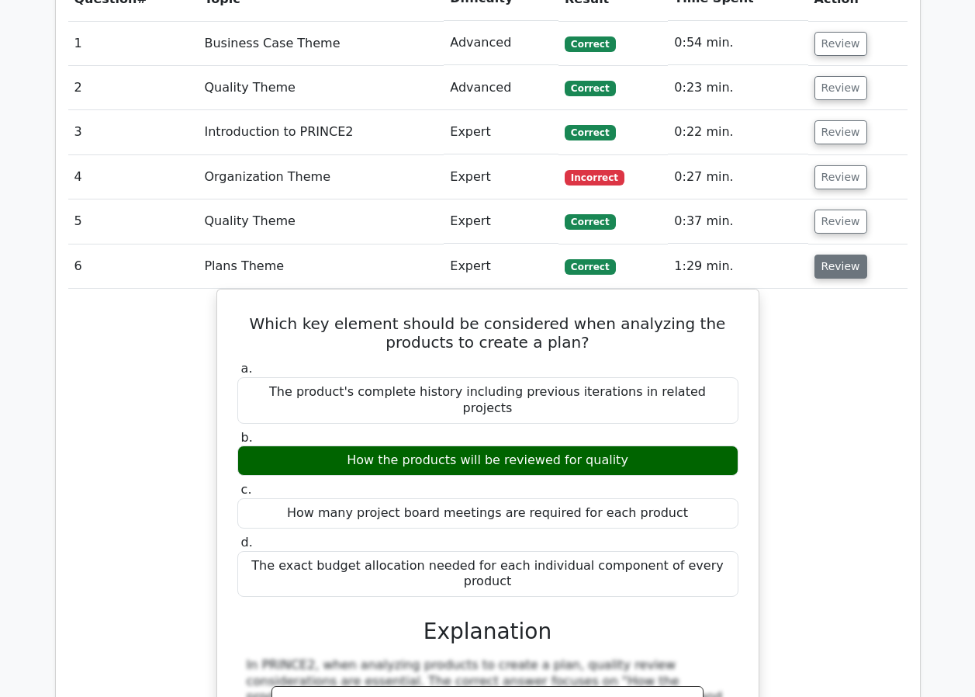
click at [832, 254] on button "Review" at bounding box center [840, 266] width 53 height 24
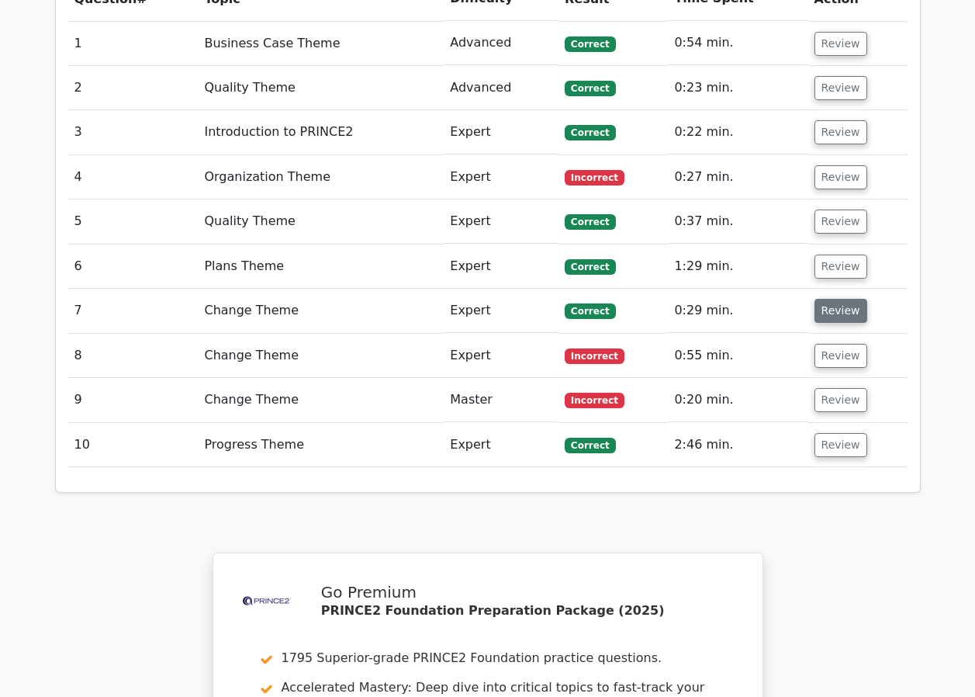
click at [836, 299] on button "Review" at bounding box center [840, 311] width 53 height 24
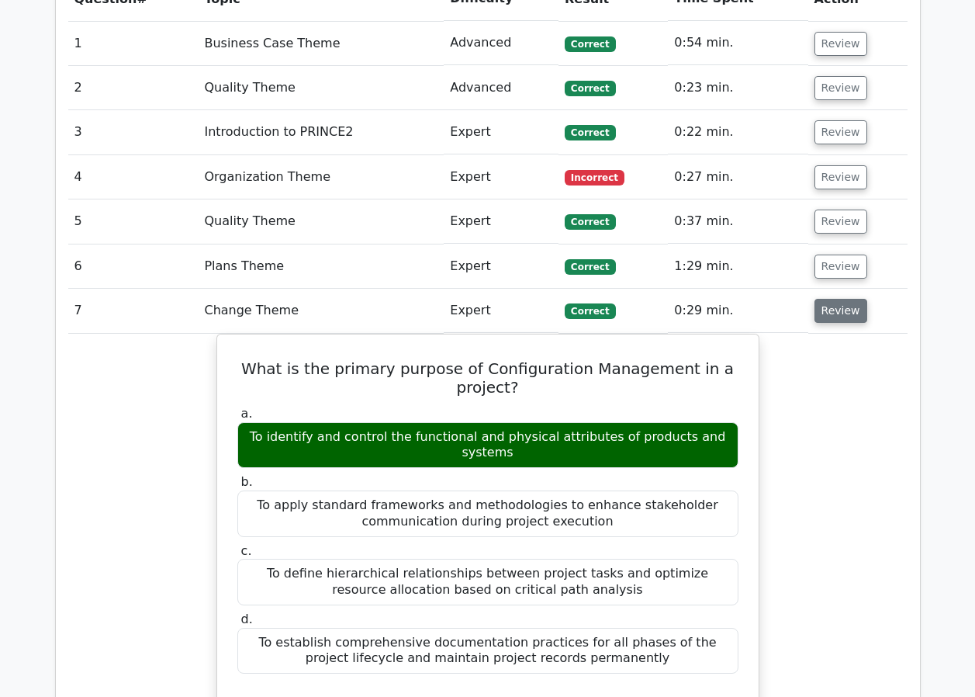
click at [836, 299] on button "Review" at bounding box center [840, 311] width 53 height 24
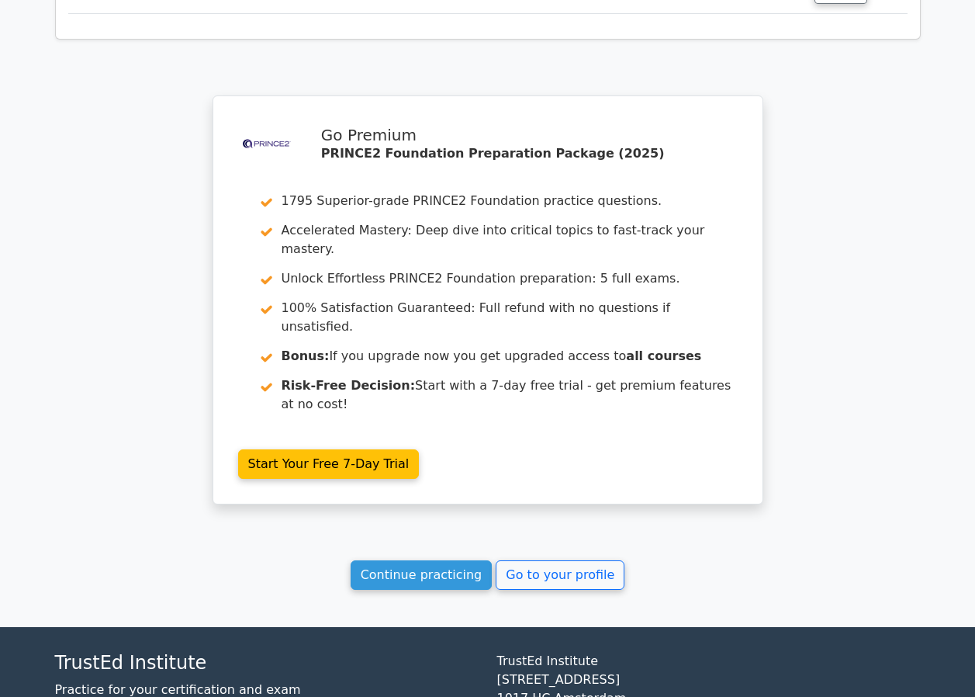
scroll to position [1778, 0]
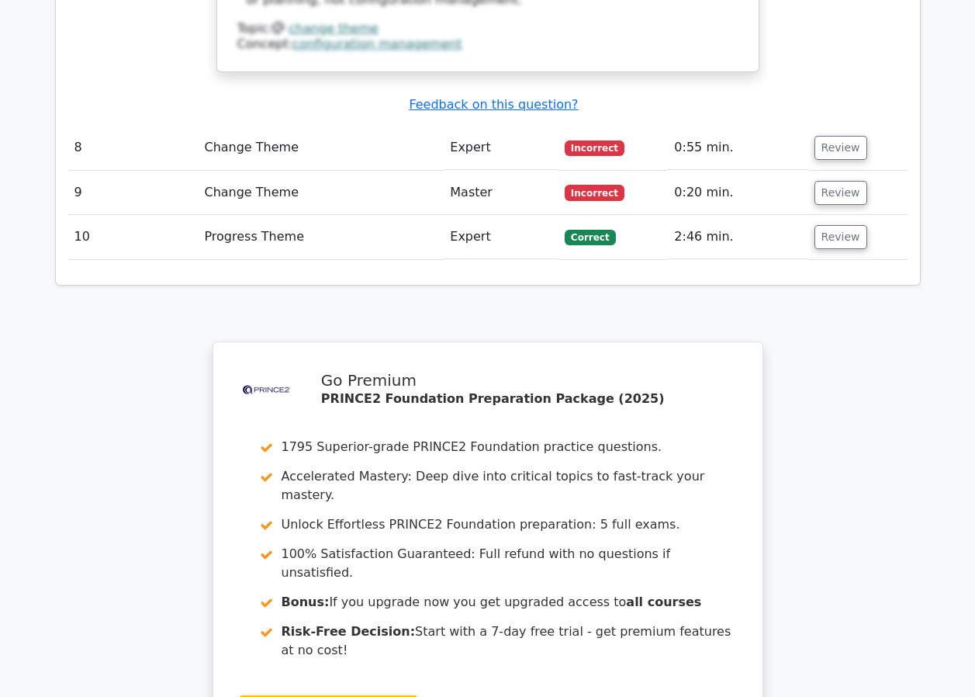
scroll to position [2614, 0]
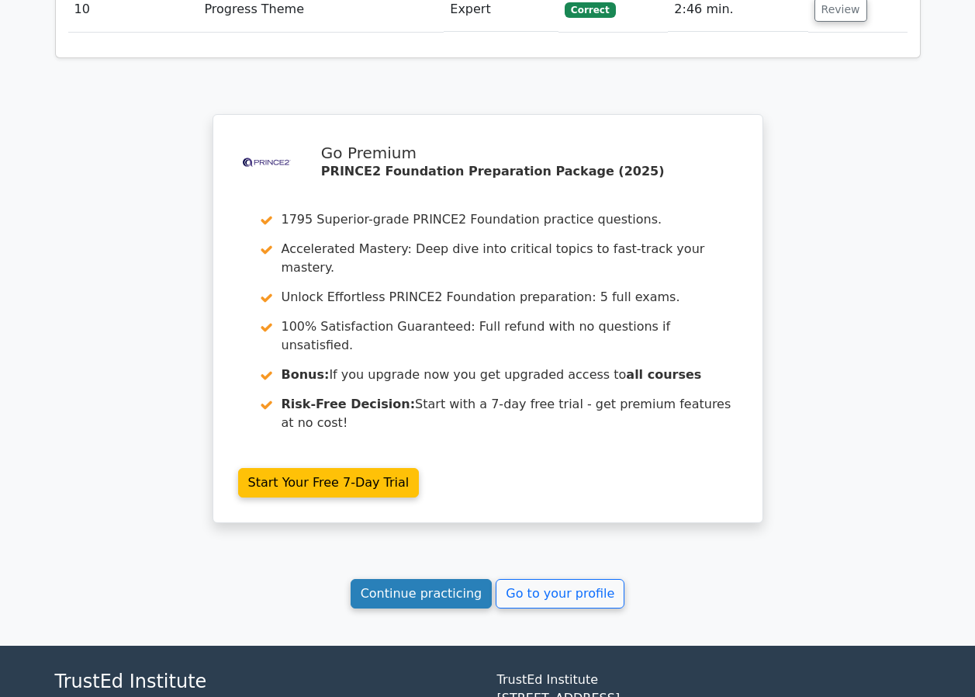
click at [396, 579] on link "Continue practicing" at bounding box center [422, 593] width 142 height 29
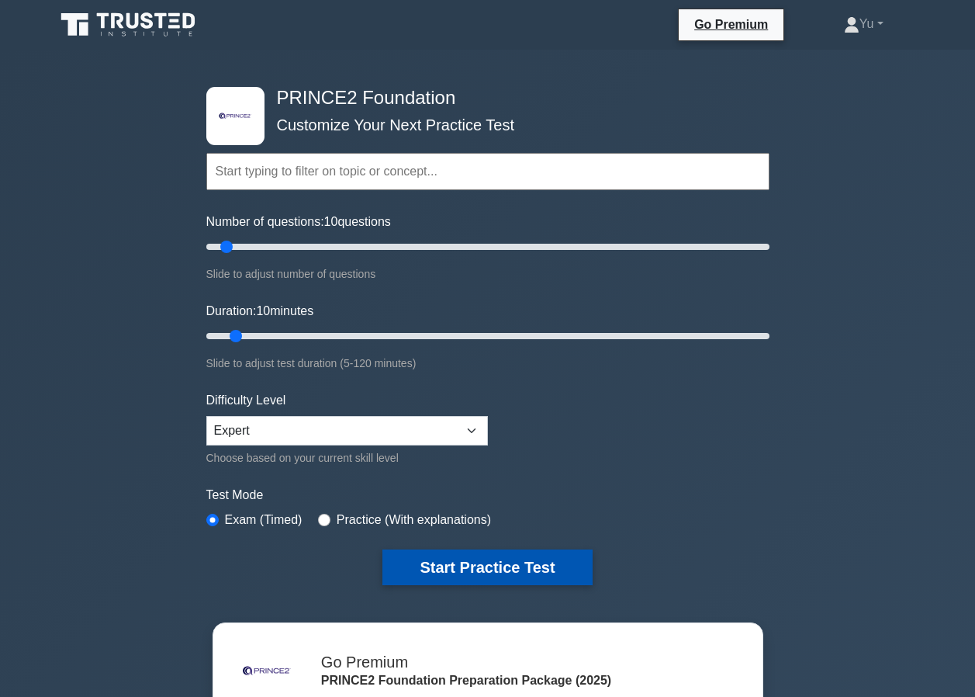
click at [451, 562] on button "Start Practice Test" at bounding box center [486, 567] width 209 height 36
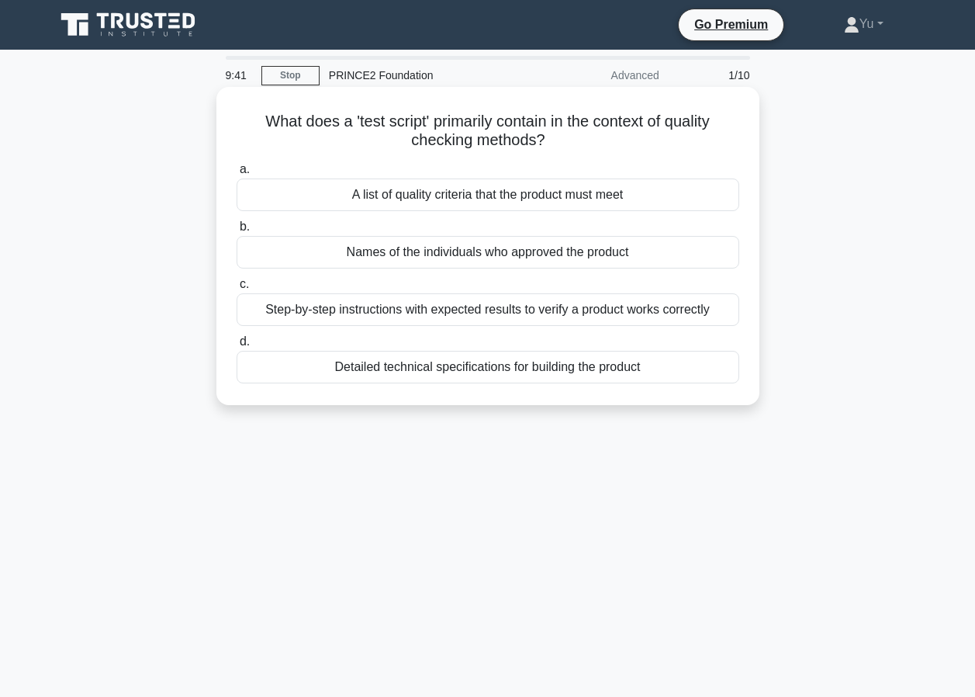
click at [602, 311] on div "Step-by-step instructions with expected results to verify a product works corre…" at bounding box center [488, 309] width 503 height 33
click at [237, 289] on input "c. Step-by-step instructions with expected results to verify a product works co…" at bounding box center [237, 284] width 0 height 10
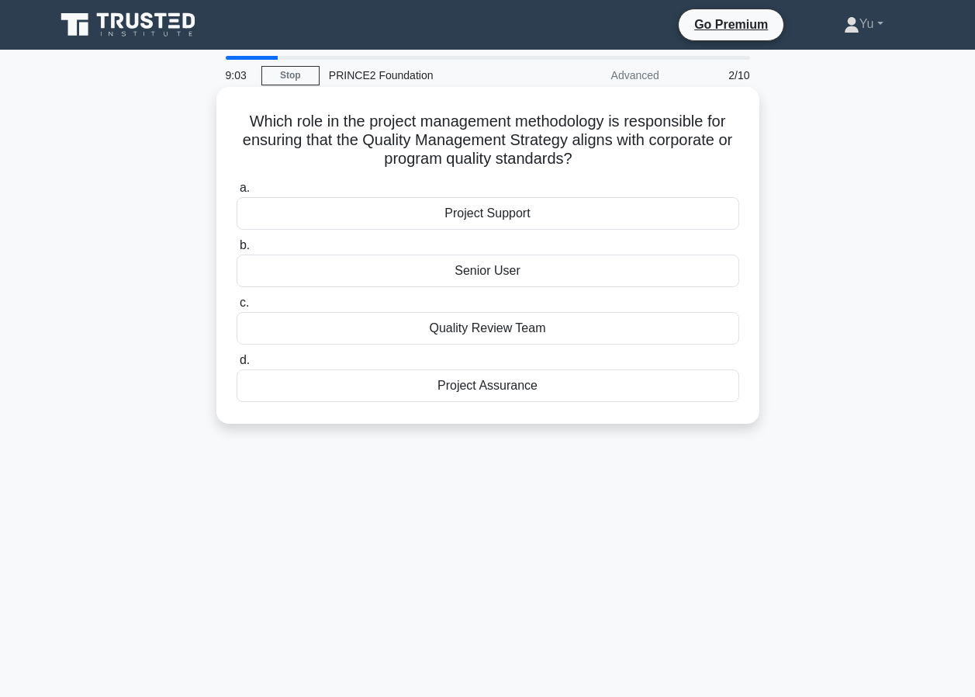
click at [479, 386] on div "Project Assurance" at bounding box center [488, 385] width 503 height 33
click at [237, 365] on input "d. Project Assurance" at bounding box center [237, 360] width 0 height 10
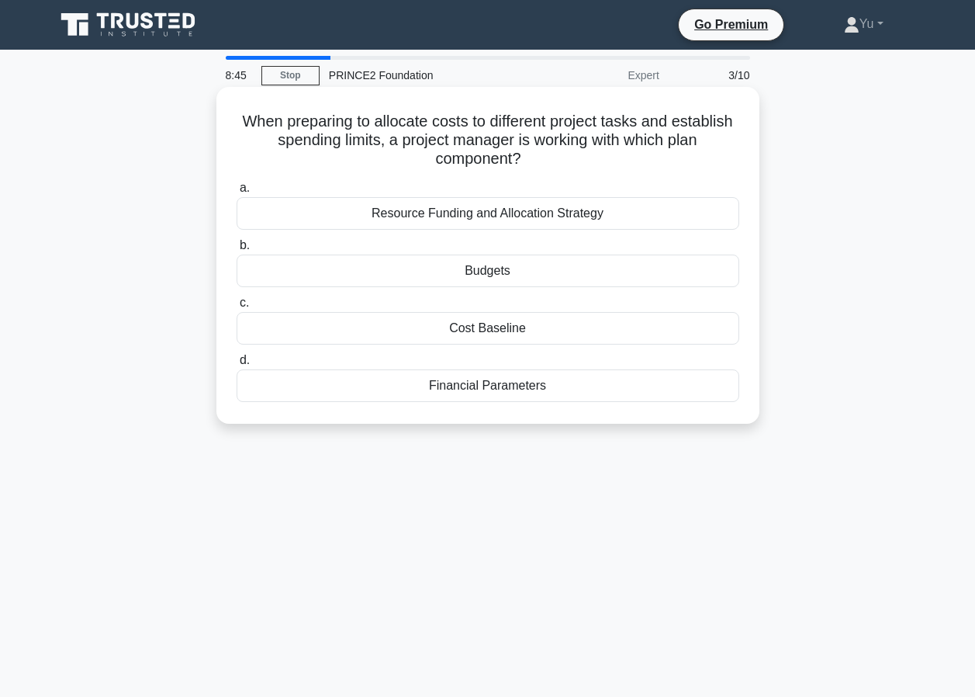
click at [472, 274] on div "Budgets" at bounding box center [488, 270] width 503 height 33
click at [237, 251] on input "b. Budgets" at bounding box center [237, 245] width 0 height 10
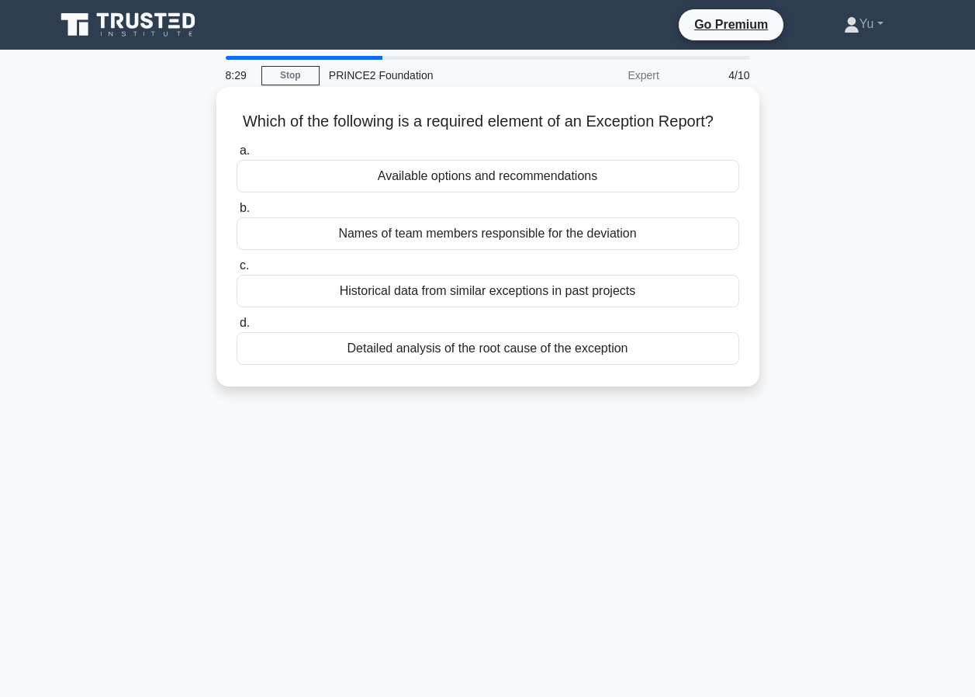
click at [482, 192] on div "Available options and recommendations" at bounding box center [488, 176] width 503 height 33
click at [237, 156] on input "a. Available options and recommendations" at bounding box center [237, 151] width 0 height 10
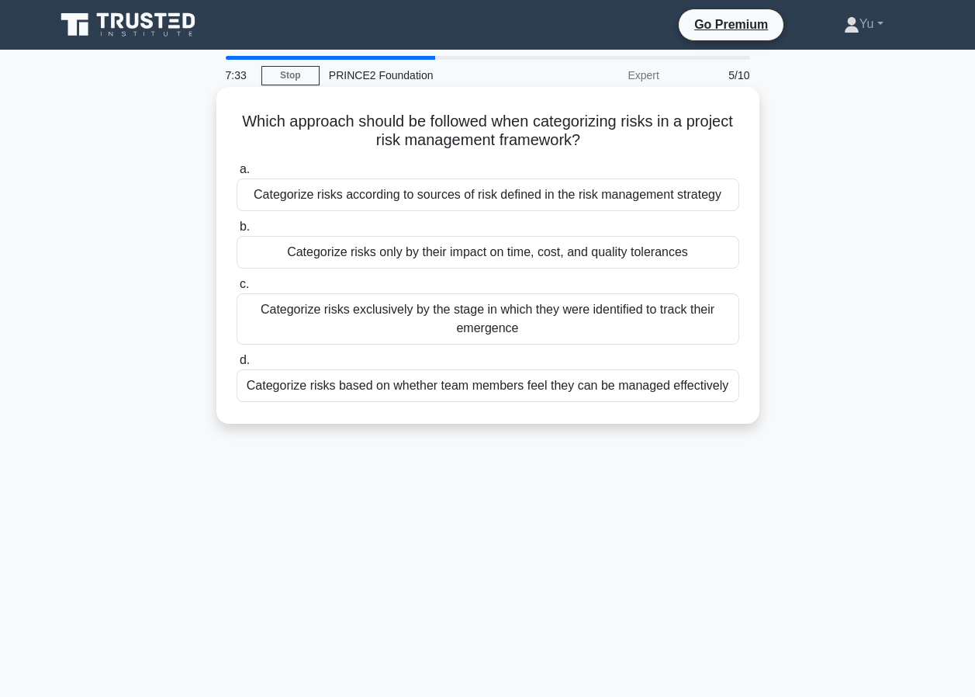
click at [445, 258] on div "Categorize risks only by their impact on time, cost, and quality tolerances" at bounding box center [488, 252] width 503 height 33
click at [261, 261] on div "Categorize risks only by their impact on time, cost, and quality tolerances" at bounding box center [488, 252] width 503 height 33
click at [237, 232] on input "b. Categorize risks only by their impact on time, cost, and quality tolerances" at bounding box center [237, 227] width 0 height 10
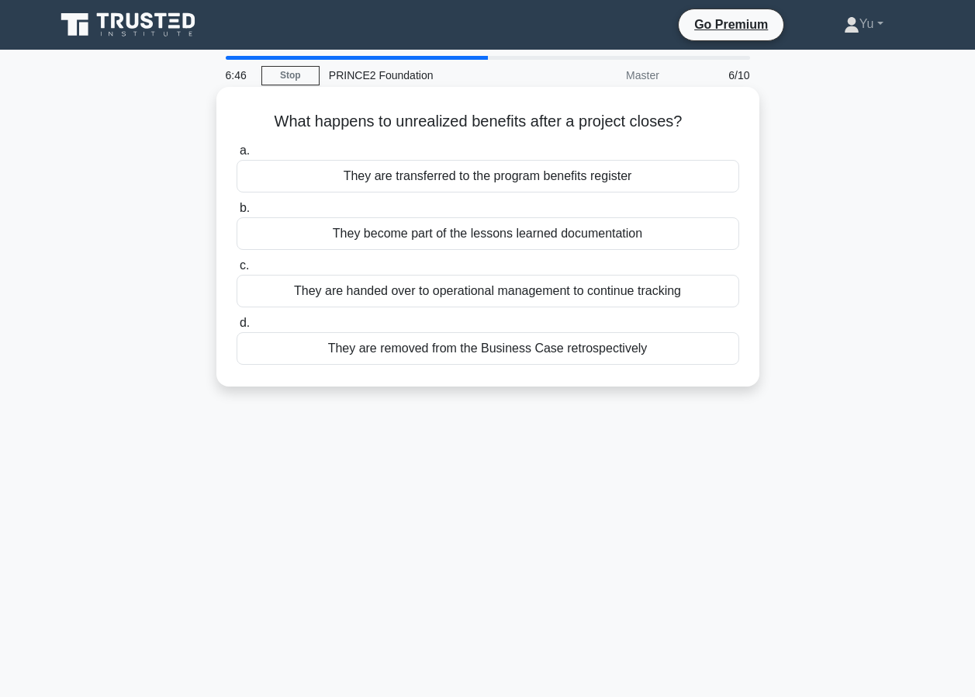
click at [417, 296] on div "They are handed over to operational management to continue tracking" at bounding box center [488, 291] width 503 height 33
click at [237, 271] on input "c. They are handed over to operational management to continue tracking" at bounding box center [237, 266] width 0 height 10
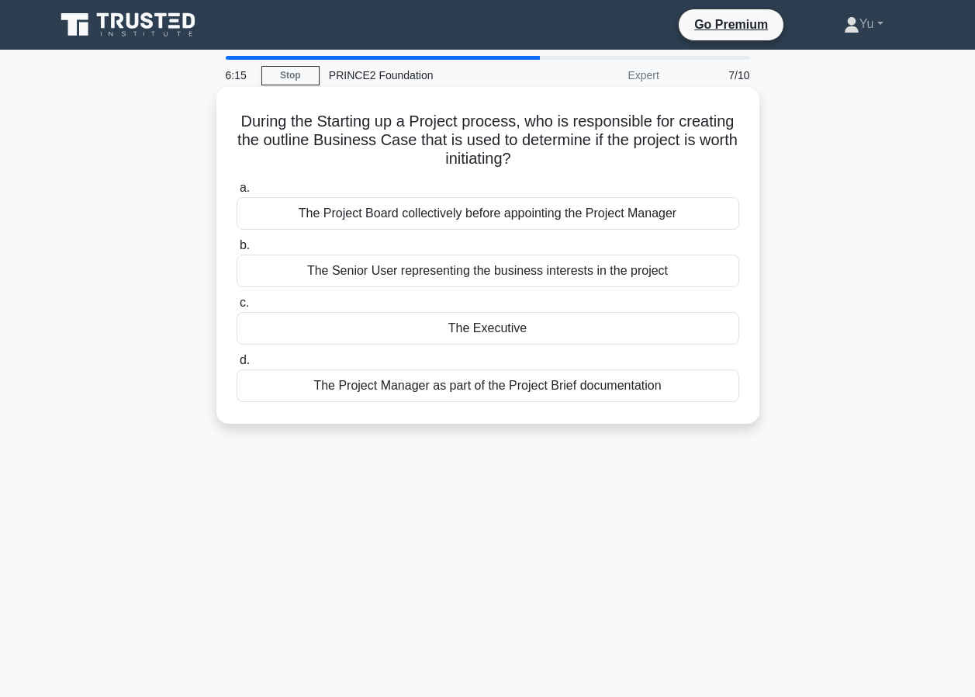
click at [514, 331] on div "The Executive" at bounding box center [488, 328] width 503 height 33
click at [237, 308] on input "c. The Executive" at bounding box center [237, 303] width 0 height 10
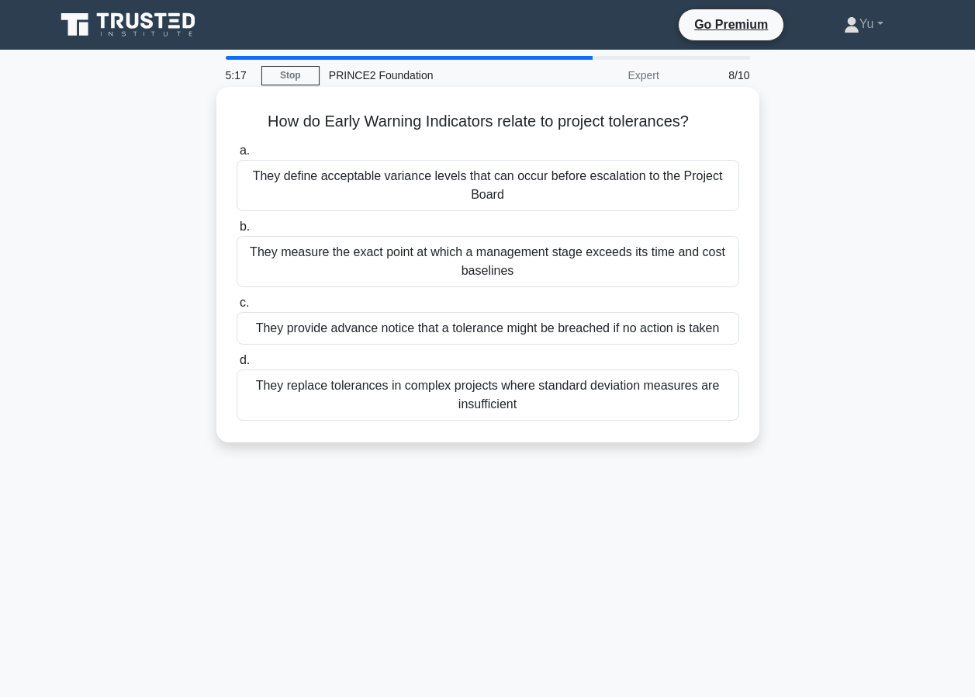
click at [442, 192] on div "They define acceptable variance levels that can occur before escalation to the …" at bounding box center [488, 185] width 503 height 51
click at [237, 156] on input "a. They define acceptable variance levels that can occur before escalation to t…" at bounding box center [237, 151] width 0 height 10
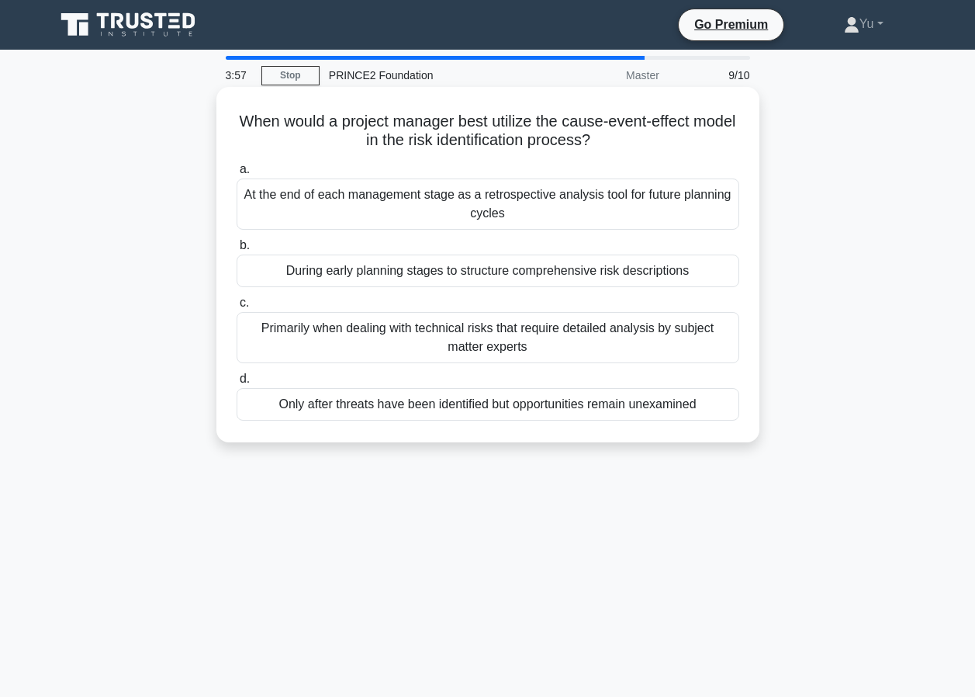
click at [398, 273] on div "During early planning stages to structure comprehensive risk descriptions" at bounding box center [488, 270] width 503 height 33
click at [237, 251] on input "b. During early planning stages to structure comprehensive risk descriptions" at bounding box center [237, 245] width 0 height 10
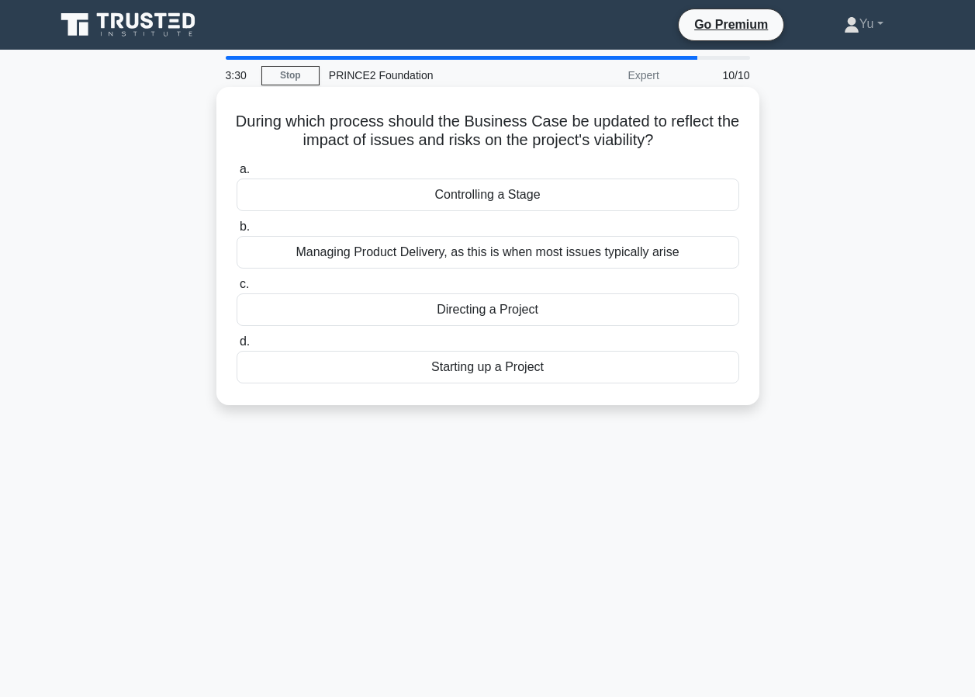
click at [516, 194] on div "Controlling a Stage" at bounding box center [488, 194] width 503 height 33
click at [237, 175] on input "a. Controlling a Stage" at bounding box center [237, 169] width 0 height 10
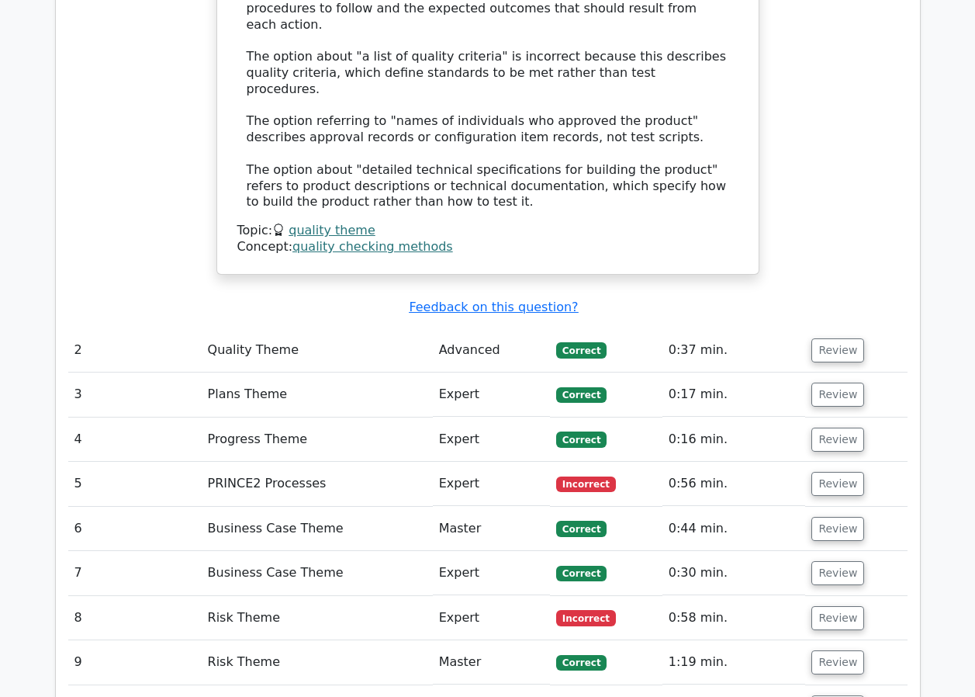
scroll to position [1862, 0]
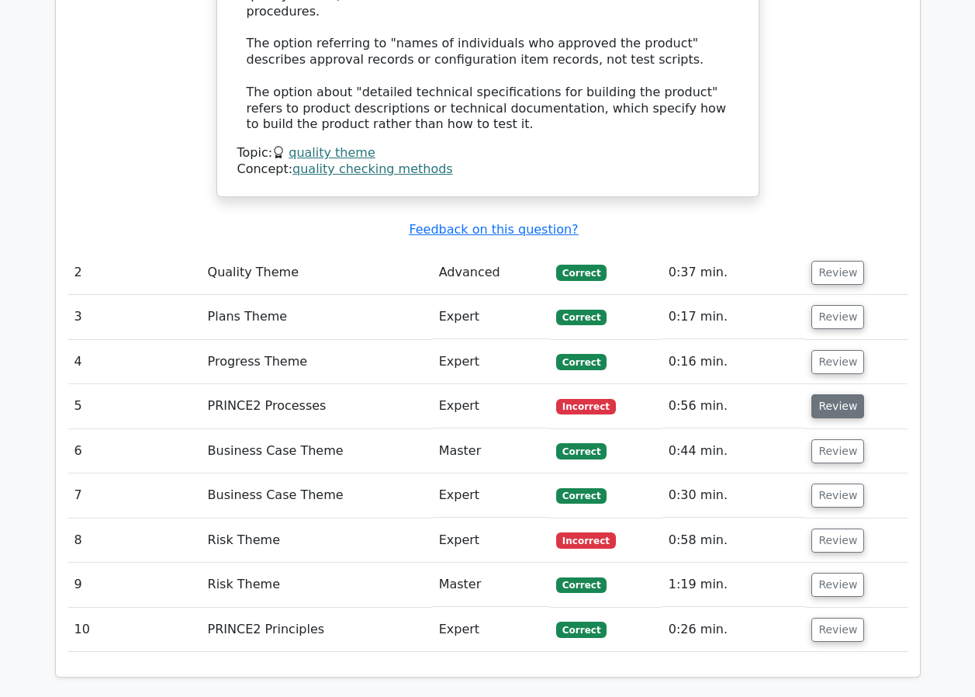
click at [828, 394] on button "Review" at bounding box center [837, 406] width 53 height 24
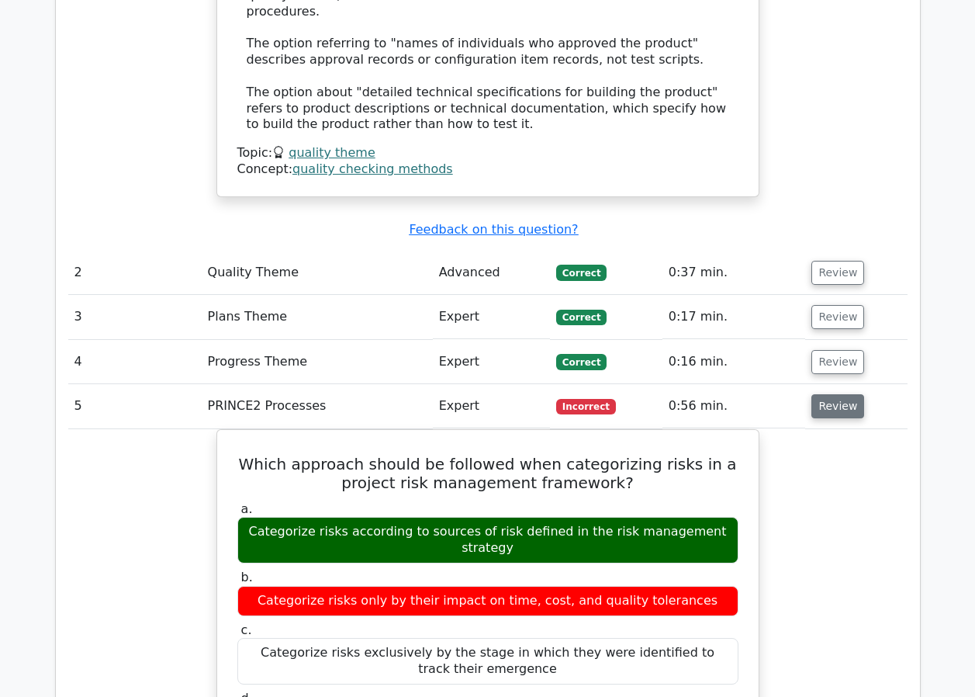
click at [825, 394] on button "Review" at bounding box center [837, 406] width 53 height 24
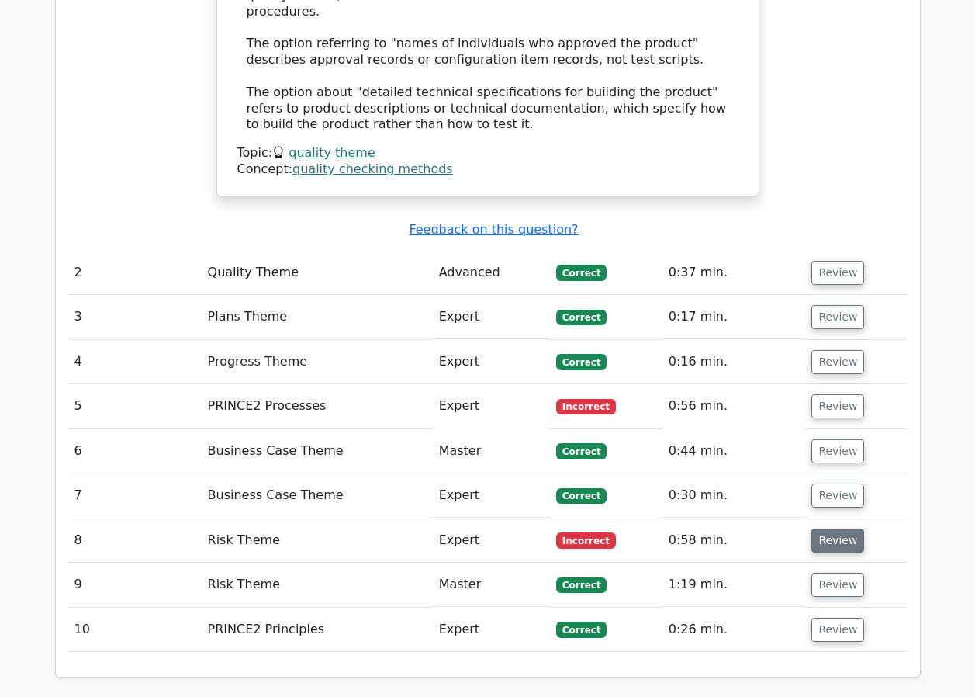
click at [842, 528] on button "Review" at bounding box center [837, 540] width 53 height 24
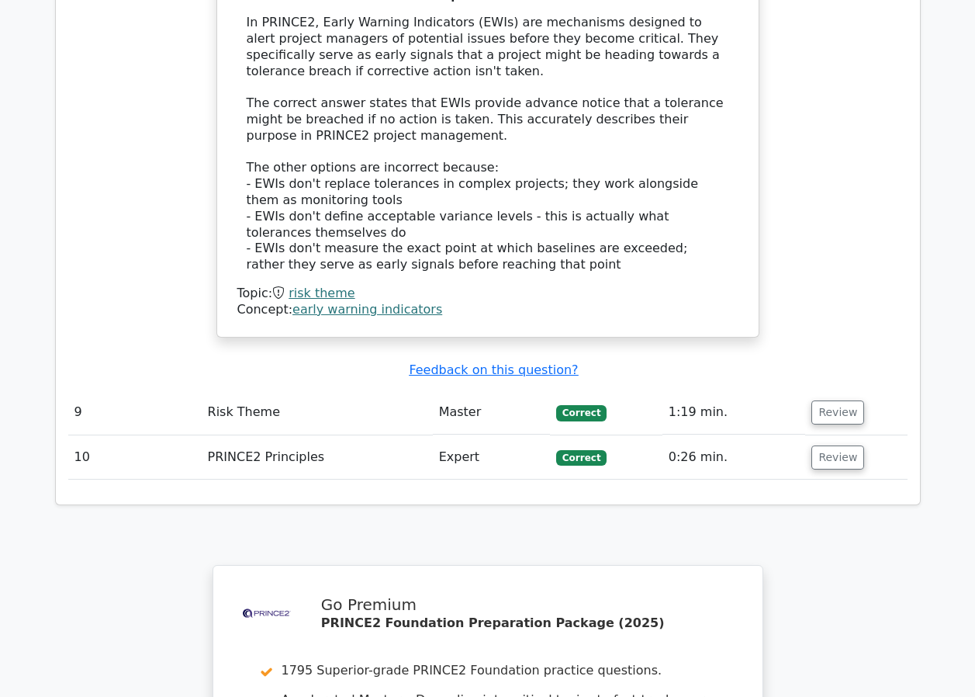
scroll to position [2793, 0]
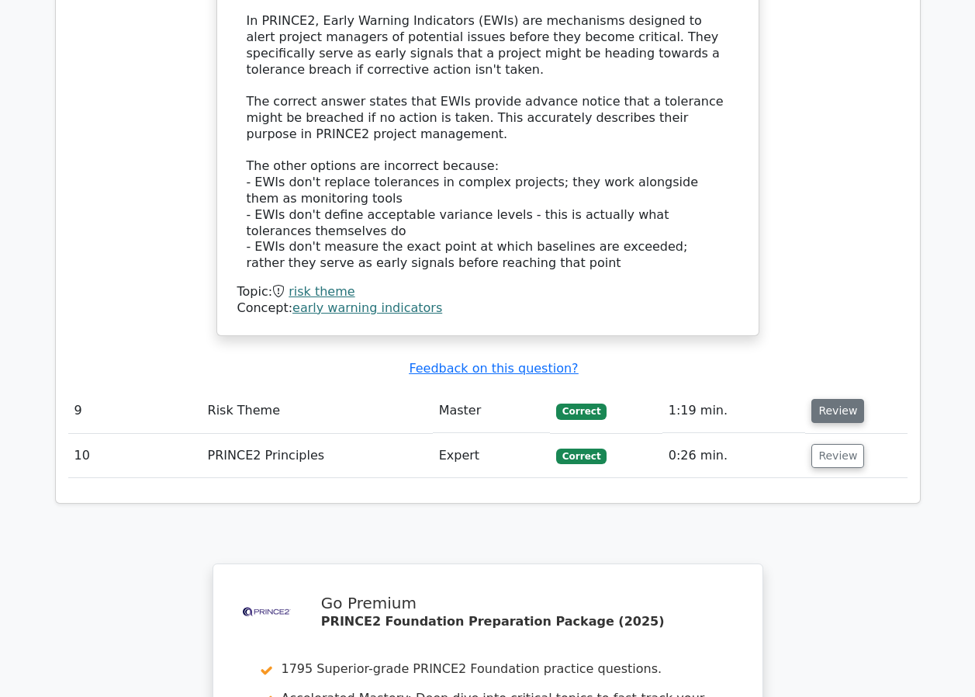
click at [844, 399] on button "Review" at bounding box center [837, 411] width 53 height 24
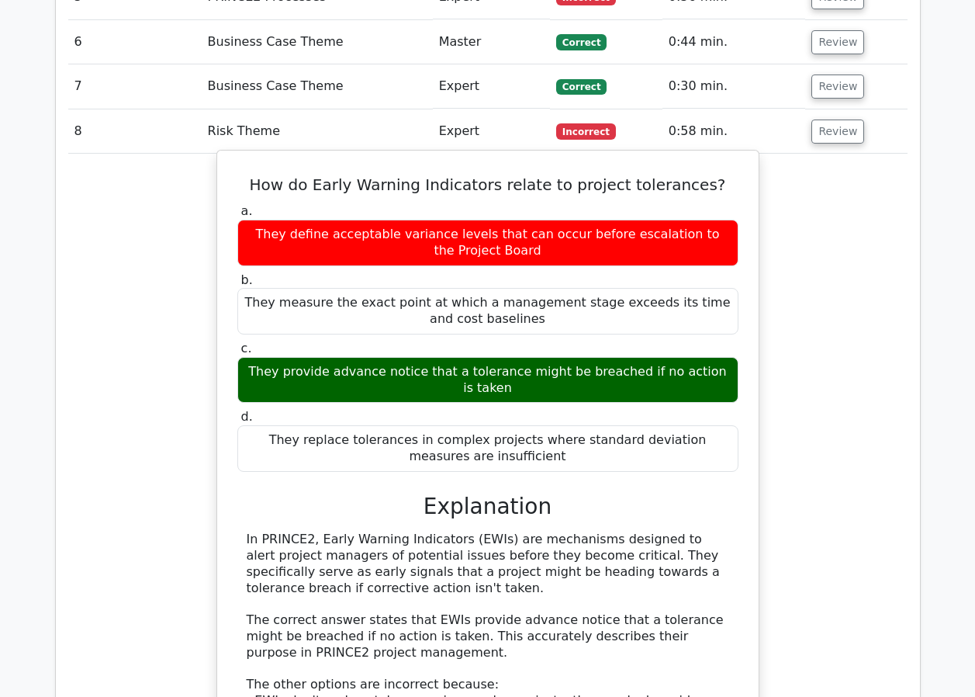
scroll to position [2250, 0]
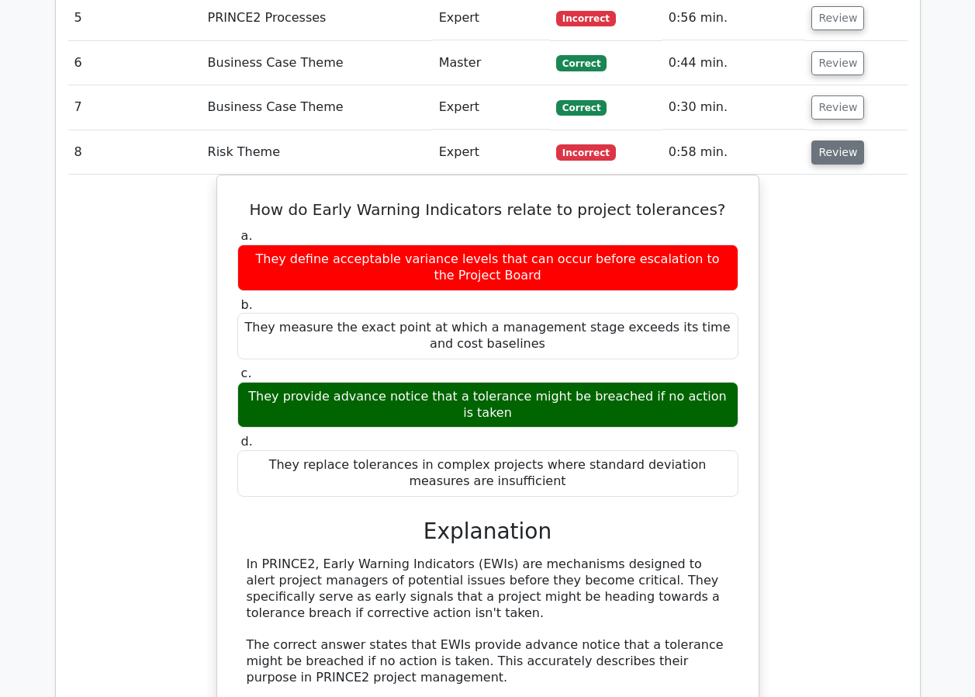
click at [829, 140] on button "Review" at bounding box center [837, 152] width 53 height 24
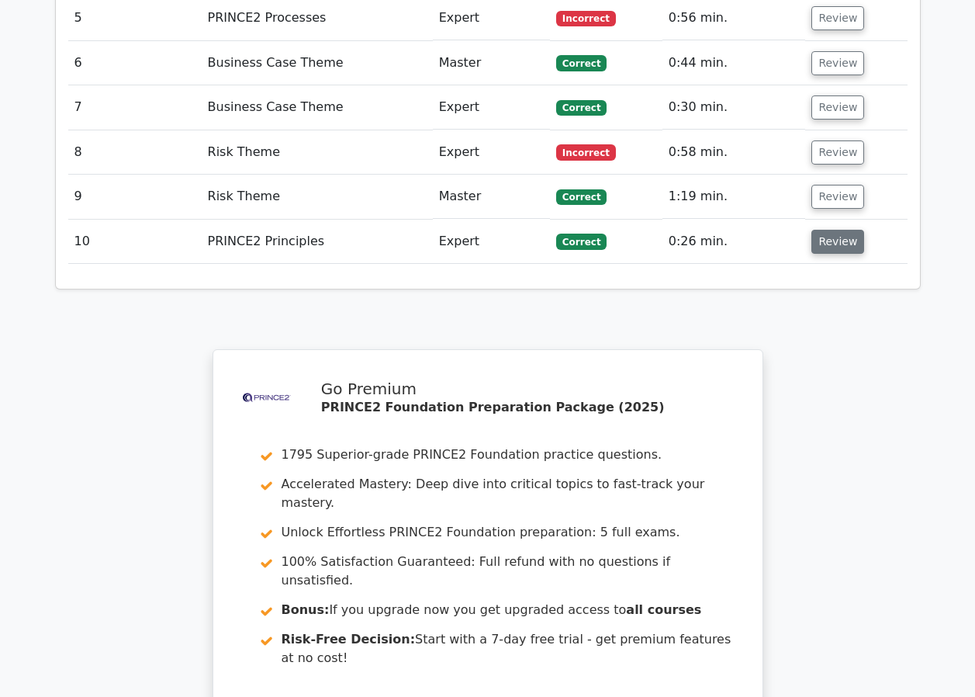
click at [828, 230] on button "Review" at bounding box center [837, 242] width 53 height 24
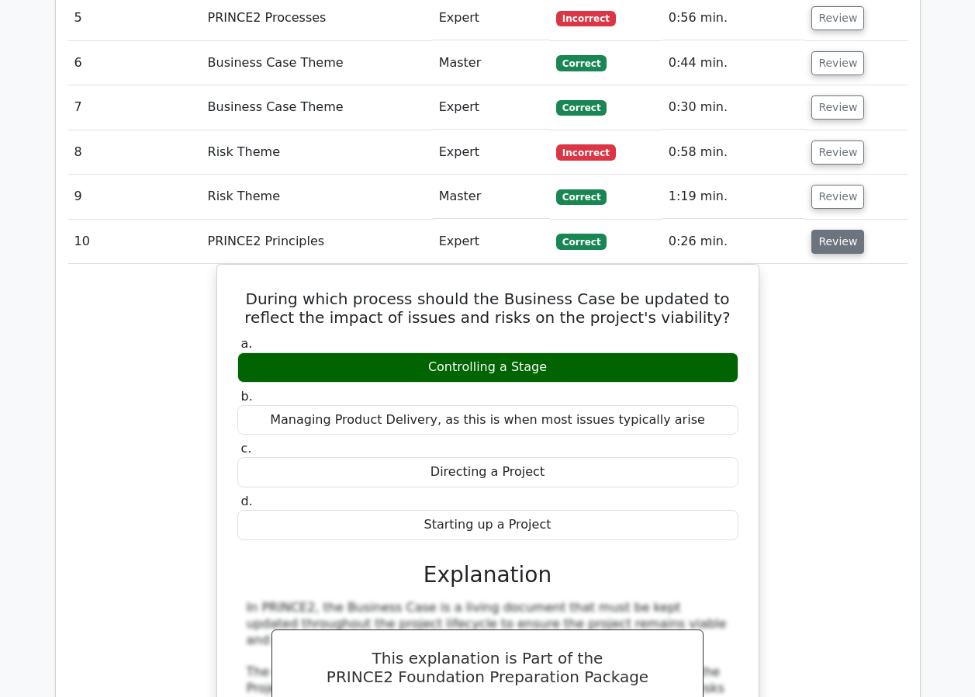
click at [828, 230] on button "Review" at bounding box center [837, 242] width 53 height 24
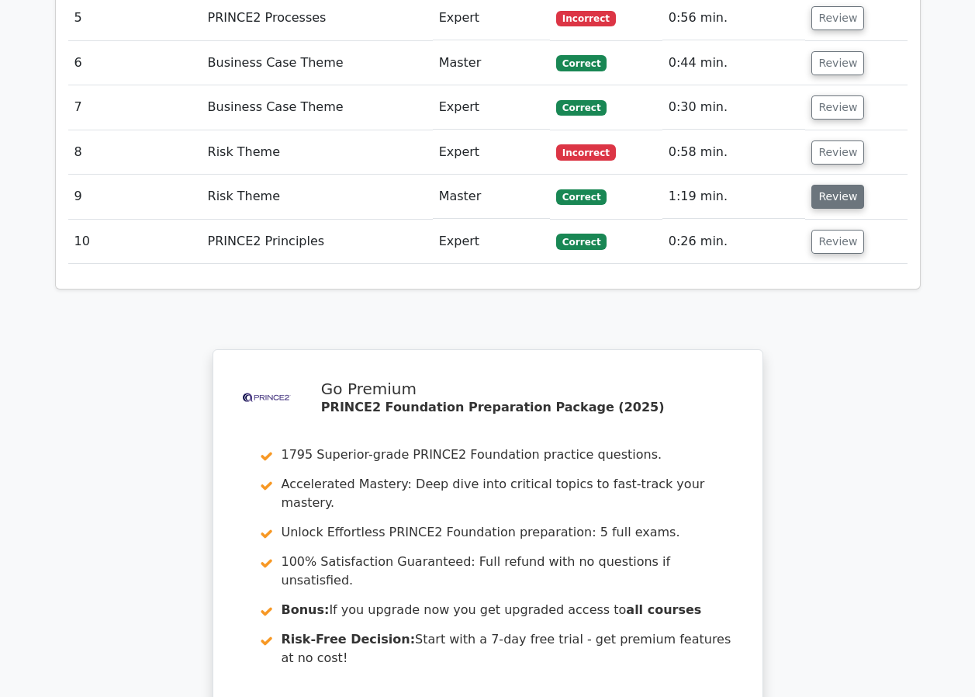
click at [838, 185] on button "Review" at bounding box center [837, 197] width 53 height 24
click at [824, 185] on button "Review" at bounding box center [837, 197] width 53 height 24
click at [846, 185] on button "Review" at bounding box center [837, 197] width 53 height 24
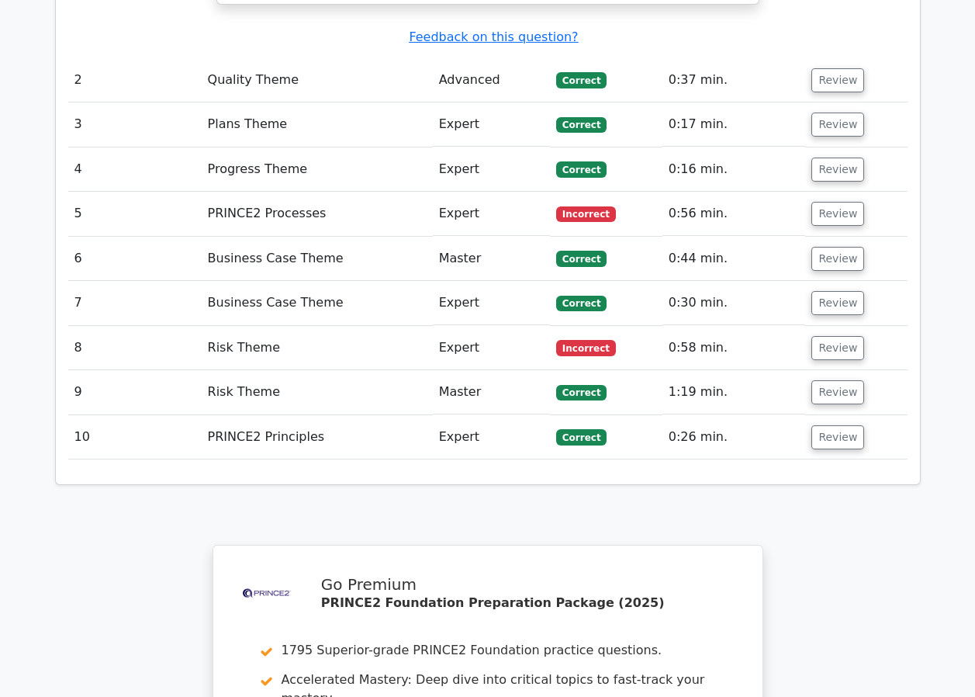
scroll to position [2017, 0]
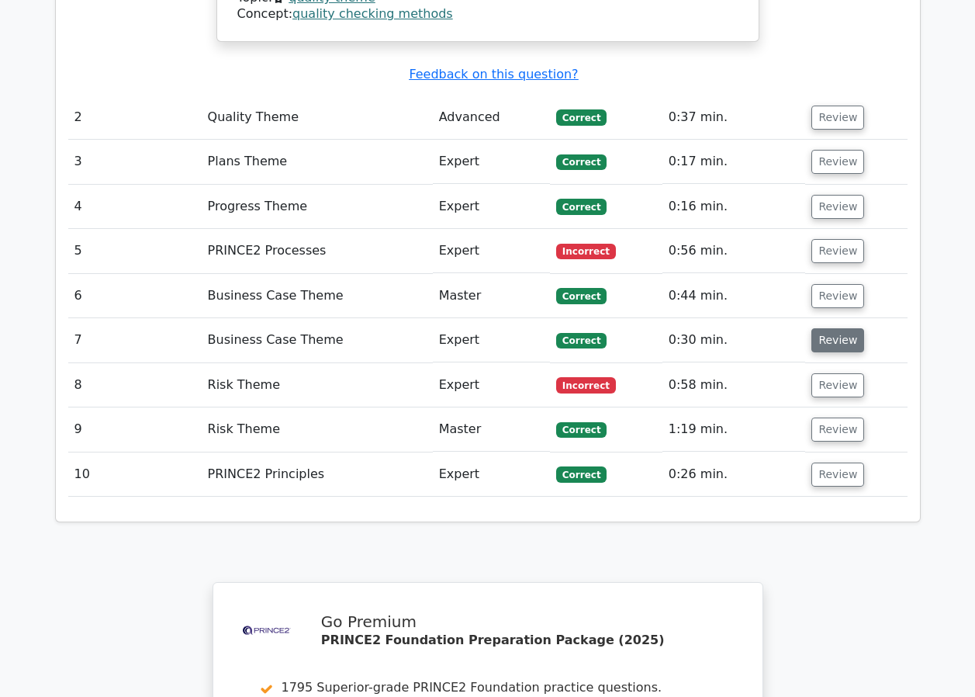
click at [818, 328] on button "Review" at bounding box center [837, 340] width 53 height 24
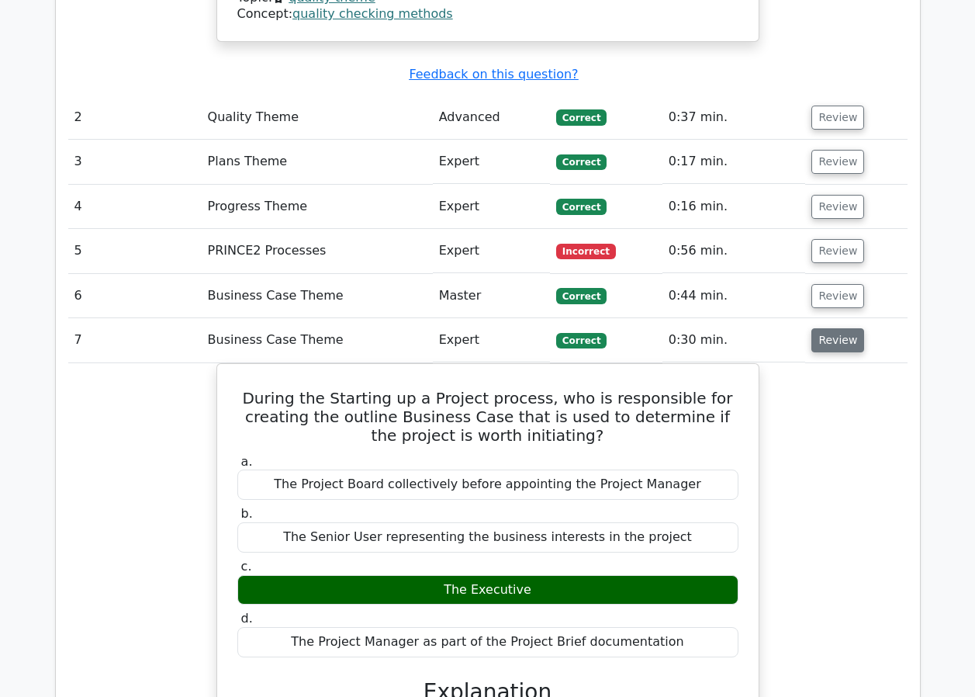
click at [818, 328] on button "Review" at bounding box center [837, 340] width 53 height 24
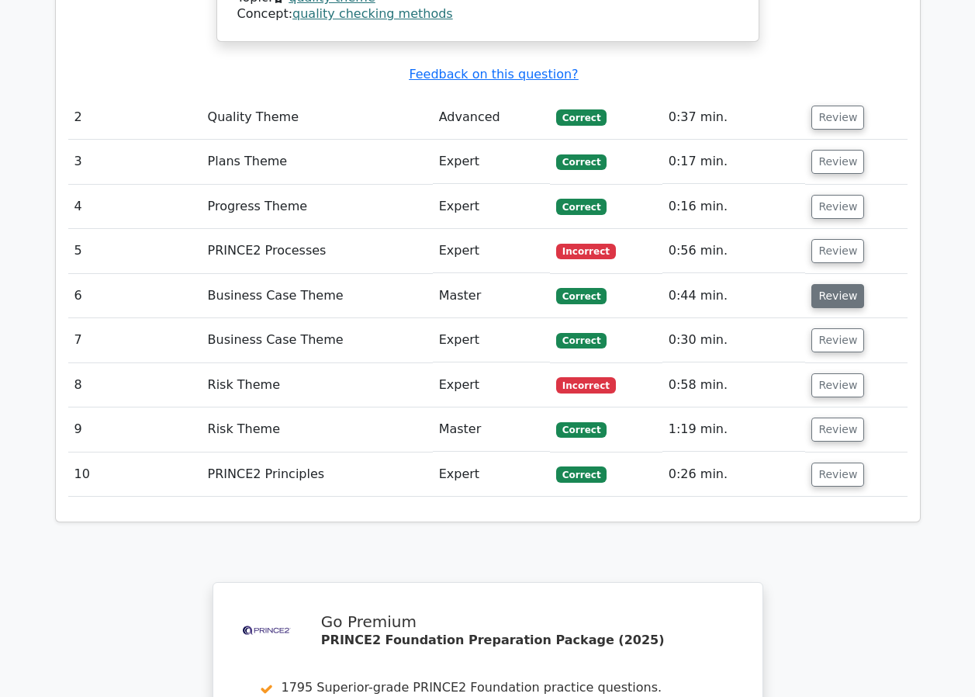
click at [827, 284] on button "Review" at bounding box center [837, 296] width 53 height 24
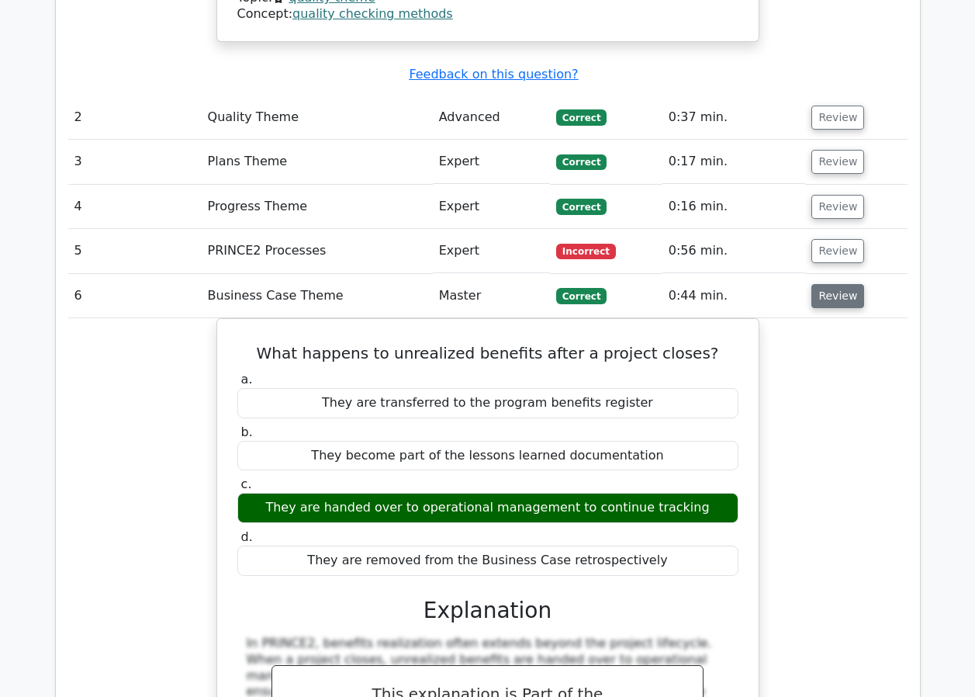
click at [827, 284] on button "Review" at bounding box center [837, 296] width 53 height 24
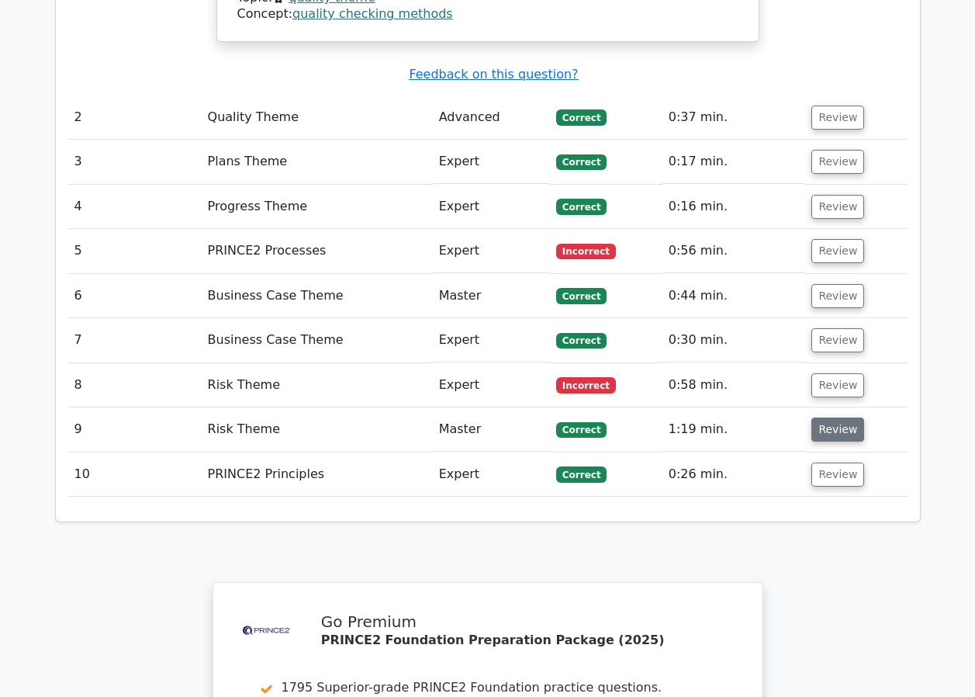
click at [828, 417] on button "Review" at bounding box center [837, 429] width 53 height 24
click at [836, 417] on button "Review" at bounding box center [837, 429] width 53 height 24
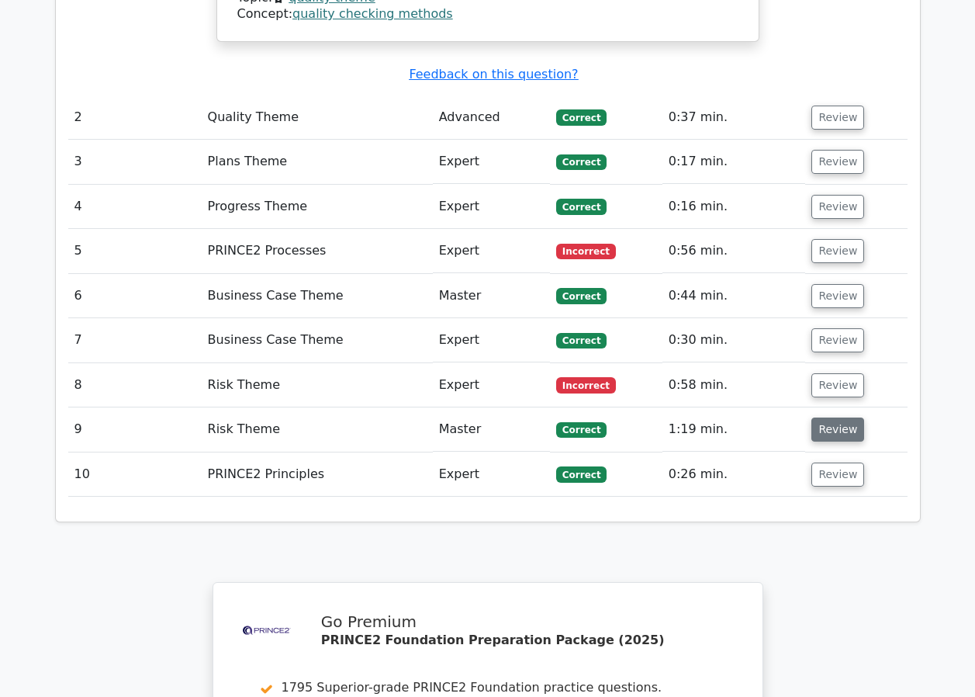
click at [829, 417] on button "Review" at bounding box center [837, 429] width 53 height 24
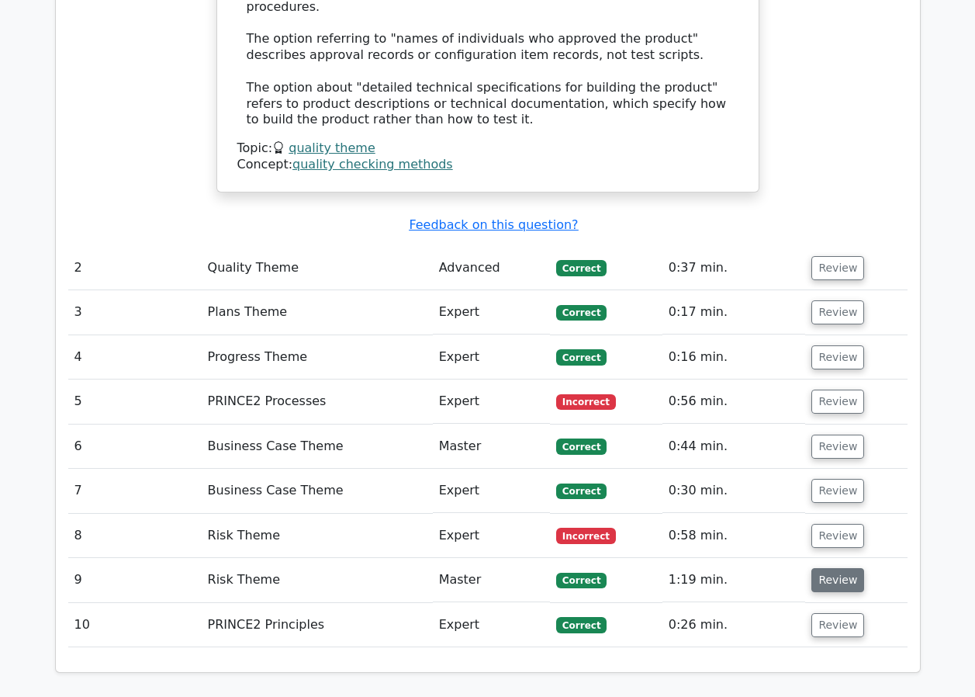
scroll to position [1862, 0]
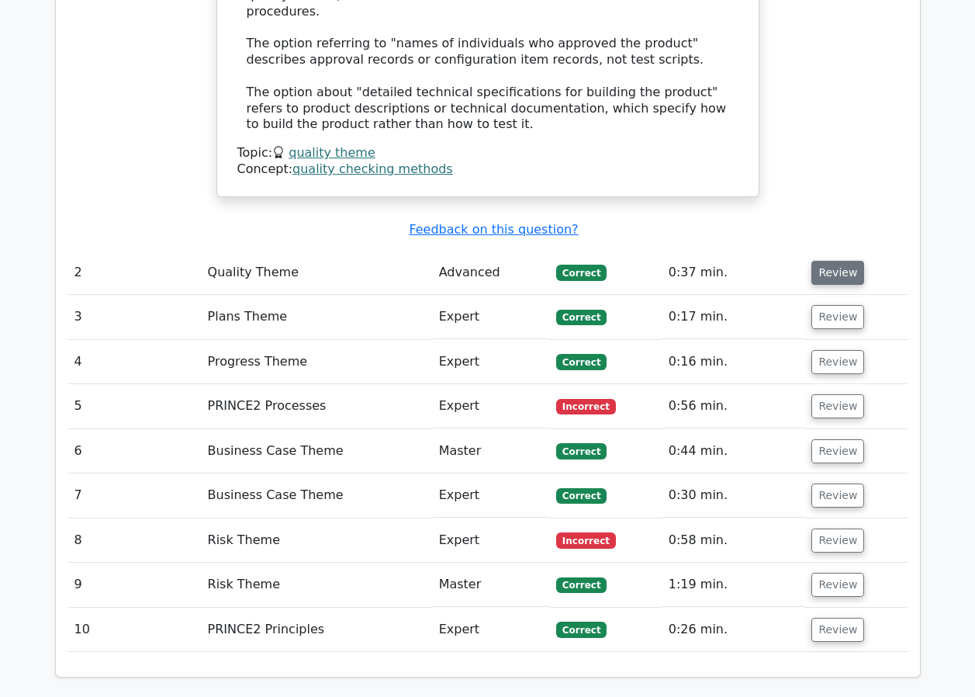
click at [828, 261] on button "Review" at bounding box center [837, 273] width 53 height 24
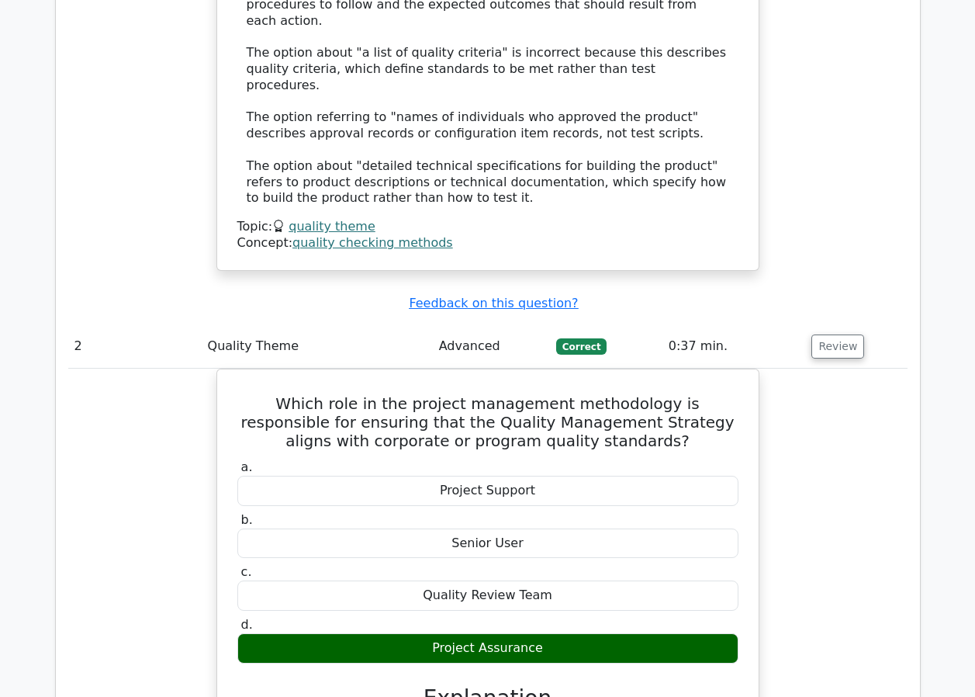
scroll to position [1784, 0]
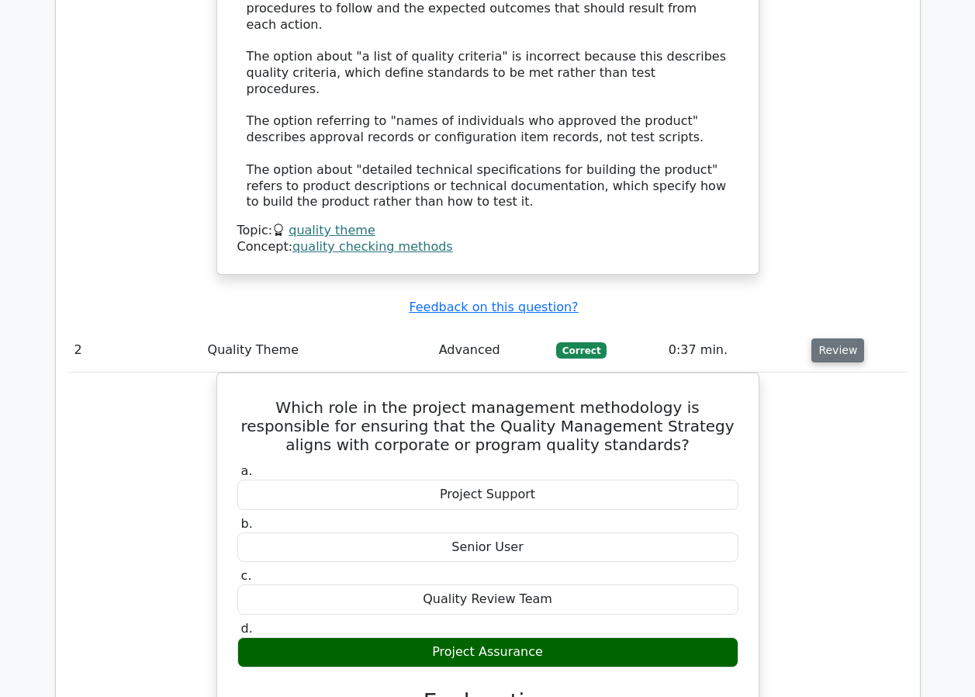
click at [821, 338] on button "Review" at bounding box center [837, 350] width 53 height 24
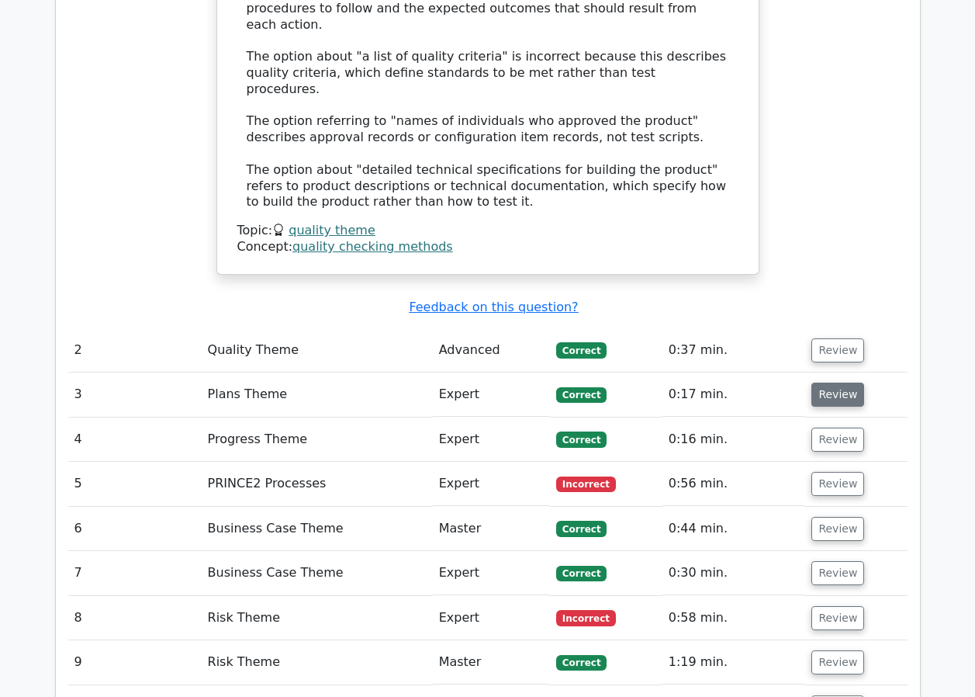
click at [835, 382] on button "Review" at bounding box center [837, 394] width 53 height 24
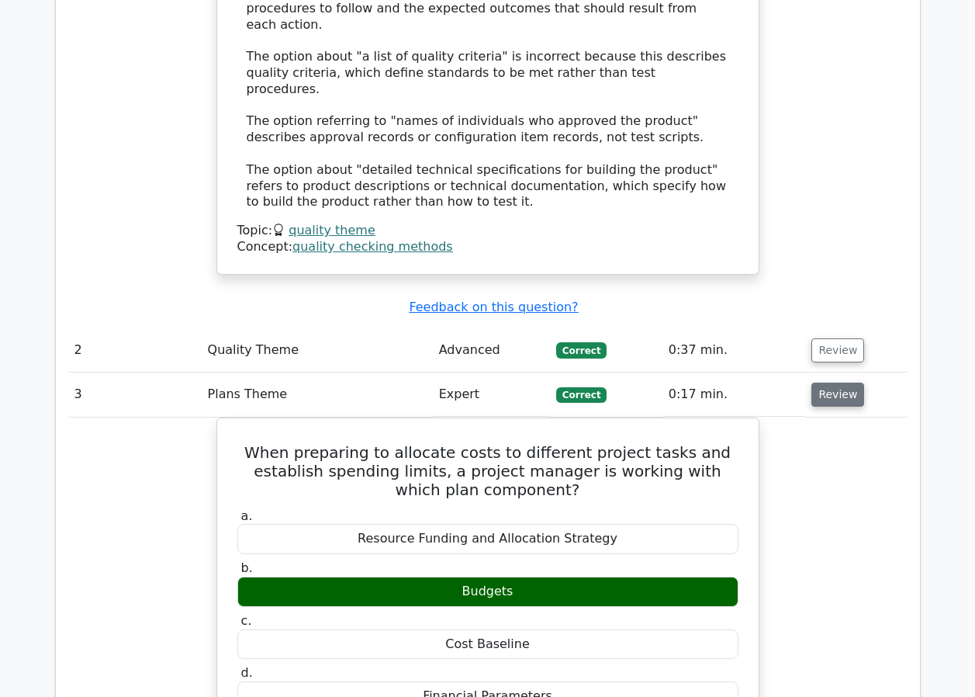
click at [835, 382] on button "Review" at bounding box center [837, 394] width 53 height 24
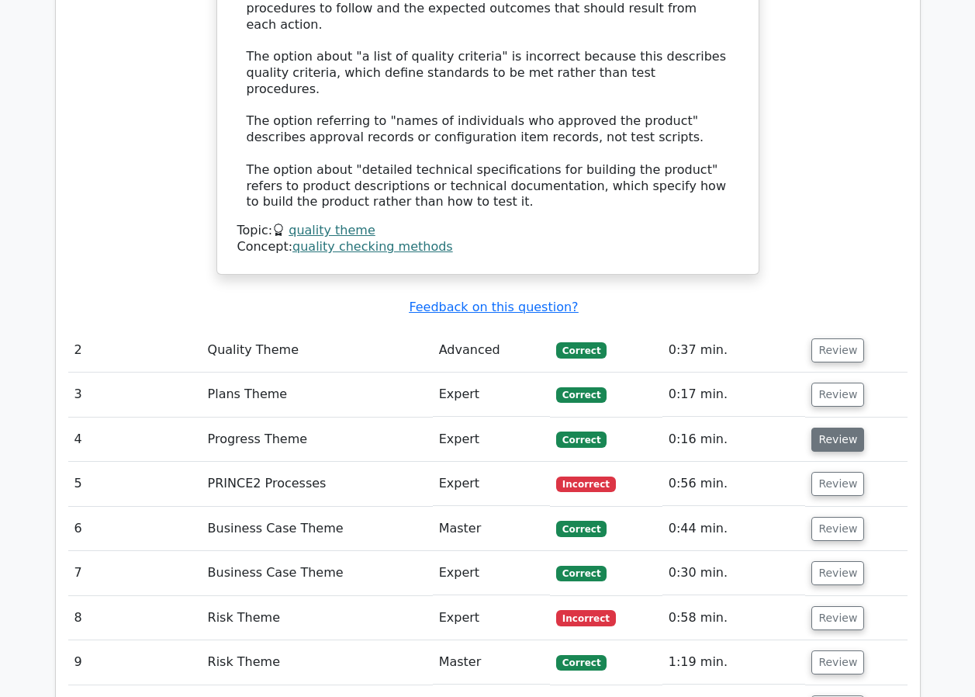
click at [832, 427] on button "Review" at bounding box center [837, 439] width 53 height 24
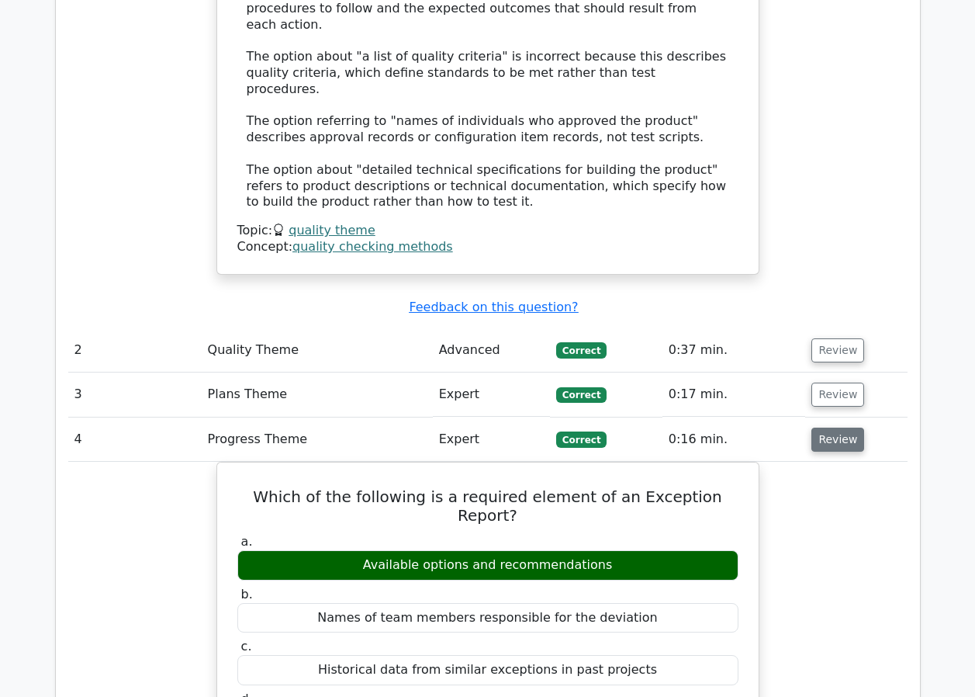
click at [834, 427] on button "Review" at bounding box center [837, 439] width 53 height 24
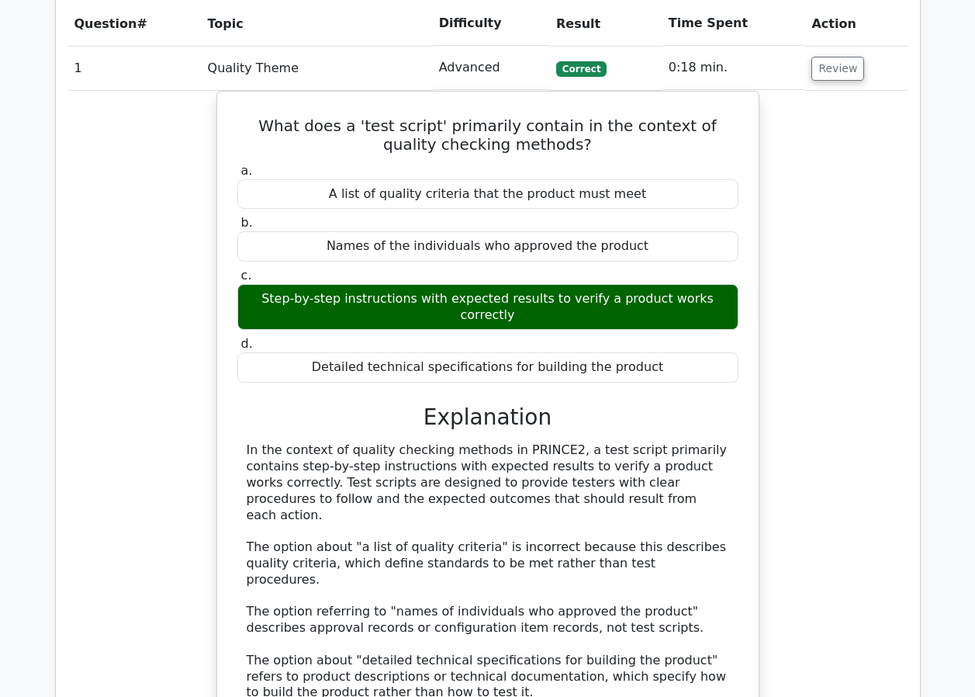
scroll to position [1086, 0]
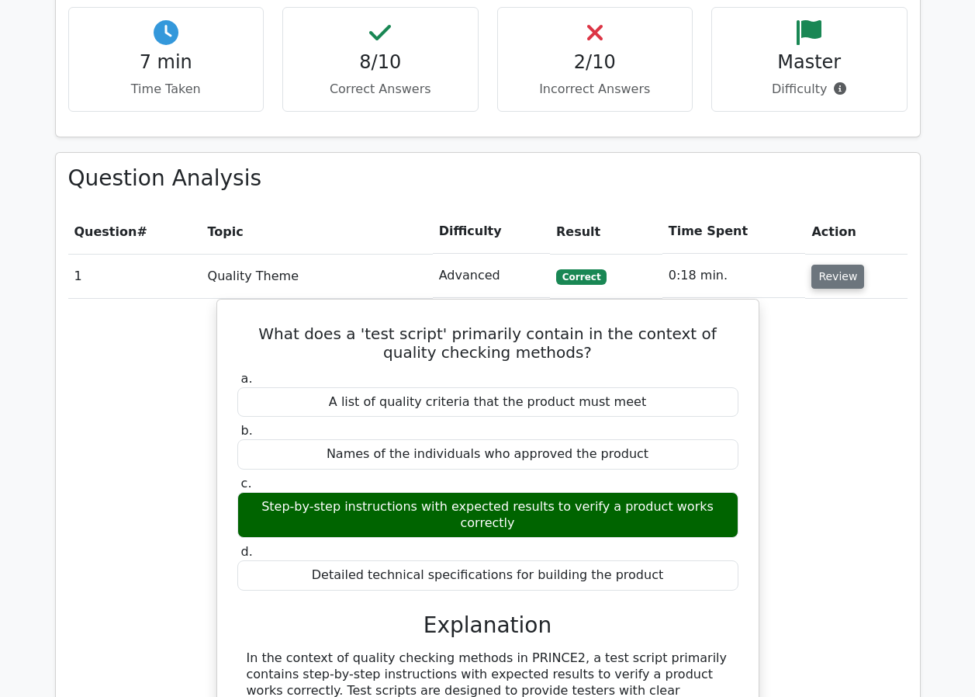
click at [841, 265] on button "Review" at bounding box center [837, 277] width 53 height 24
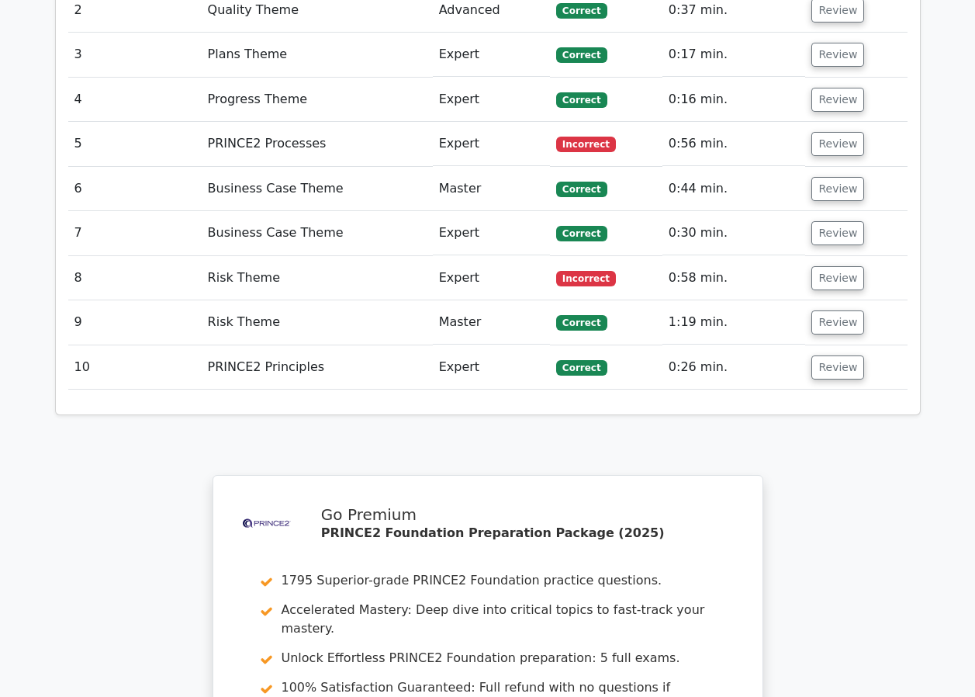
scroll to position [1778, 0]
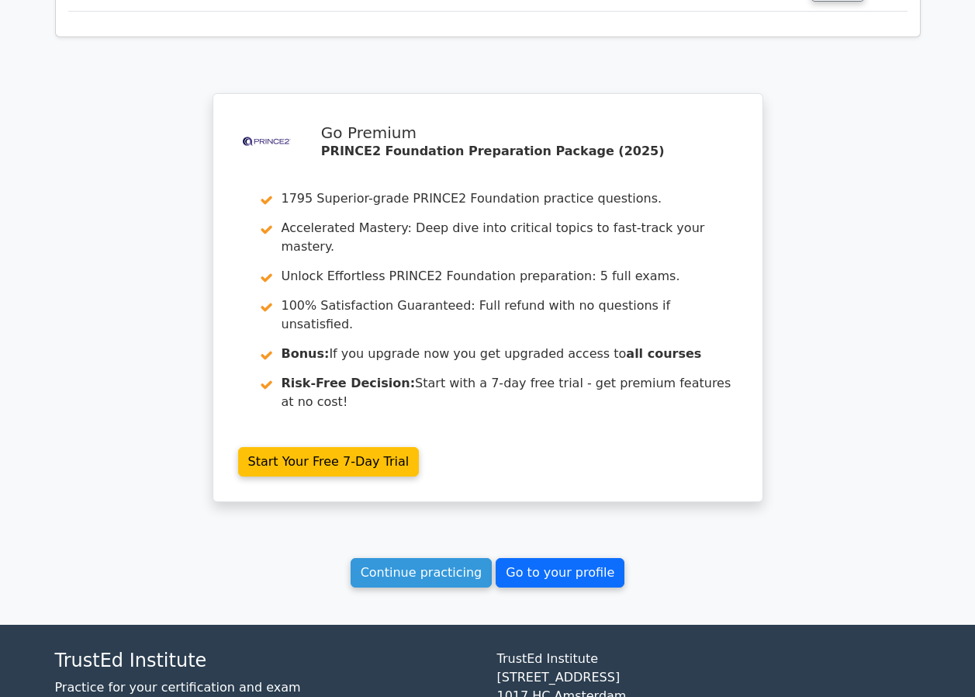
click at [552, 558] on link "Go to your profile" at bounding box center [560, 572] width 129 height 29
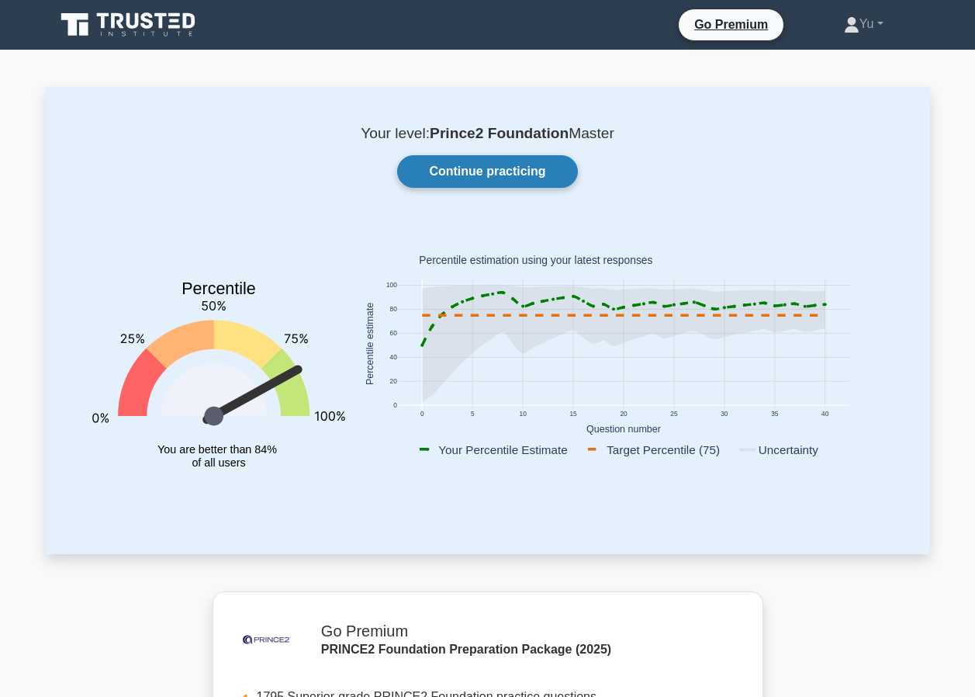
click at [496, 165] on link "Continue practicing" at bounding box center [487, 171] width 180 height 33
